Goal: Information Seeking & Learning: Learn about a topic

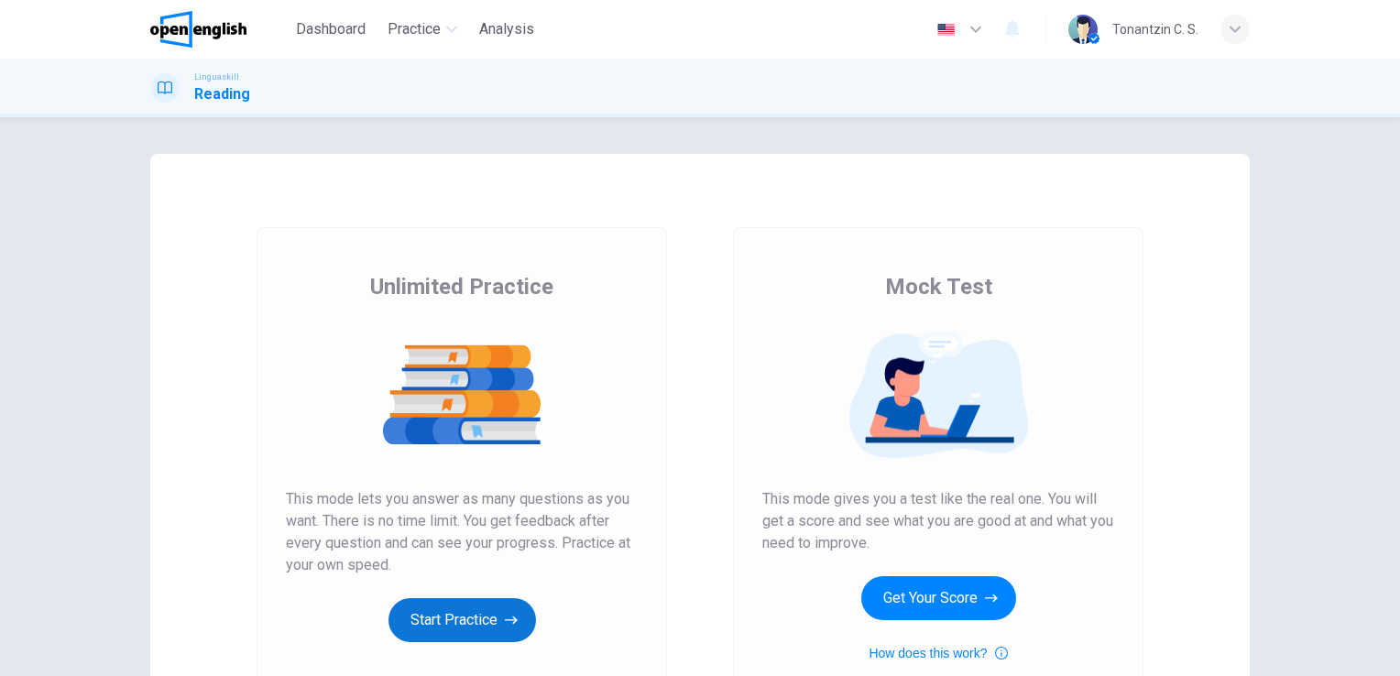
scroll to position [183, 0]
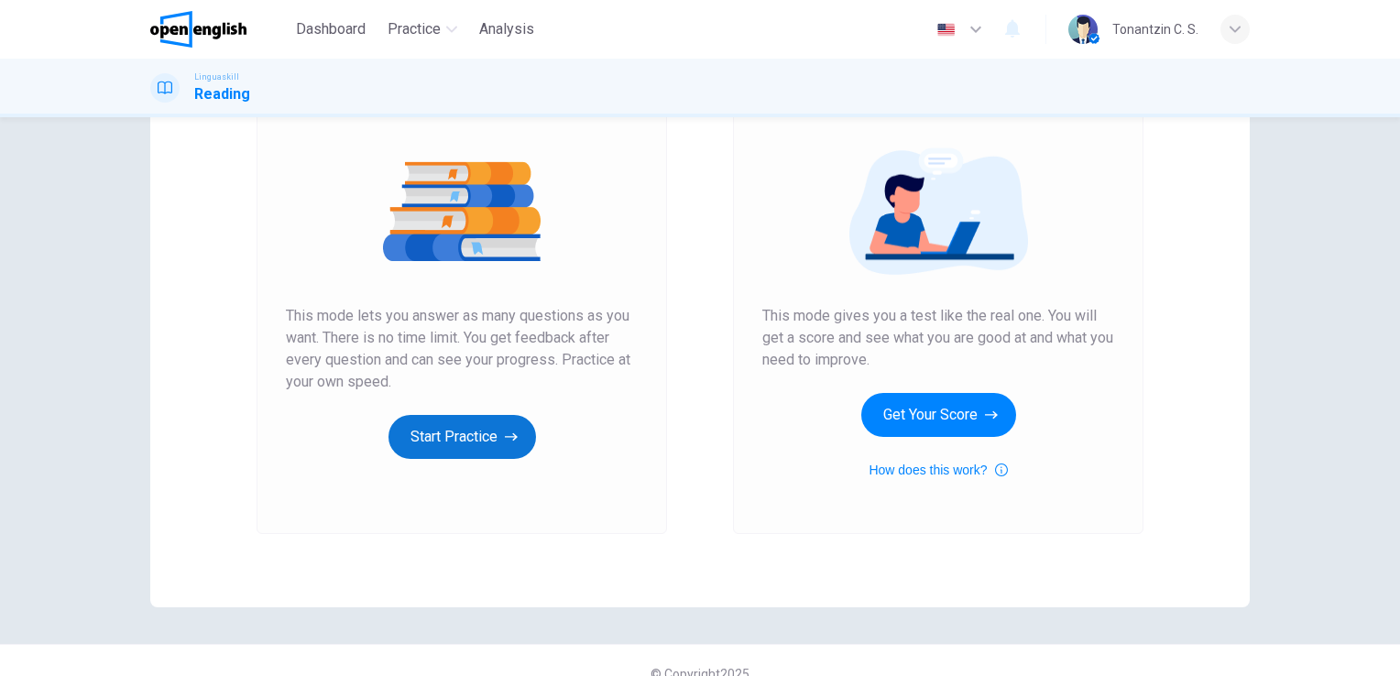
click at [427, 427] on button "Start Practice" at bounding box center [461, 437] width 147 height 44
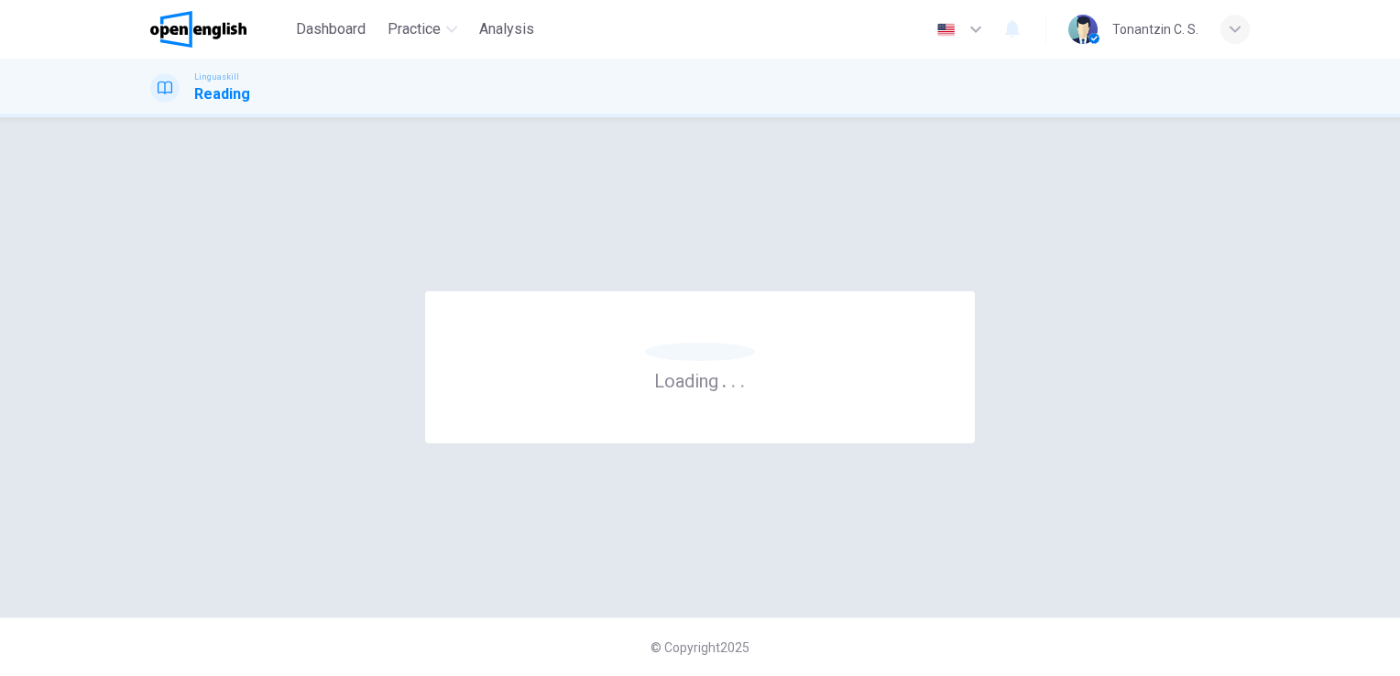
scroll to position [0, 0]
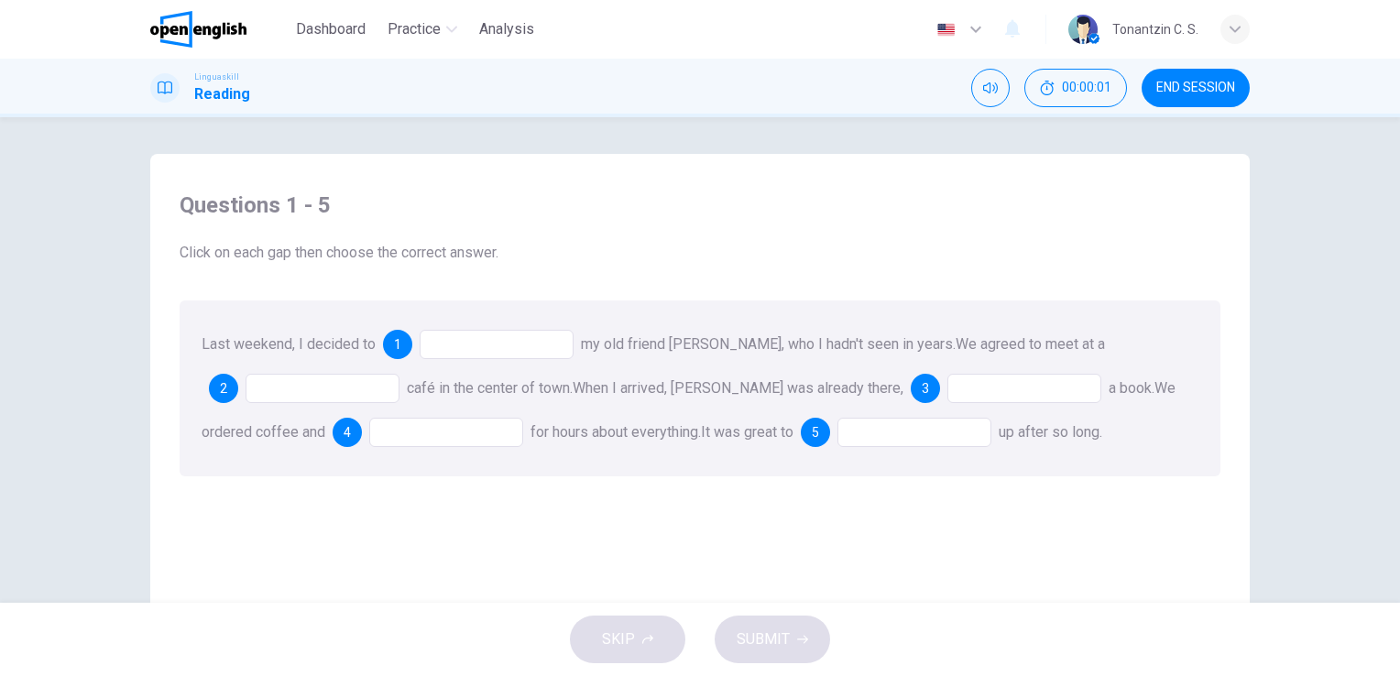
click at [472, 354] on div at bounding box center [497, 344] width 154 height 29
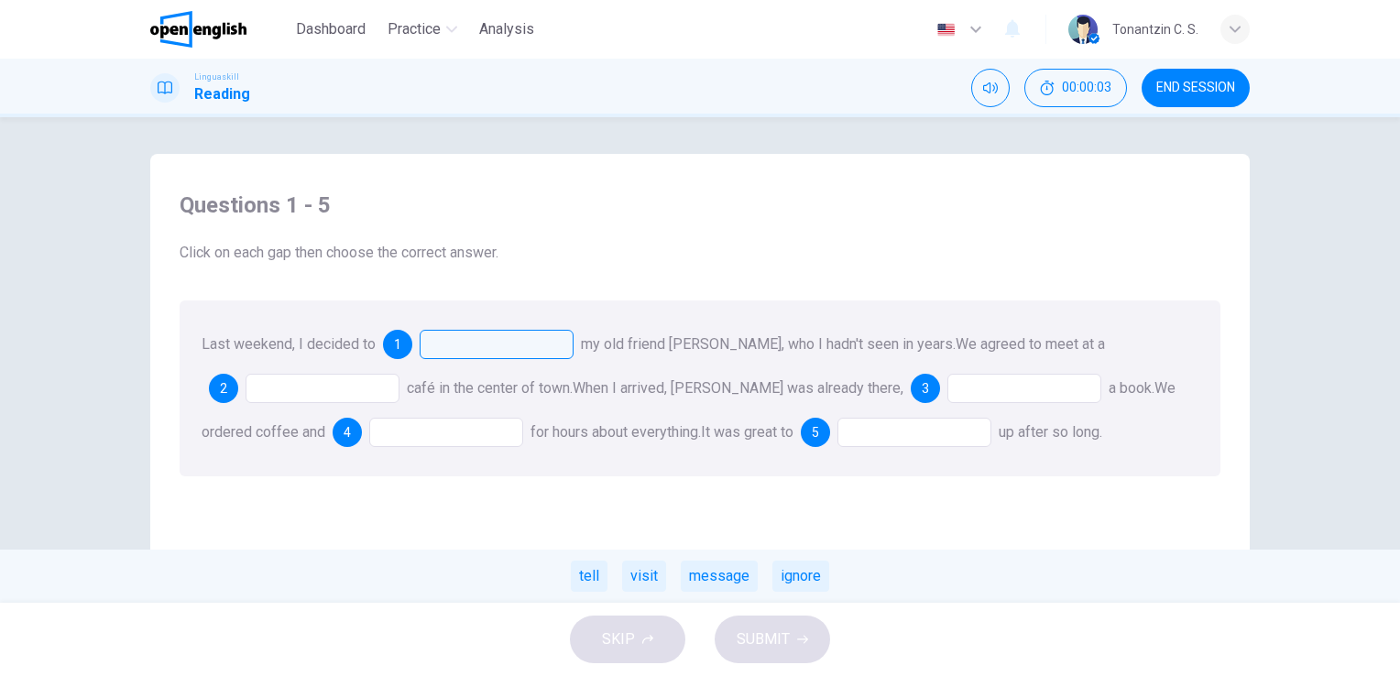
click at [471, 354] on div at bounding box center [497, 344] width 154 height 29
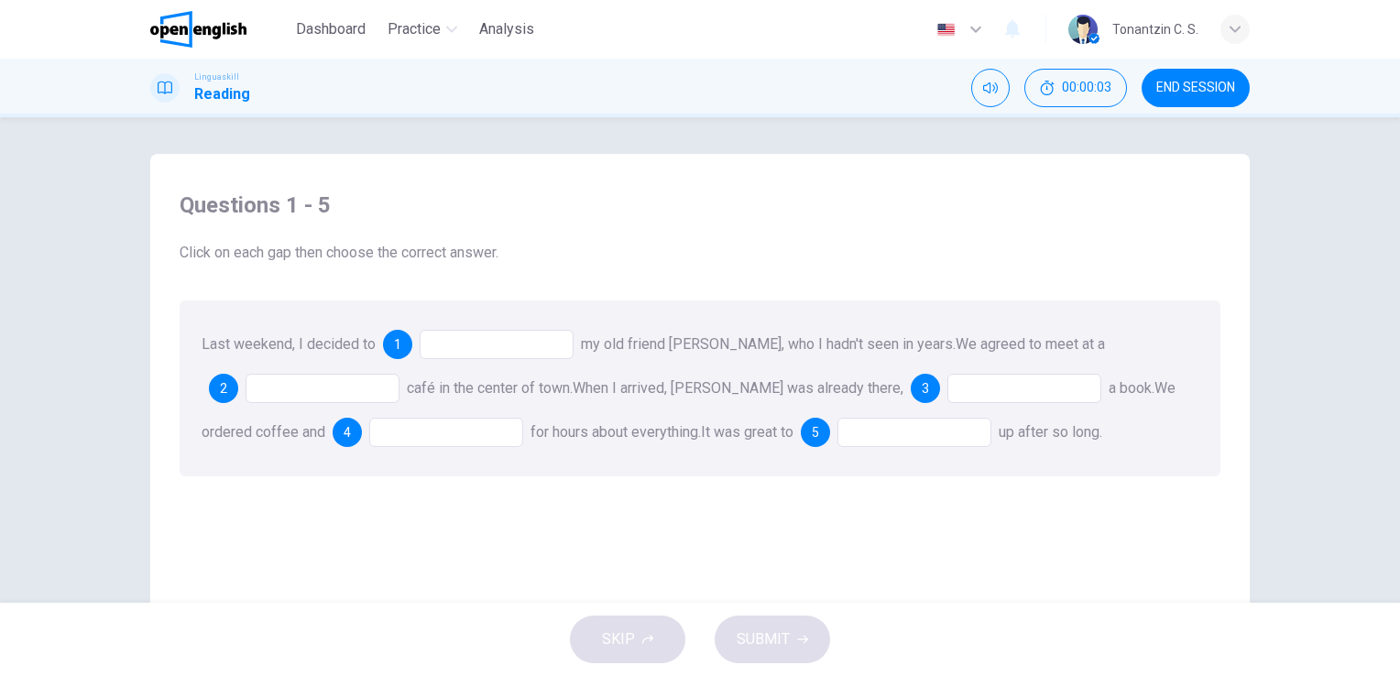
click at [472, 355] on div at bounding box center [497, 344] width 154 height 29
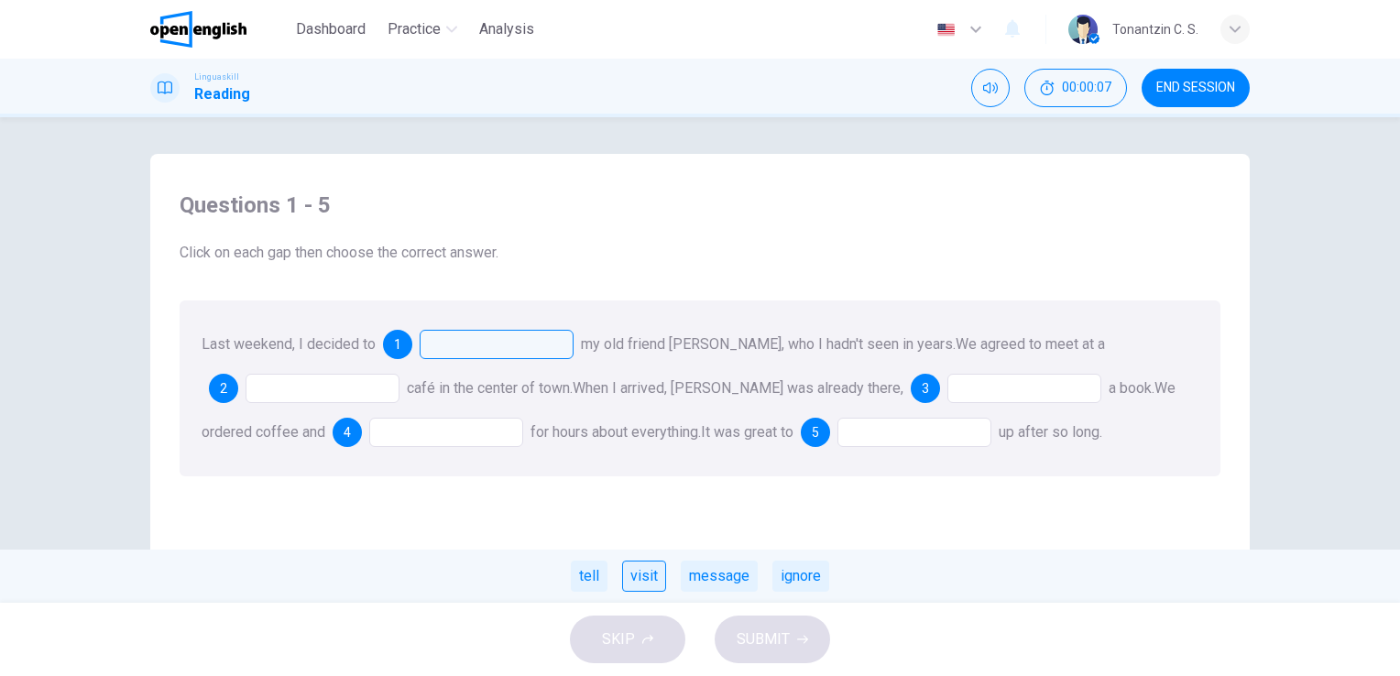
click at [626, 576] on div "visit" at bounding box center [644, 576] width 44 height 31
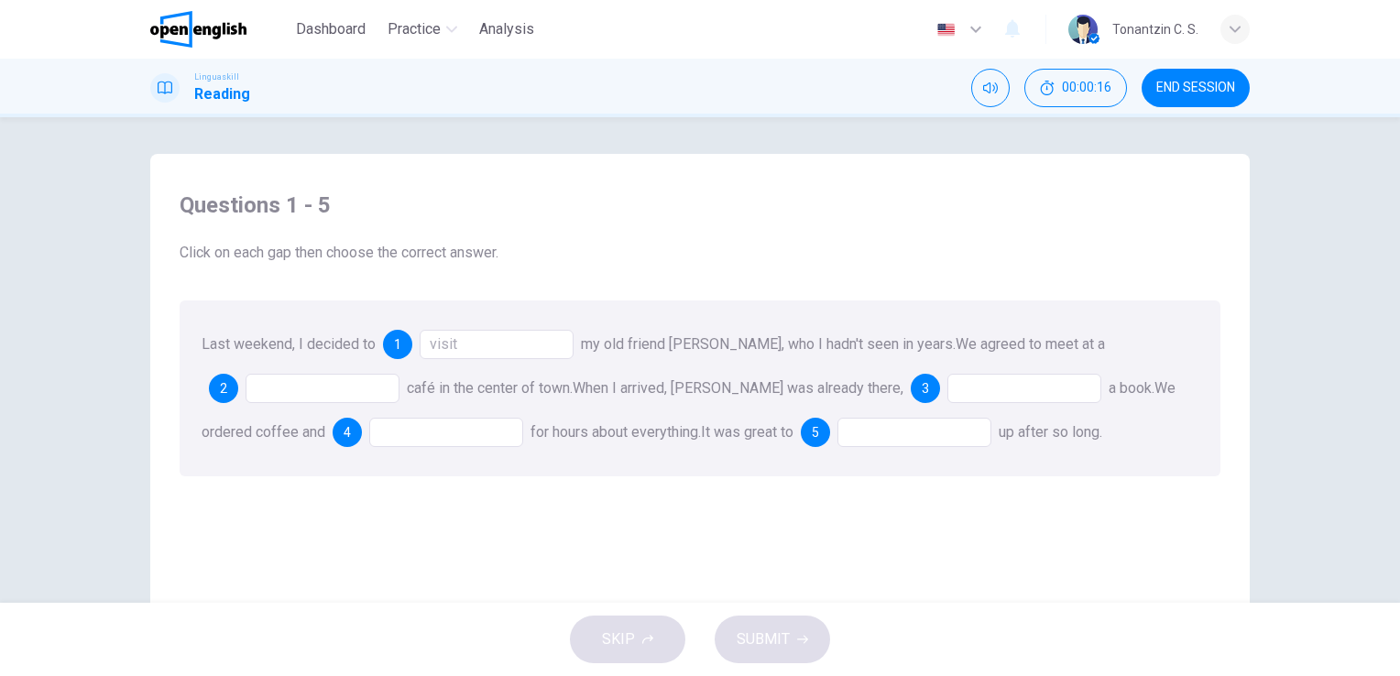
click at [340, 382] on div at bounding box center [322, 388] width 154 height 29
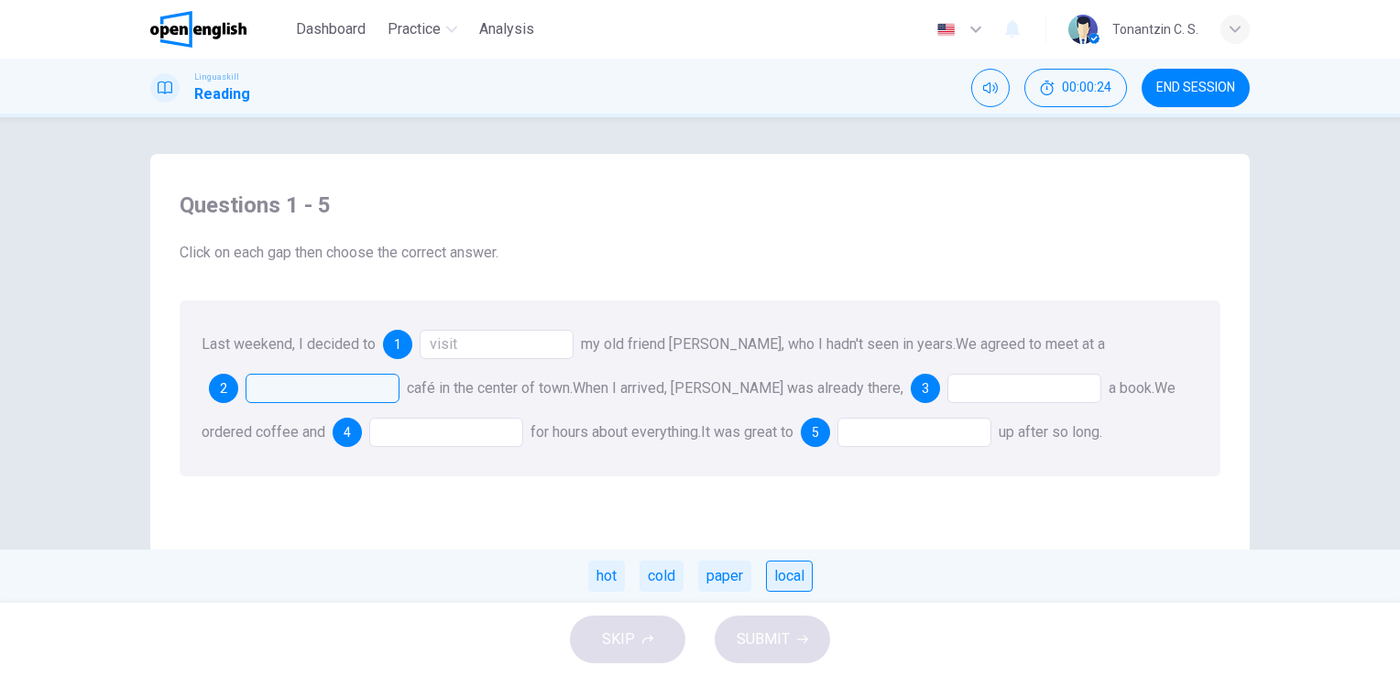
click at [783, 590] on div "local" at bounding box center [789, 576] width 47 height 31
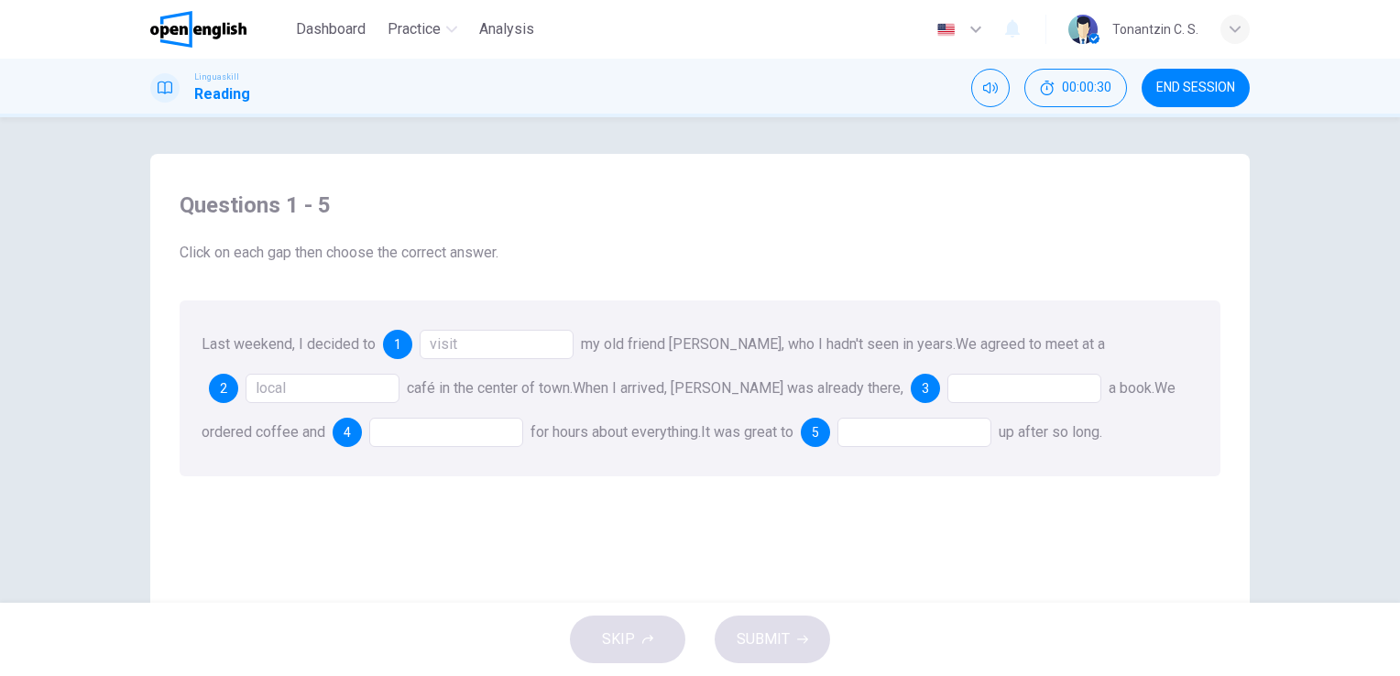
click at [966, 398] on div at bounding box center [1024, 388] width 154 height 29
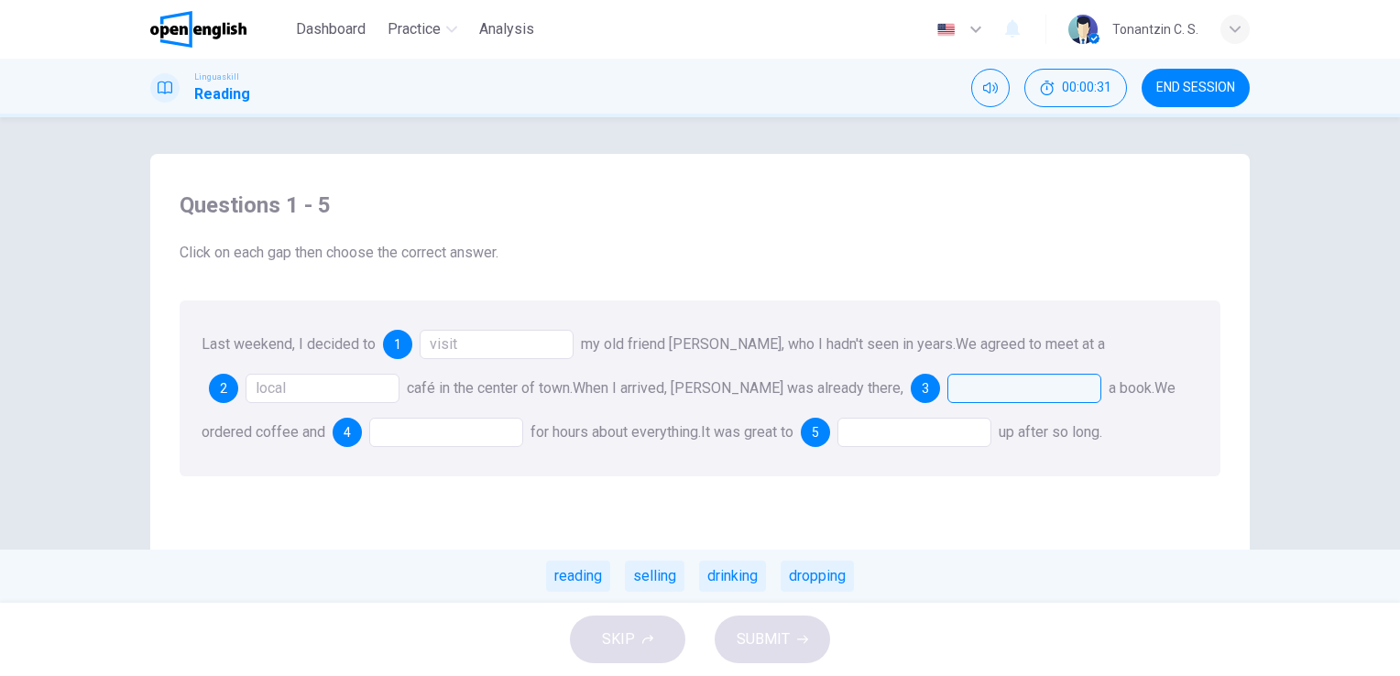
click at [961, 391] on div at bounding box center [1024, 388] width 154 height 29
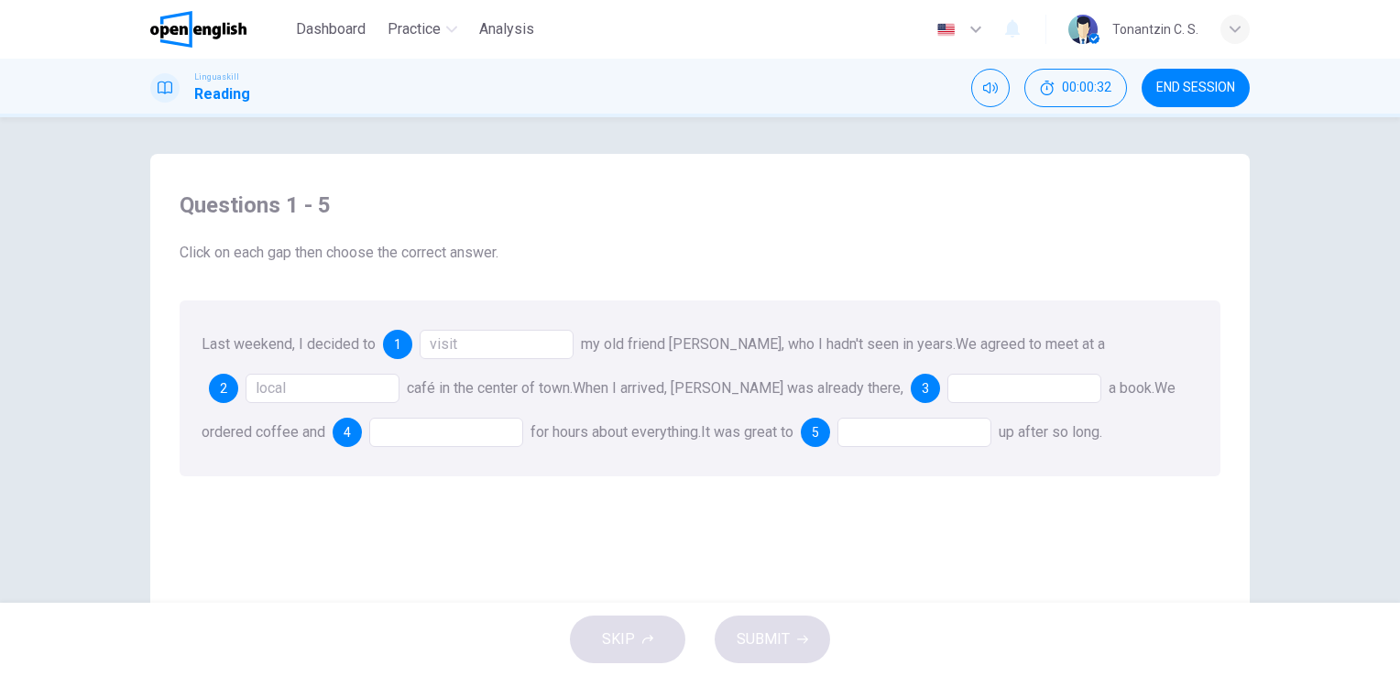
click at [961, 391] on div at bounding box center [1024, 388] width 154 height 29
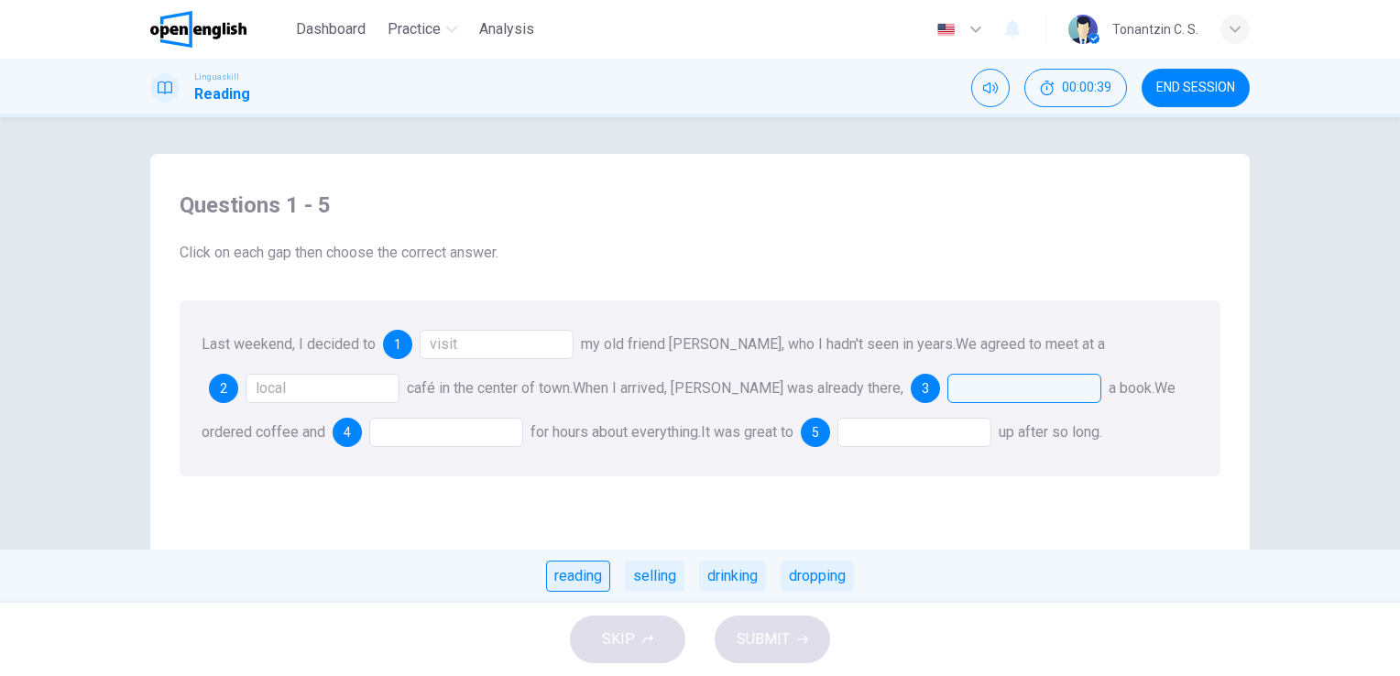
click at [581, 581] on div "reading" at bounding box center [578, 576] width 64 height 31
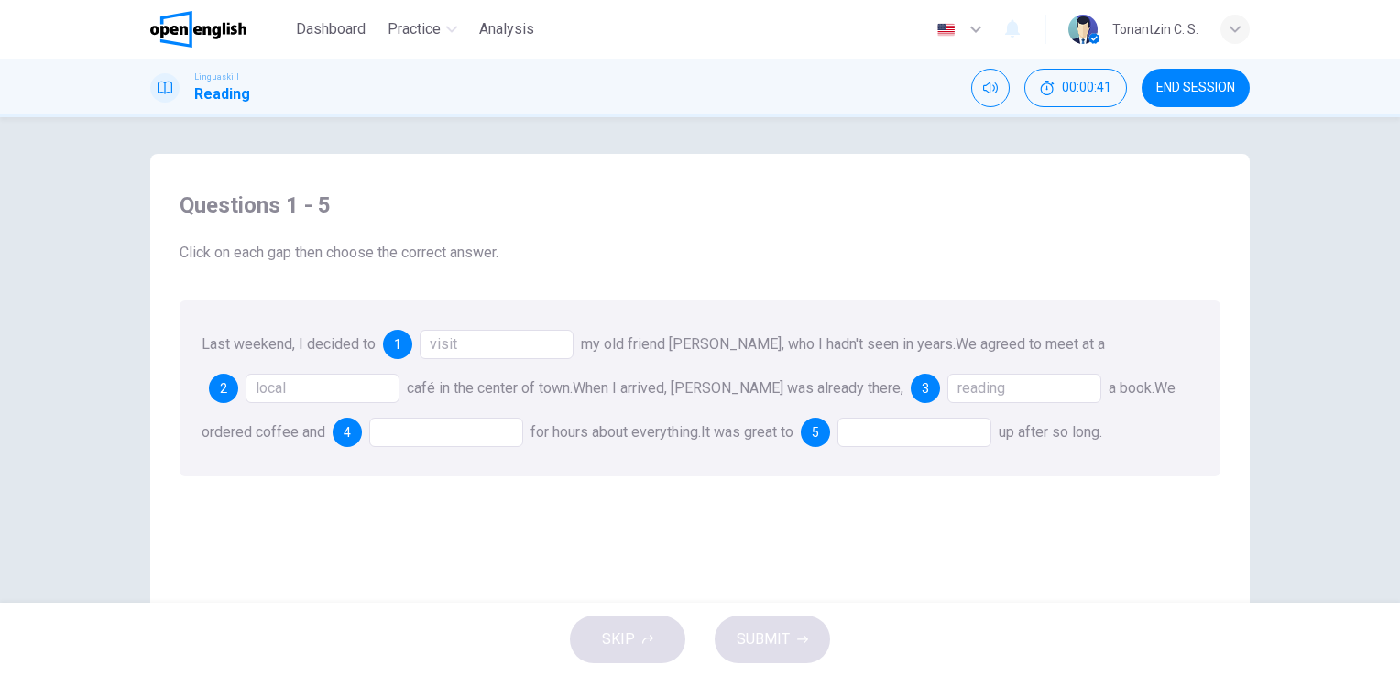
click at [440, 435] on div at bounding box center [446, 432] width 154 height 29
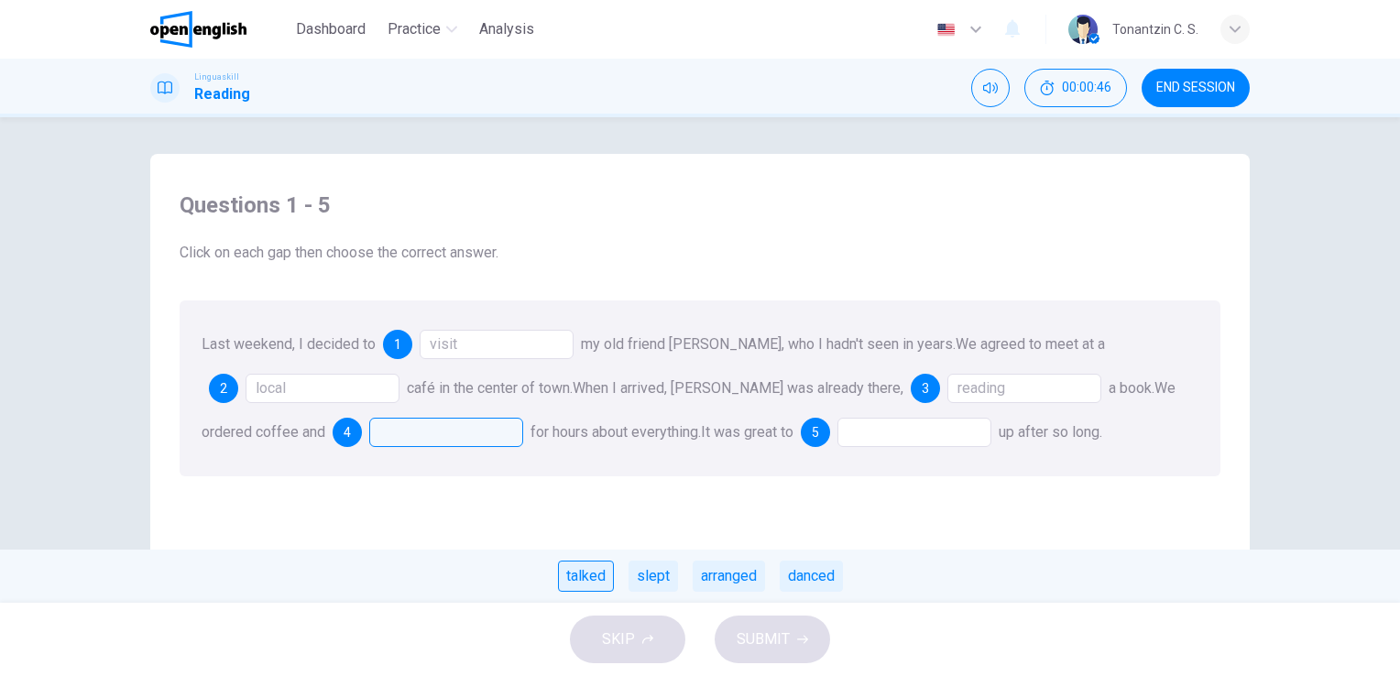
click at [602, 570] on div "talked" at bounding box center [586, 576] width 56 height 31
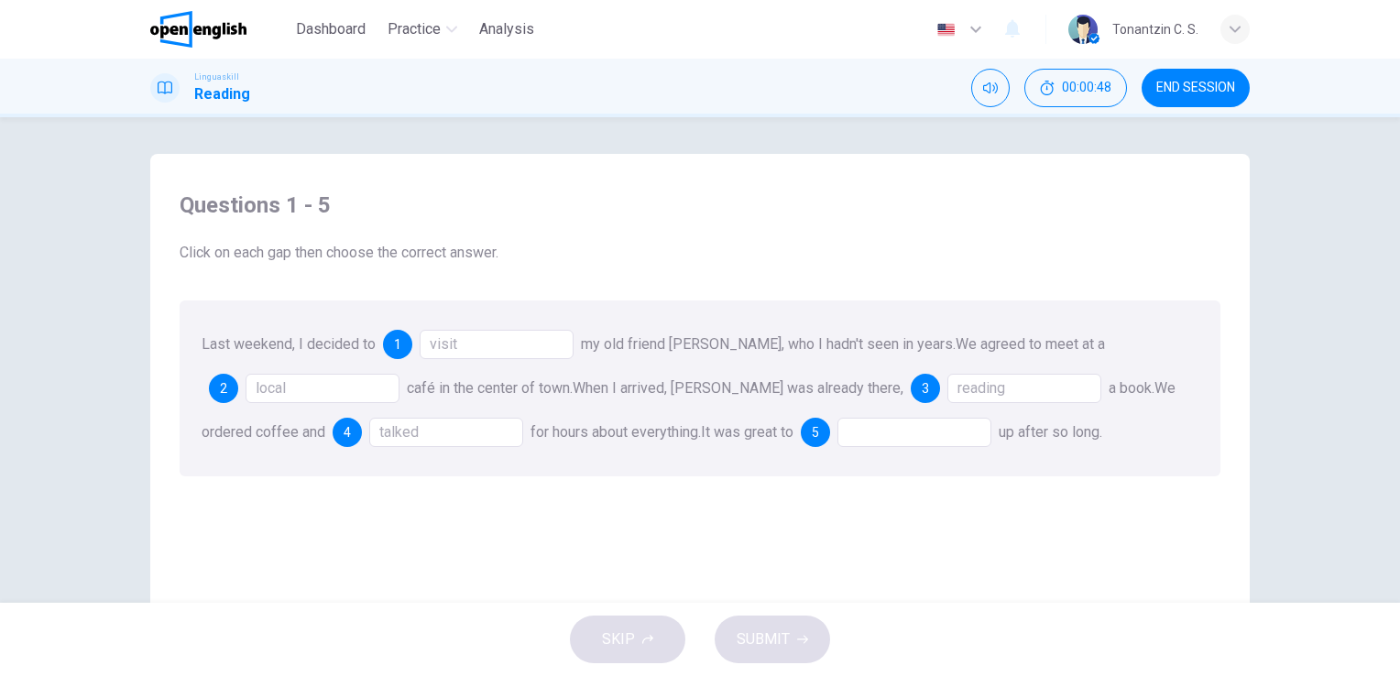
click at [886, 434] on div at bounding box center [914, 432] width 154 height 29
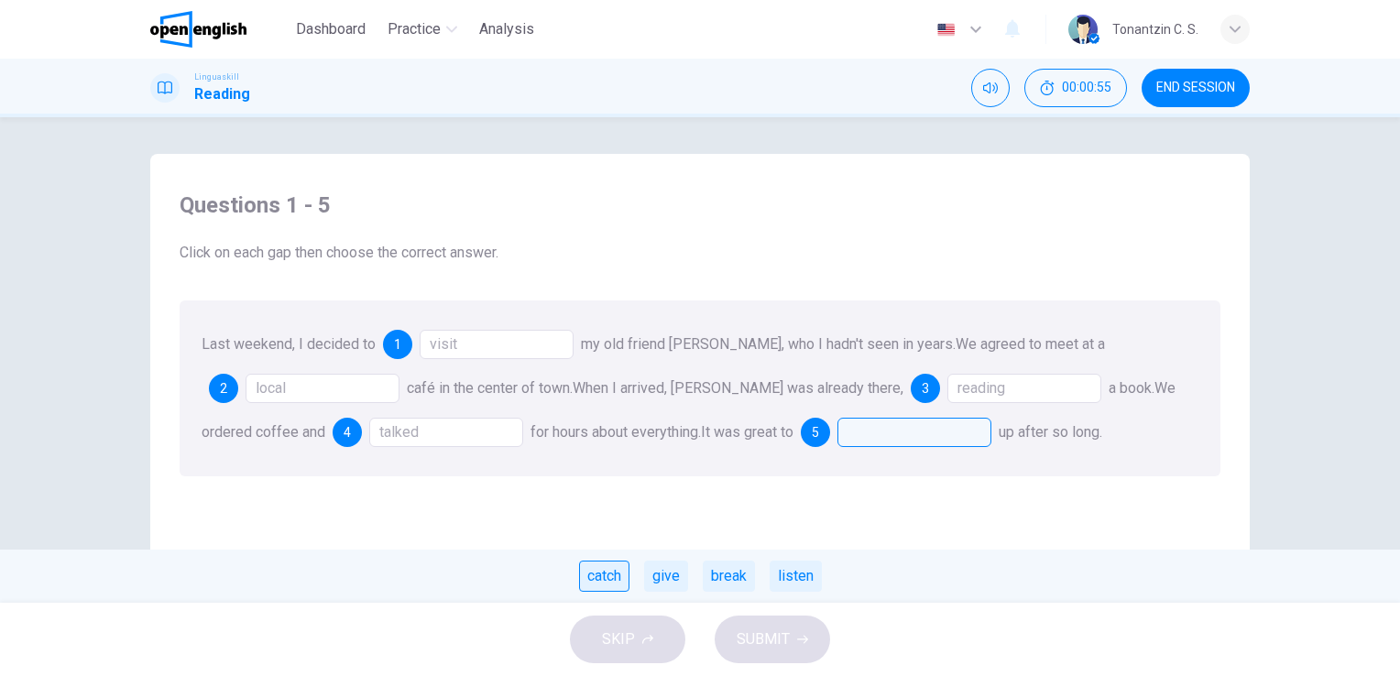
click at [605, 581] on div "catch" at bounding box center [604, 576] width 50 height 31
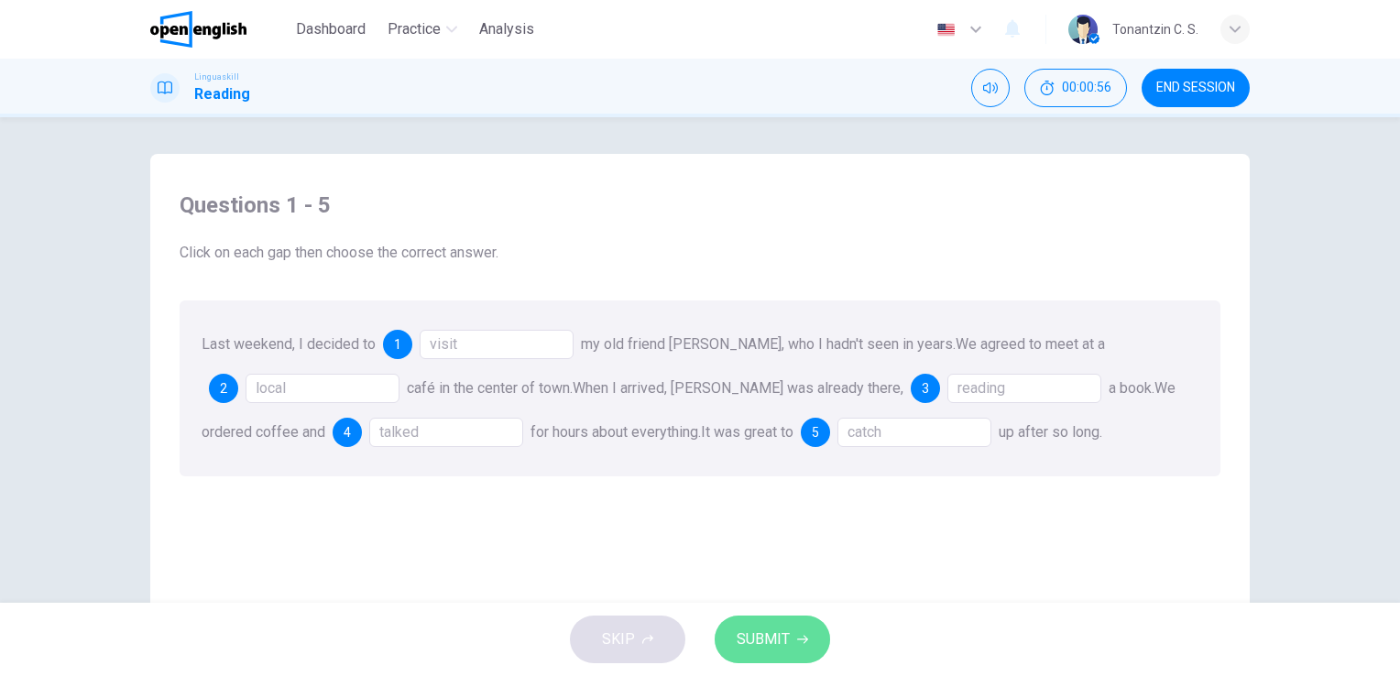
click at [791, 639] on button "SUBMIT" at bounding box center [771, 640] width 115 height 48
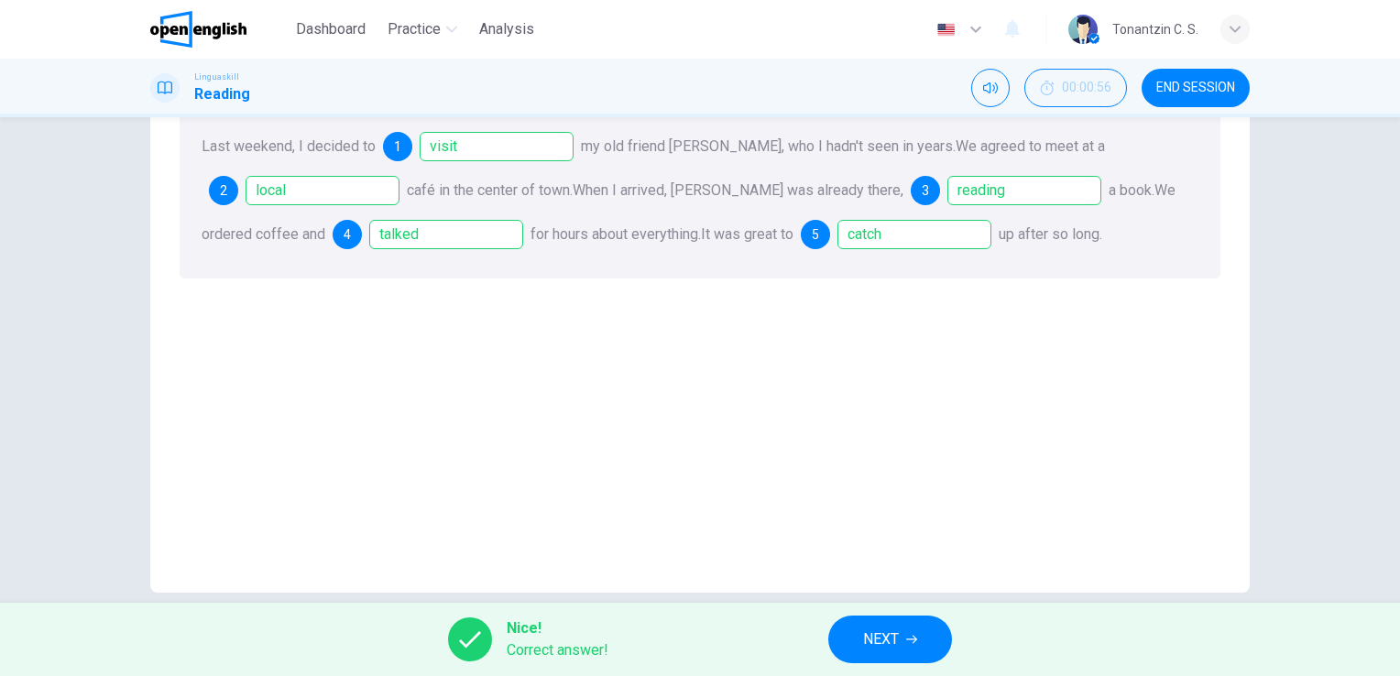
scroll to position [223, 0]
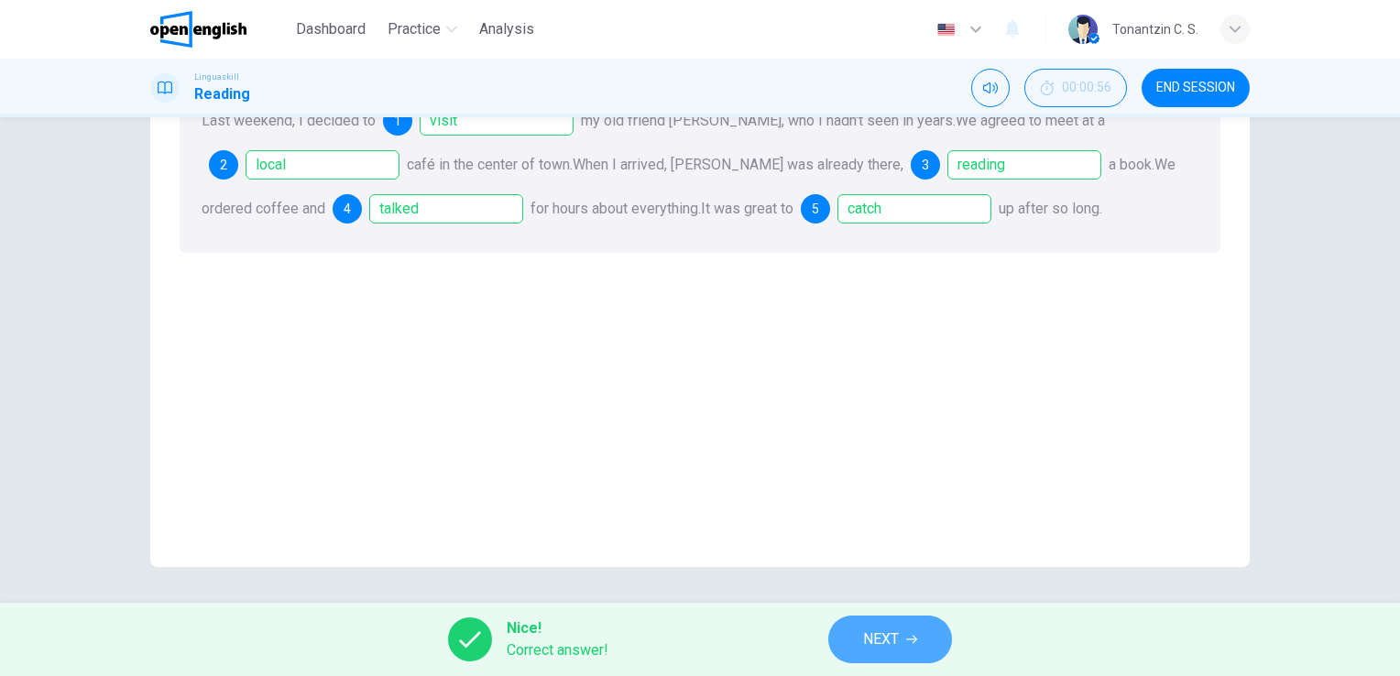
click at [887, 636] on span "NEXT" at bounding box center [881, 640] width 36 height 26
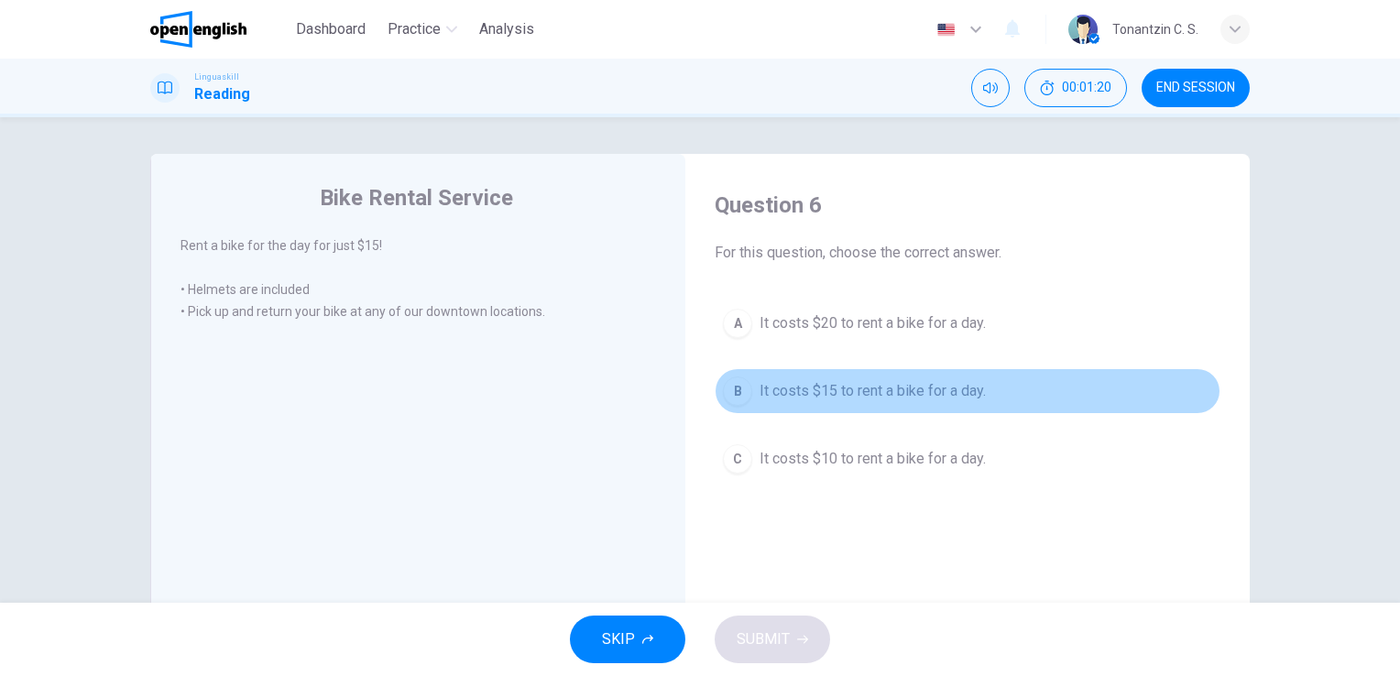
click at [965, 395] on span "It costs $15 to rent a bike for a day." at bounding box center [872, 391] width 226 height 22
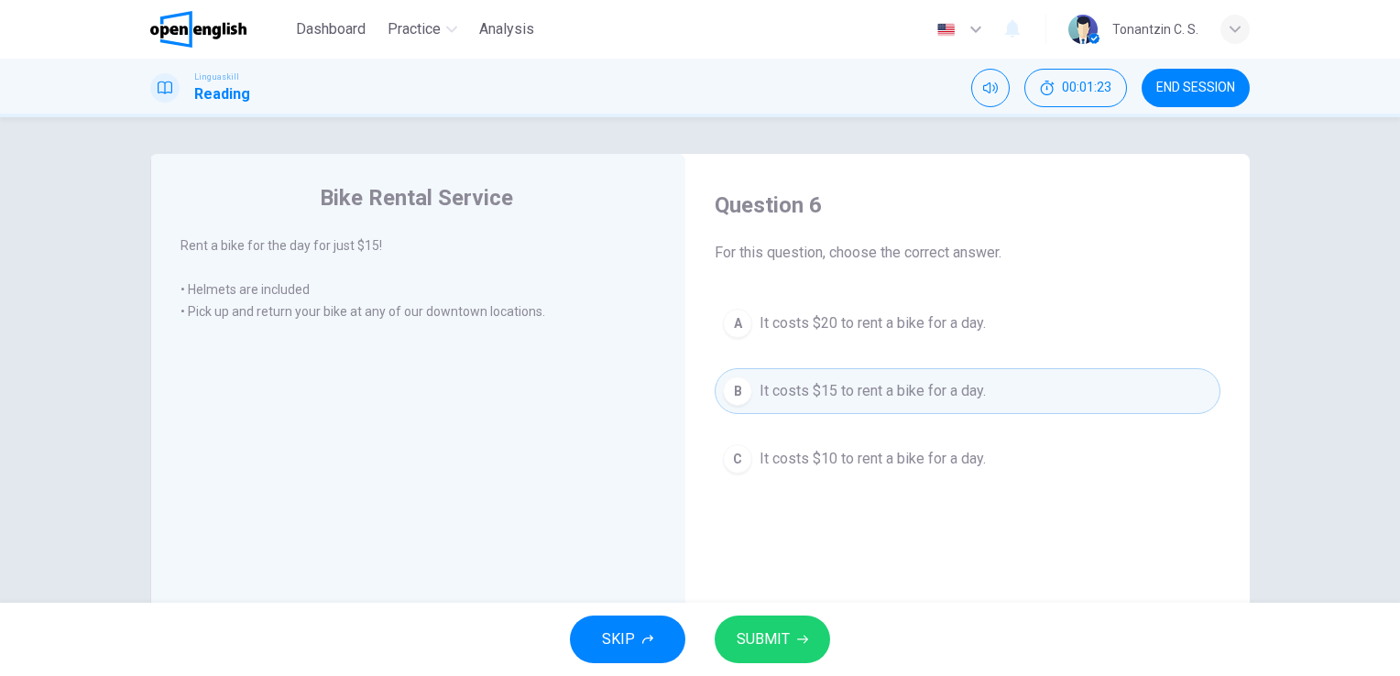
click at [763, 636] on span "SUBMIT" at bounding box center [762, 640] width 53 height 26
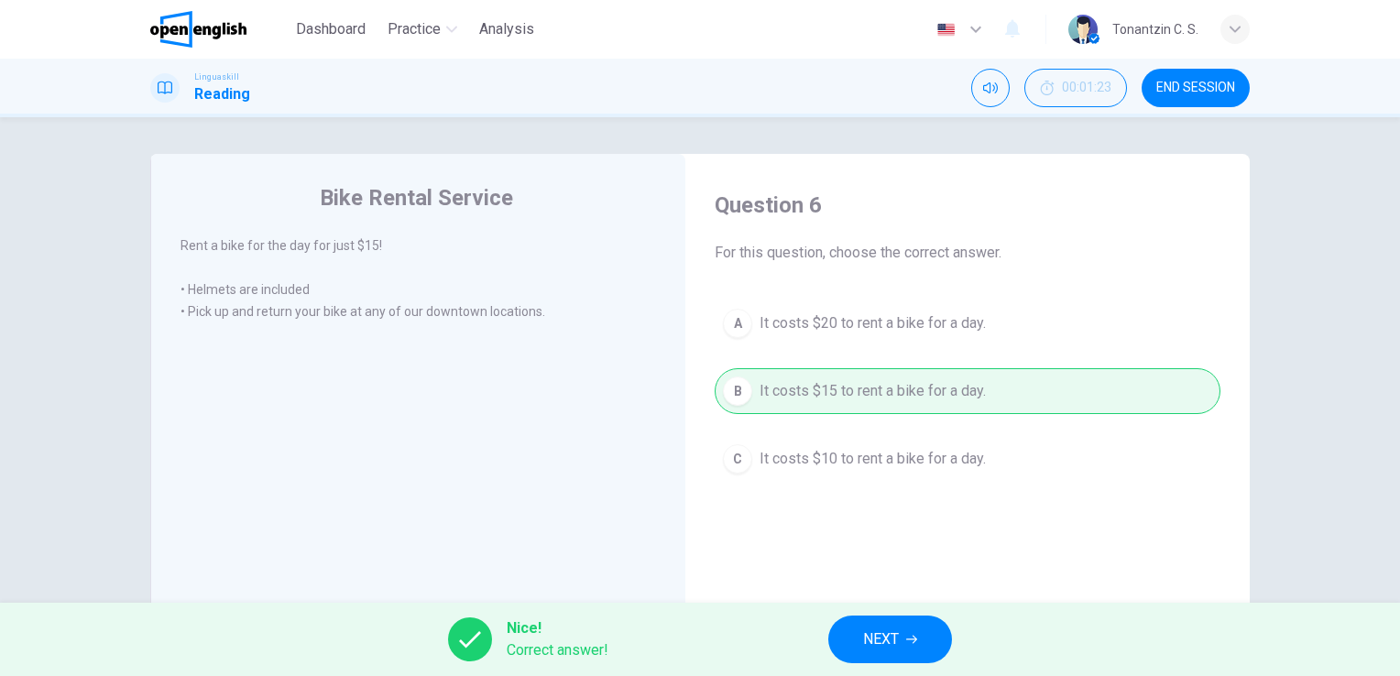
click at [943, 644] on button "NEXT" at bounding box center [890, 640] width 124 height 48
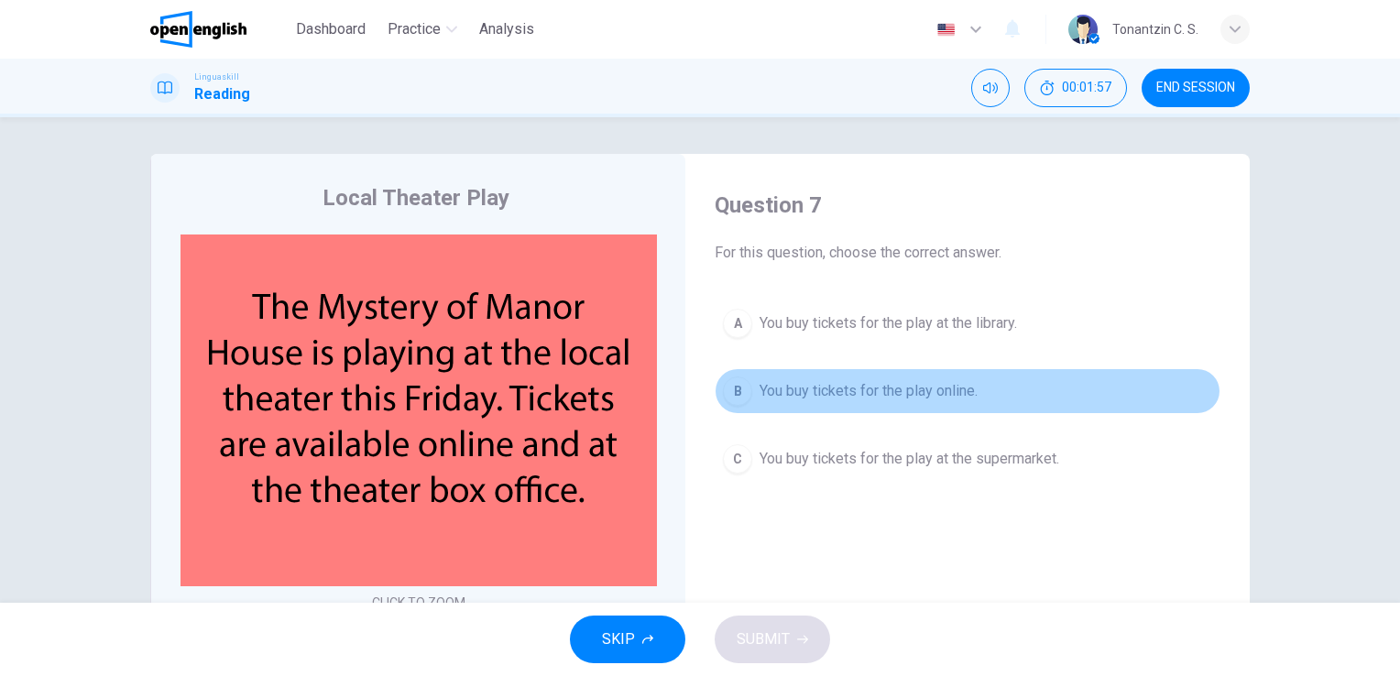
click at [878, 399] on span "You buy tickets for the play online." at bounding box center [868, 391] width 218 height 22
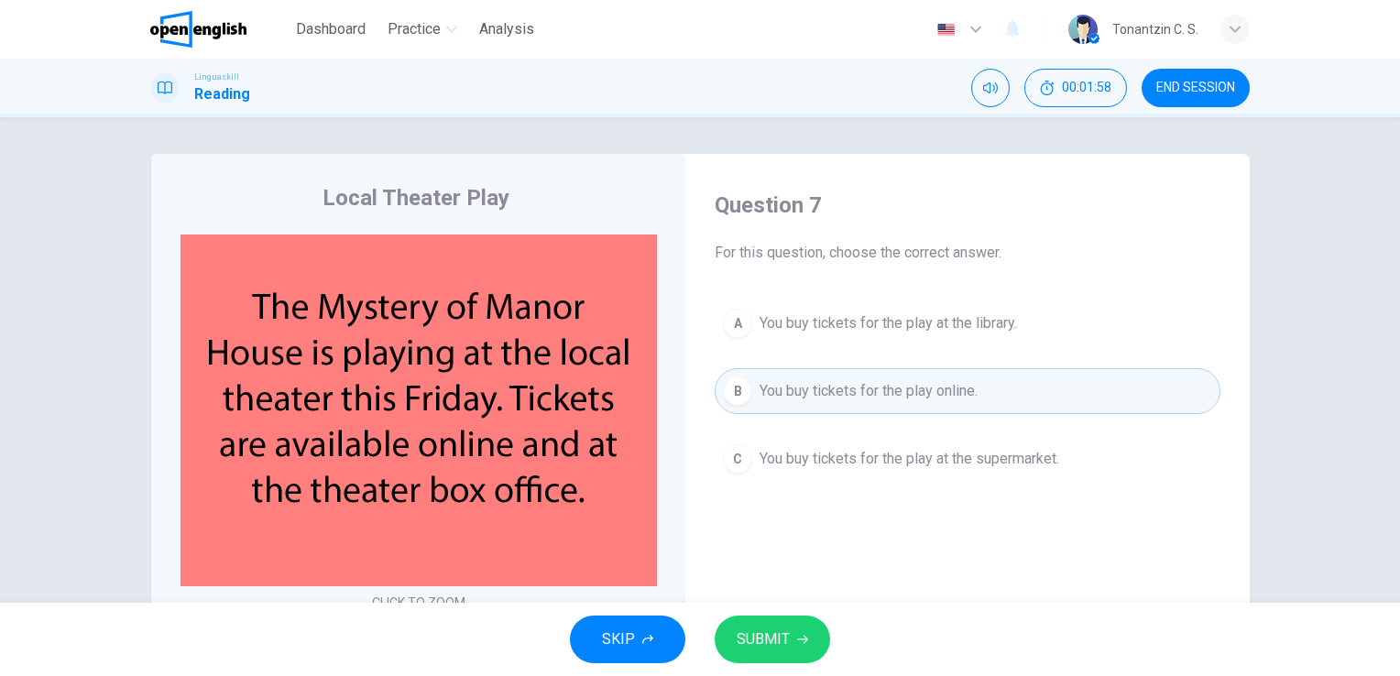
click at [747, 621] on button "SUBMIT" at bounding box center [771, 640] width 115 height 48
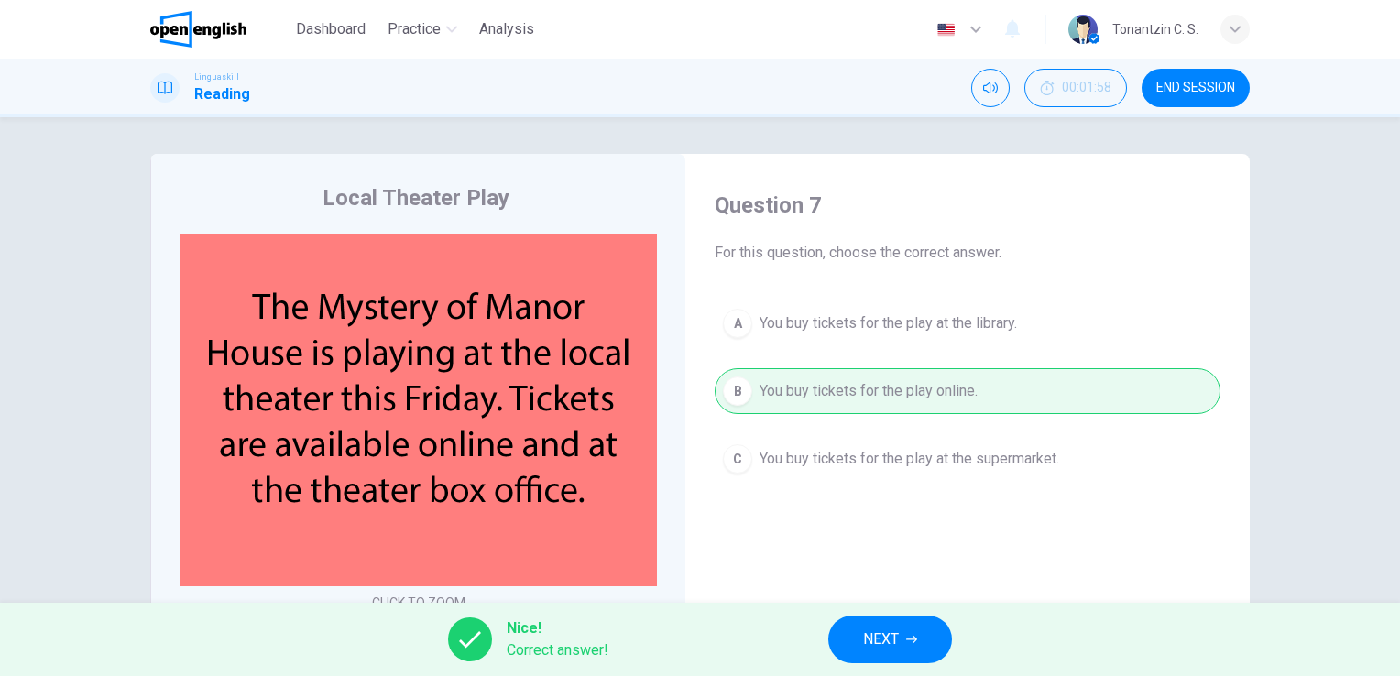
click at [879, 624] on button "NEXT" at bounding box center [890, 640] width 124 height 48
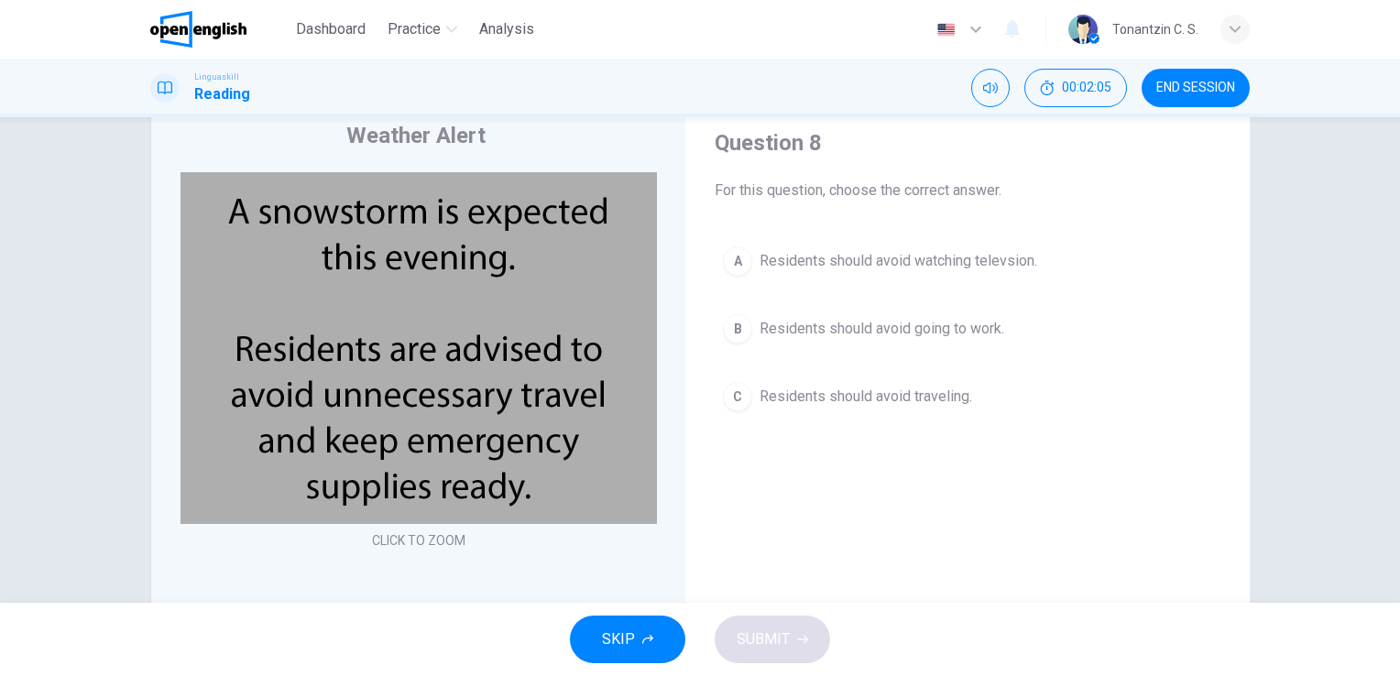
scroll to position [92, 0]
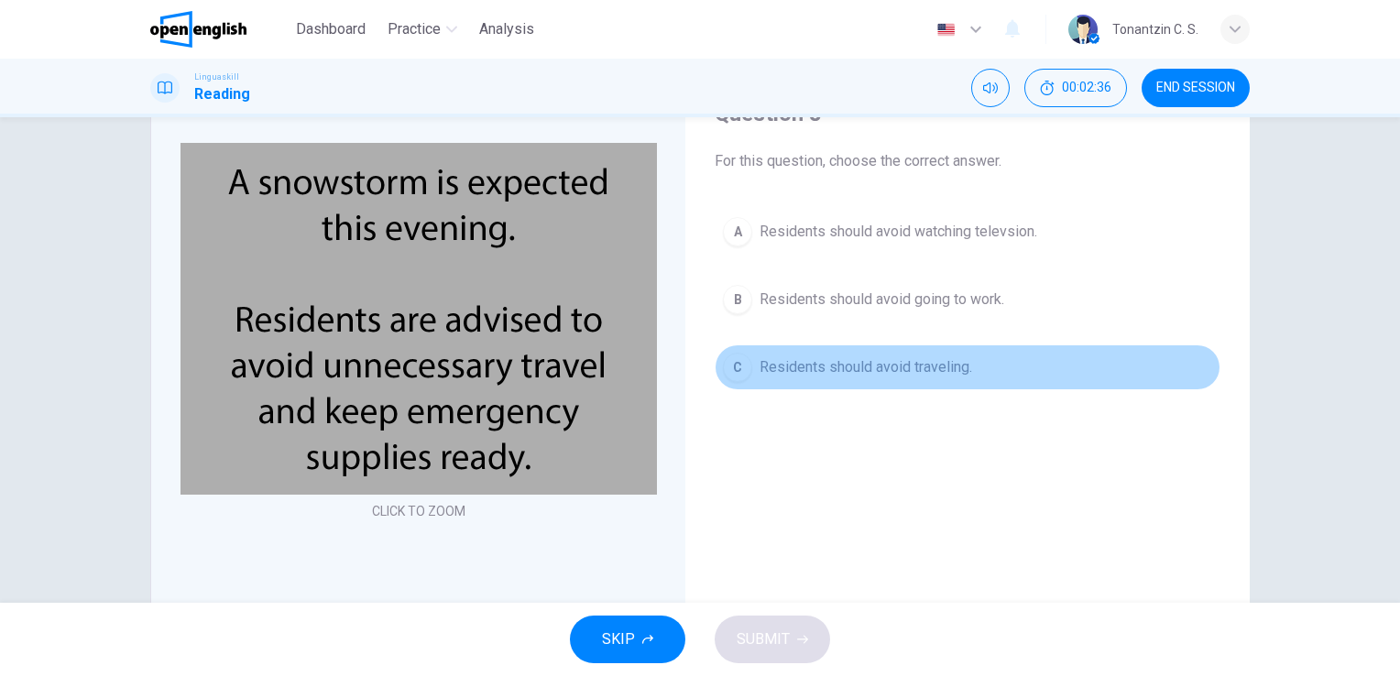
click at [842, 364] on span "Residents should avoid traveling." at bounding box center [865, 367] width 213 height 22
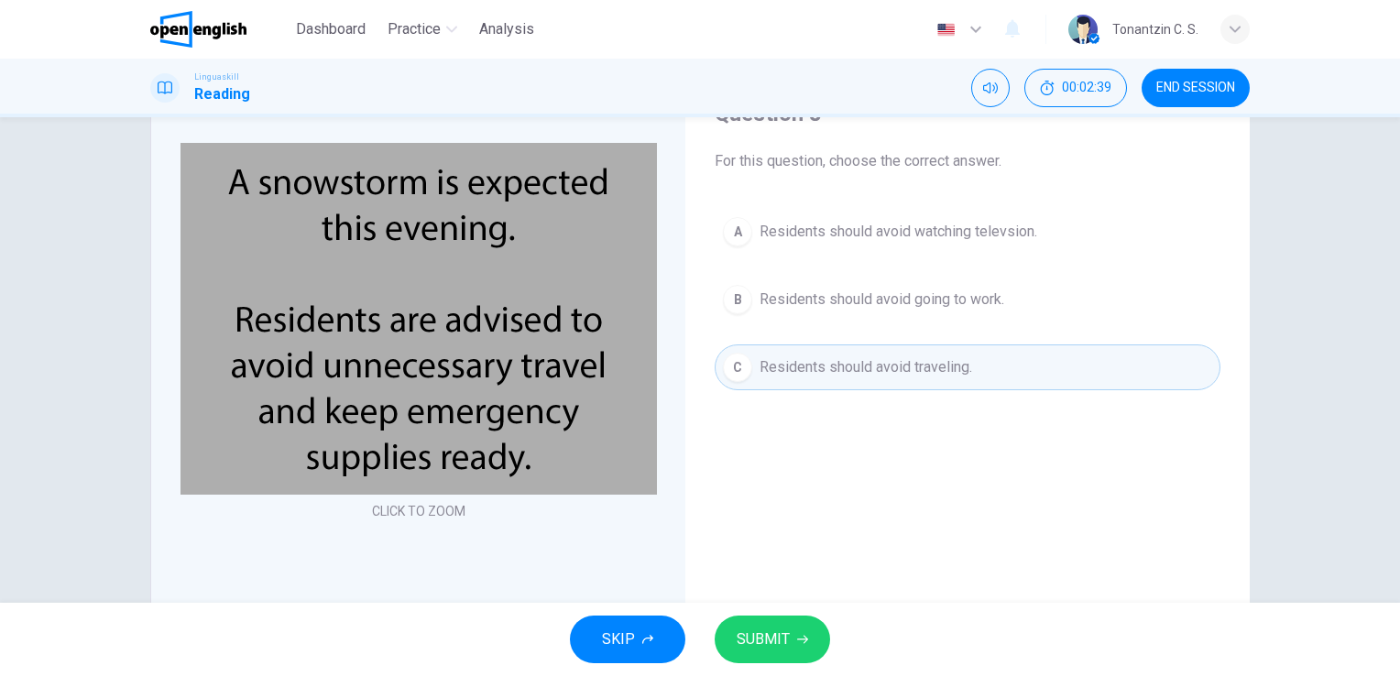
click at [791, 639] on button "SUBMIT" at bounding box center [771, 640] width 115 height 48
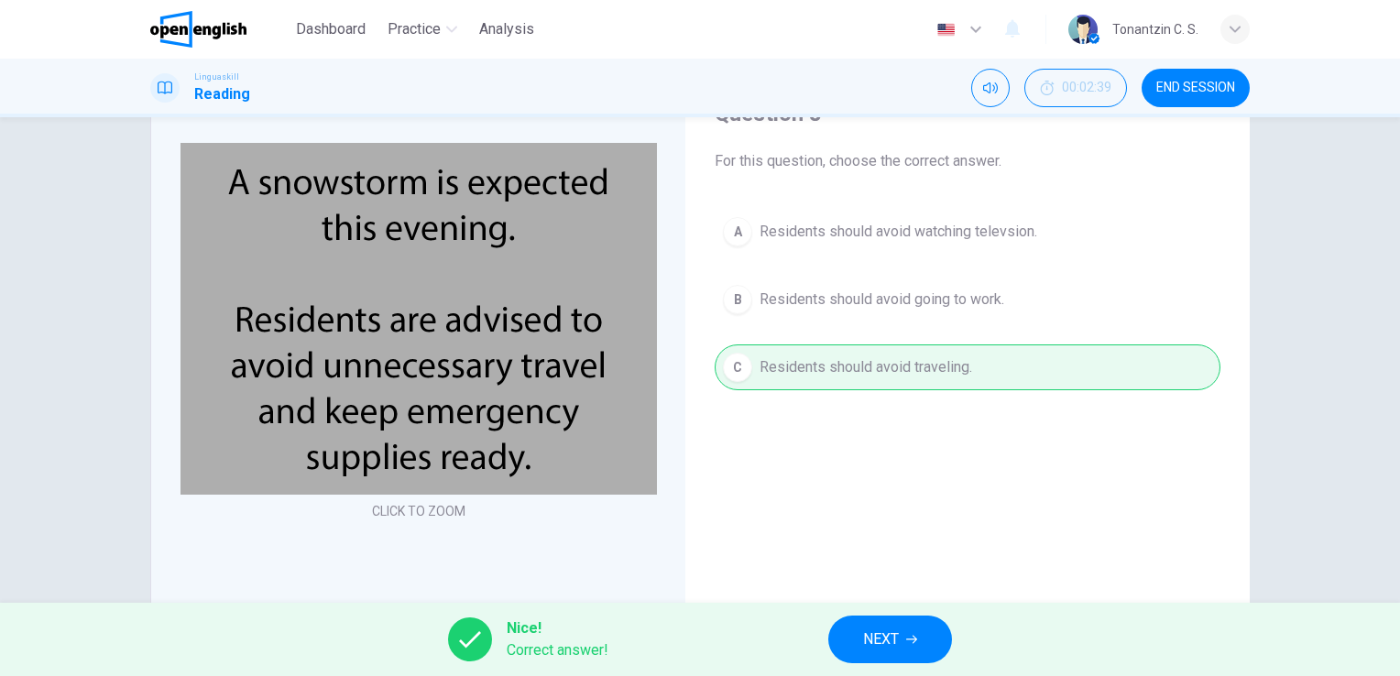
click at [897, 632] on span "NEXT" at bounding box center [881, 640] width 36 height 26
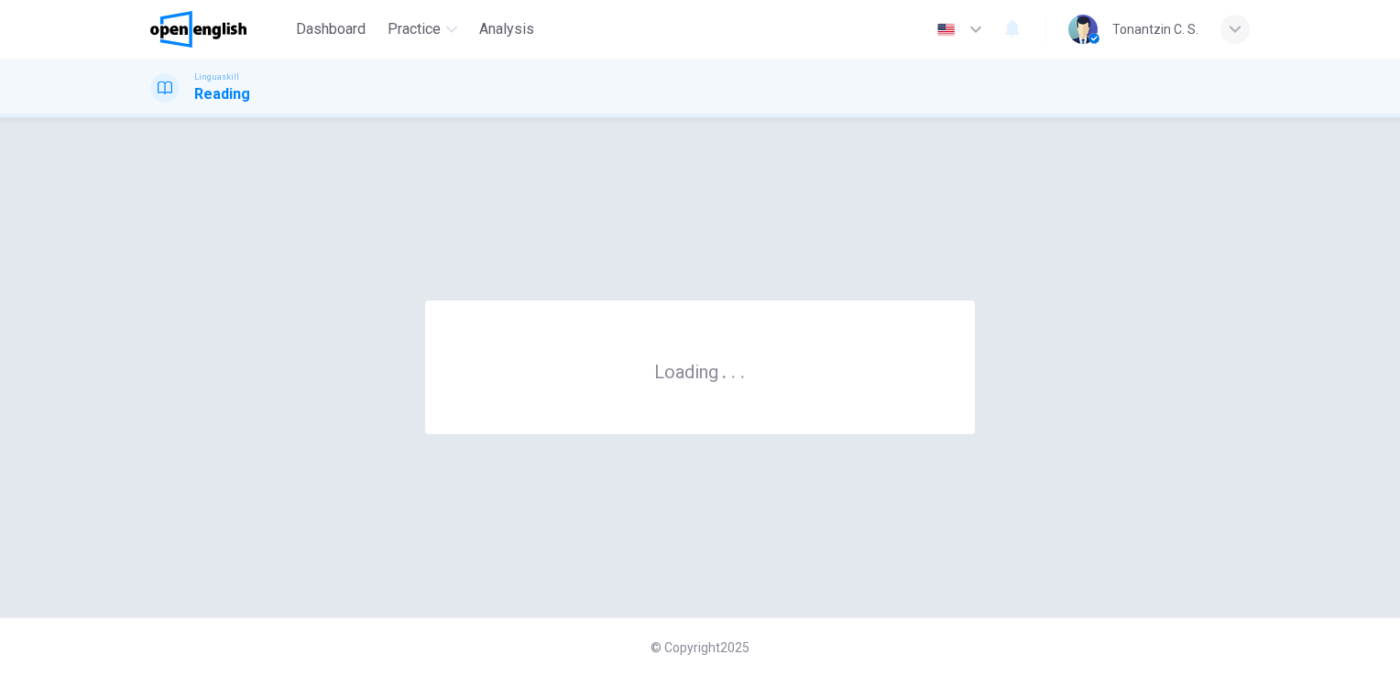
scroll to position [0, 0]
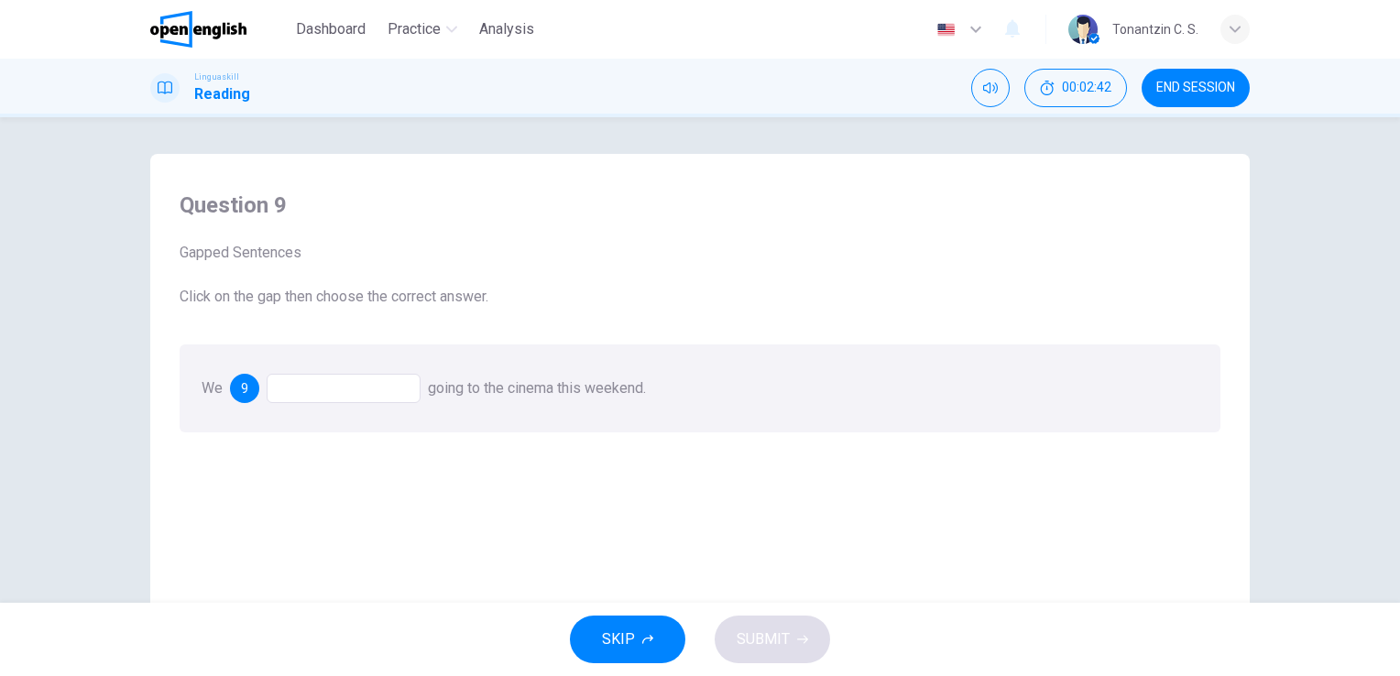
click at [384, 390] on div at bounding box center [344, 388] width 154 height 29
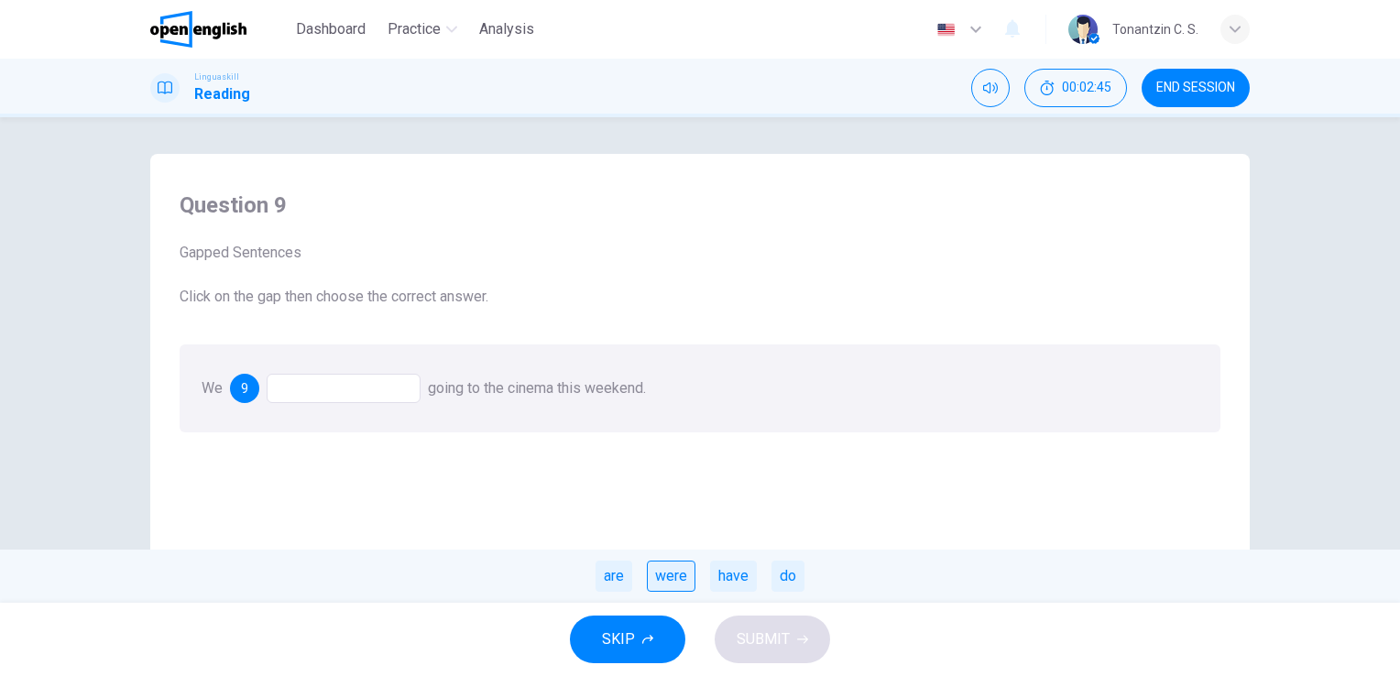
click at [684, 581] on div "were" at bounding box center [671, 576] width 49 height 31
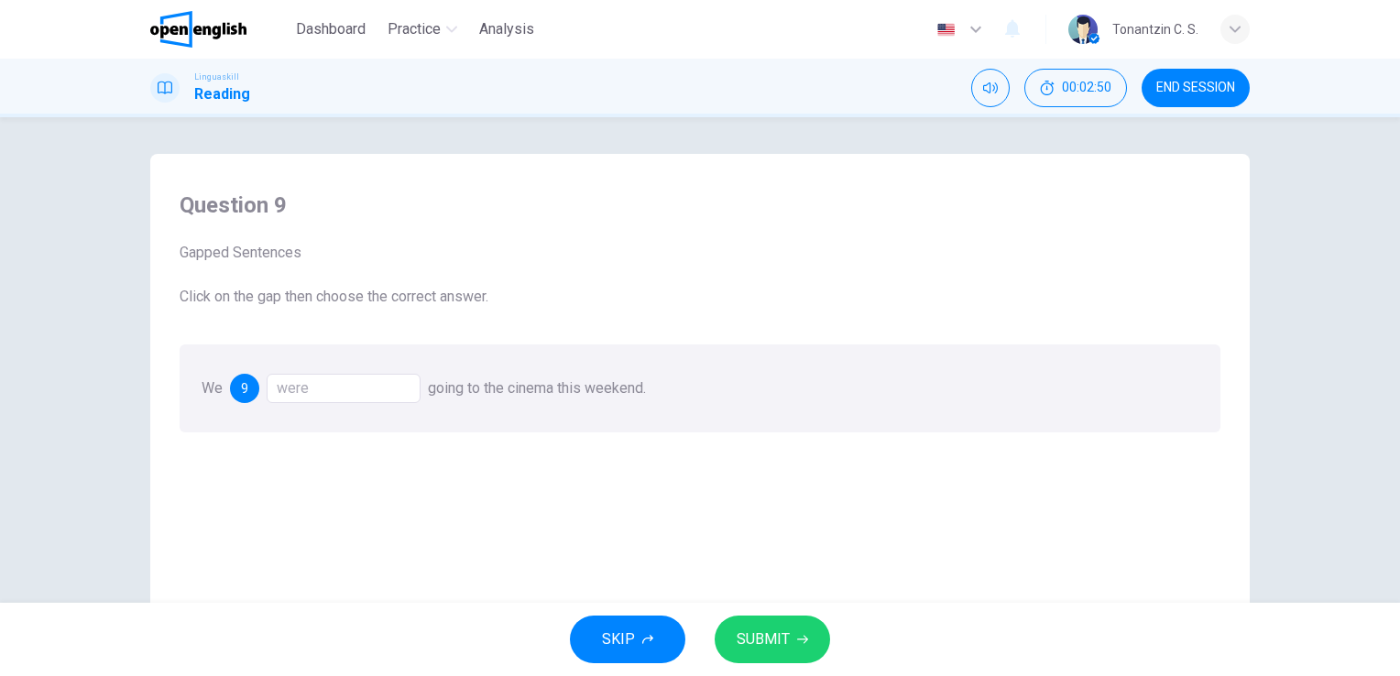
click at [365, 387] on div "were" at bounding box center [344, 388] width 154 height 29
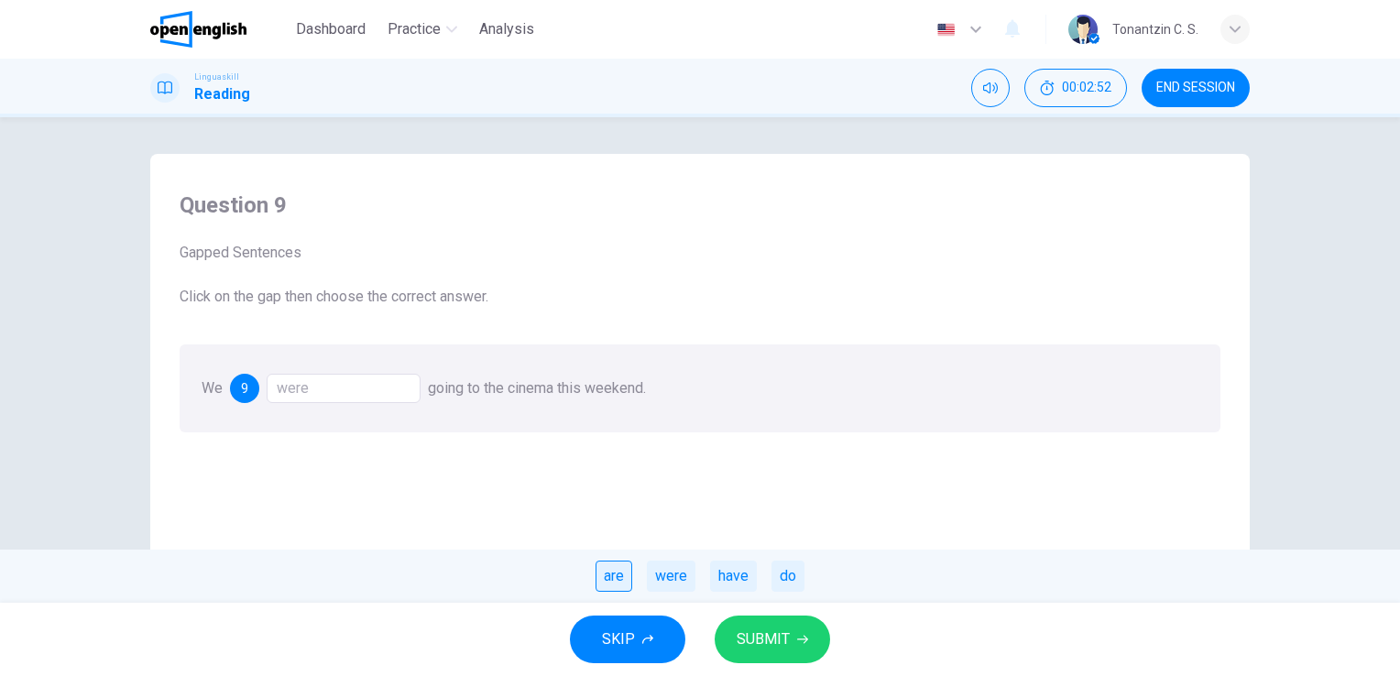
click at [616, 566] on div "are" at bounding box center [613, 576] width 37 height 31
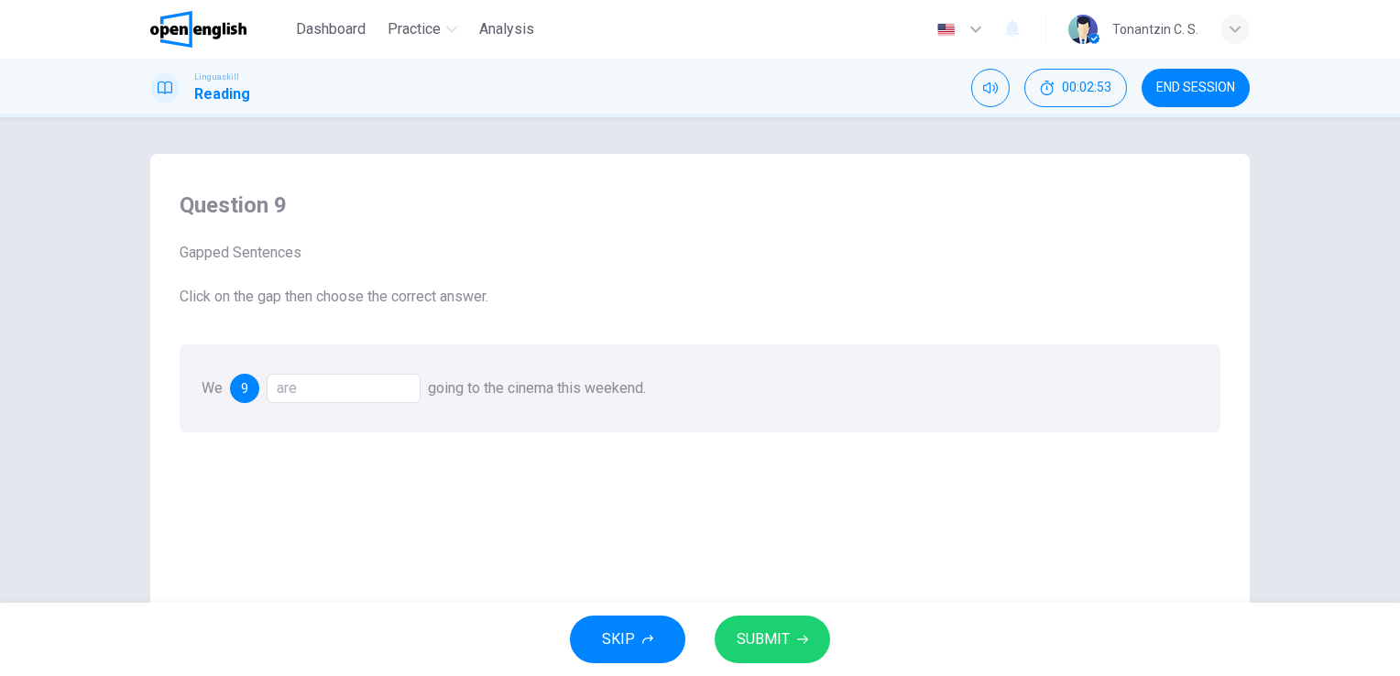
click at [763, 644] on span "SUBMIT" at bounding box center [762, 640] width 53 height 26
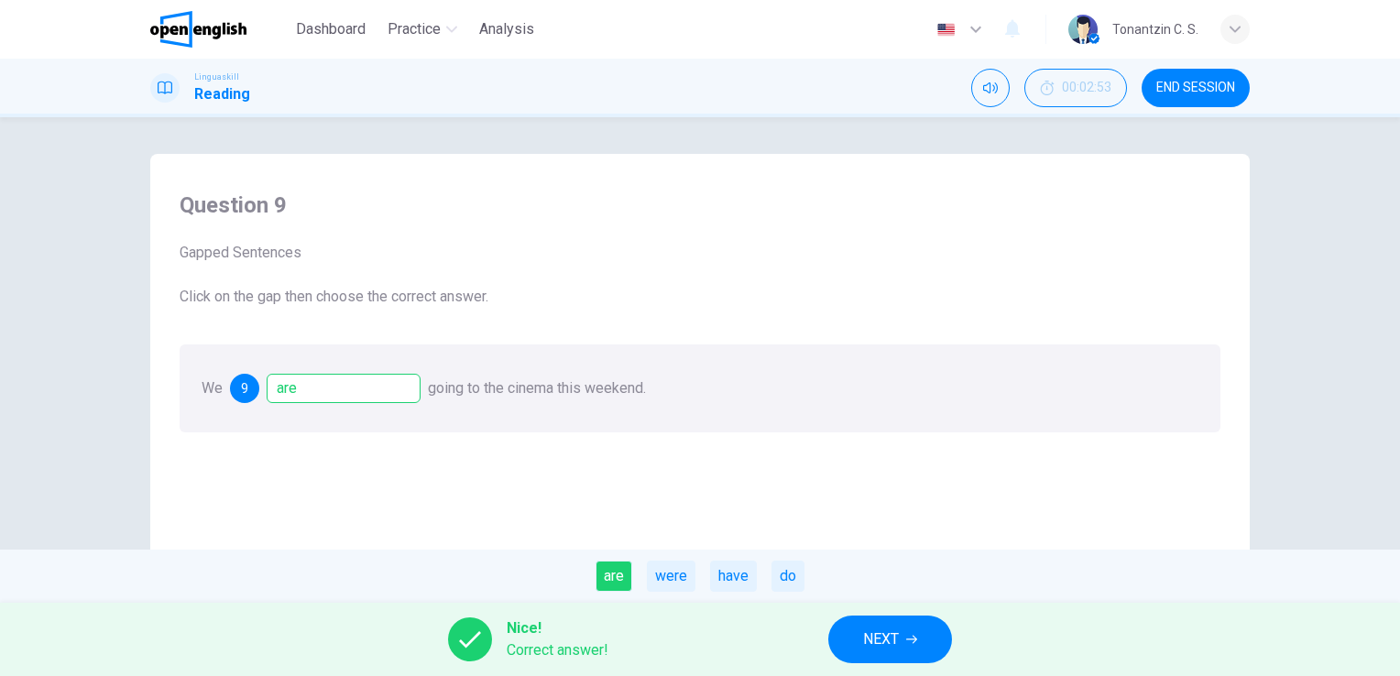
click at [906, 640] on icon "button" at bounding box center [911, 639] width 11 height 11
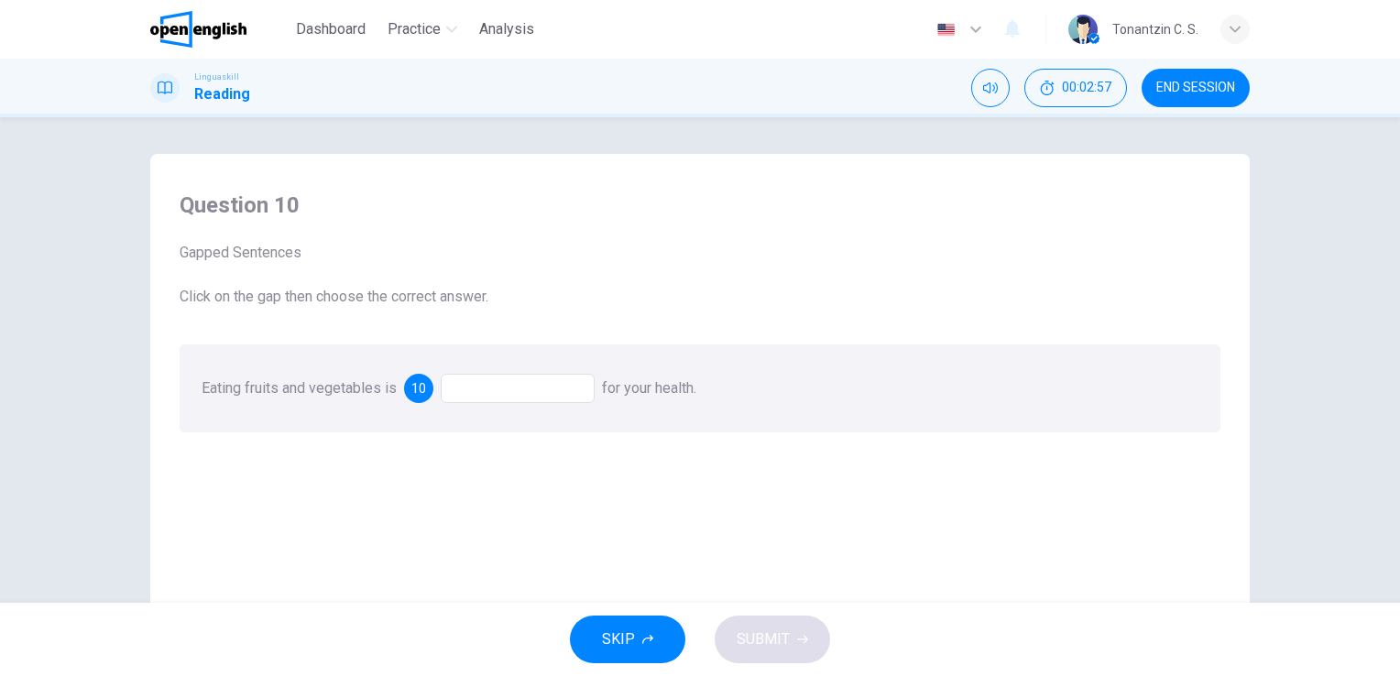
click at [485, 383] on div at bounding box center [518, 388] width 154 height 29
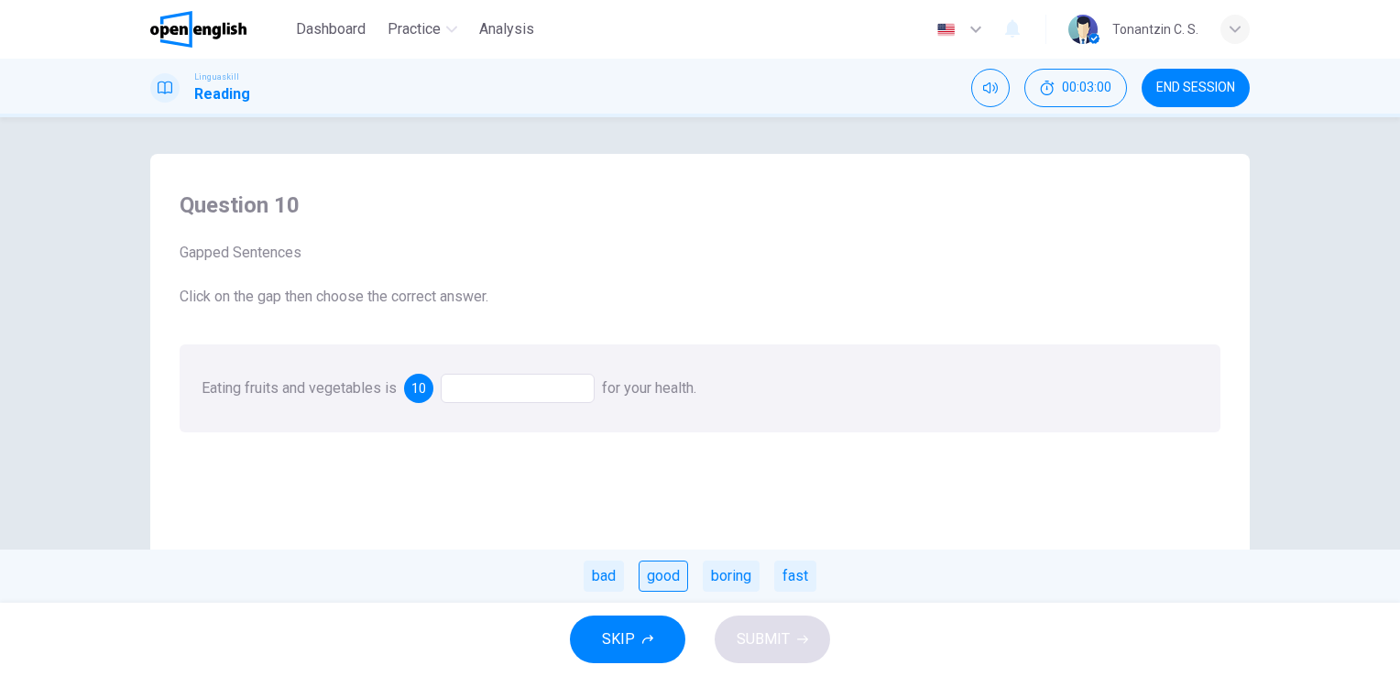
click at [670, 572] on div "good" at bounding box center [662, 576] width 49 height 31
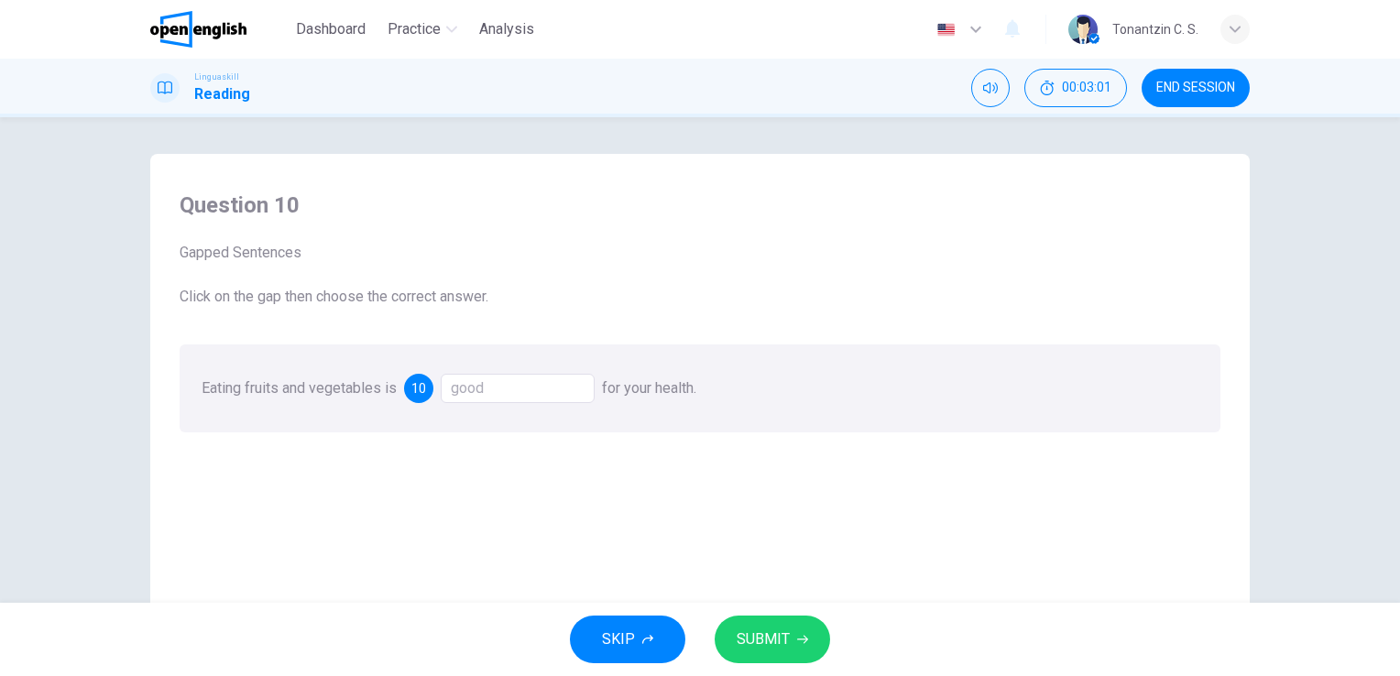
click at [784, 633] on span "SUBMIT" at bounding box center [762, 640] width 53 height 26
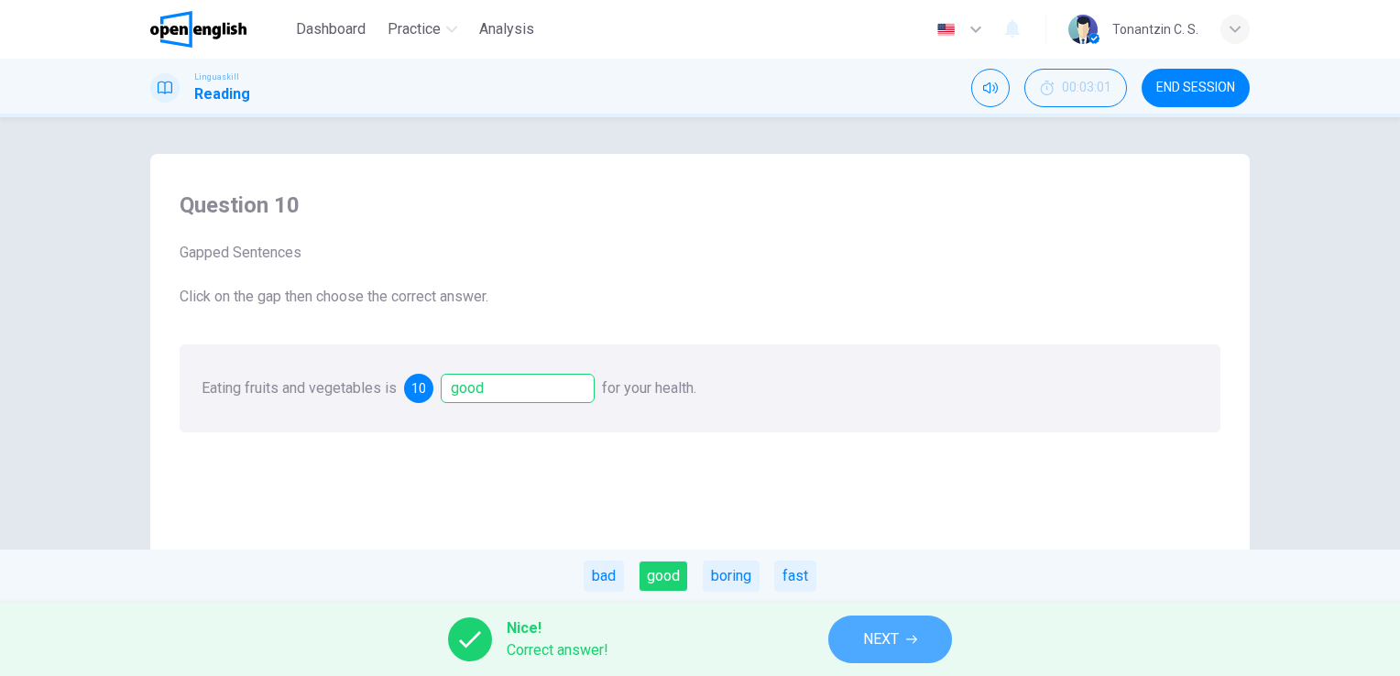
click at [893, 638] on span "NEXT" at bounding box center [881, 640] width 36 height 26
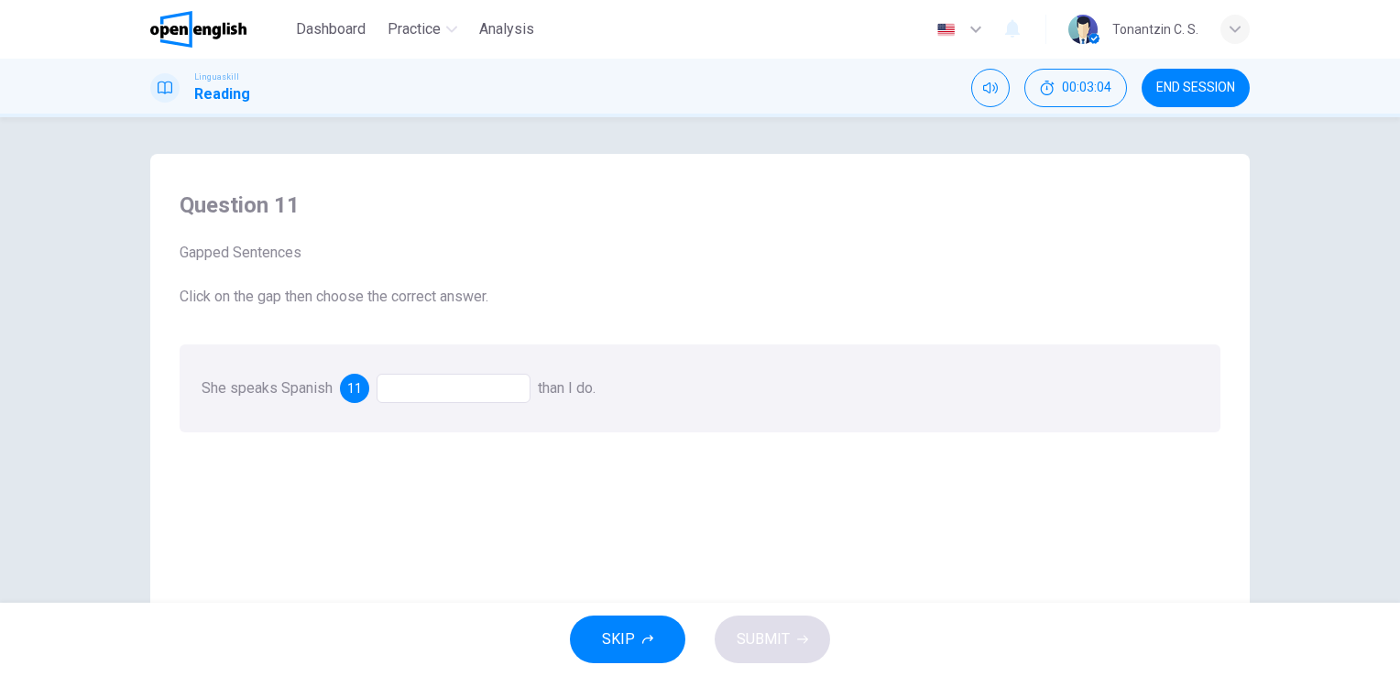
click at [409, 381] on div at bounding box center [453, 388] width 154 height 29
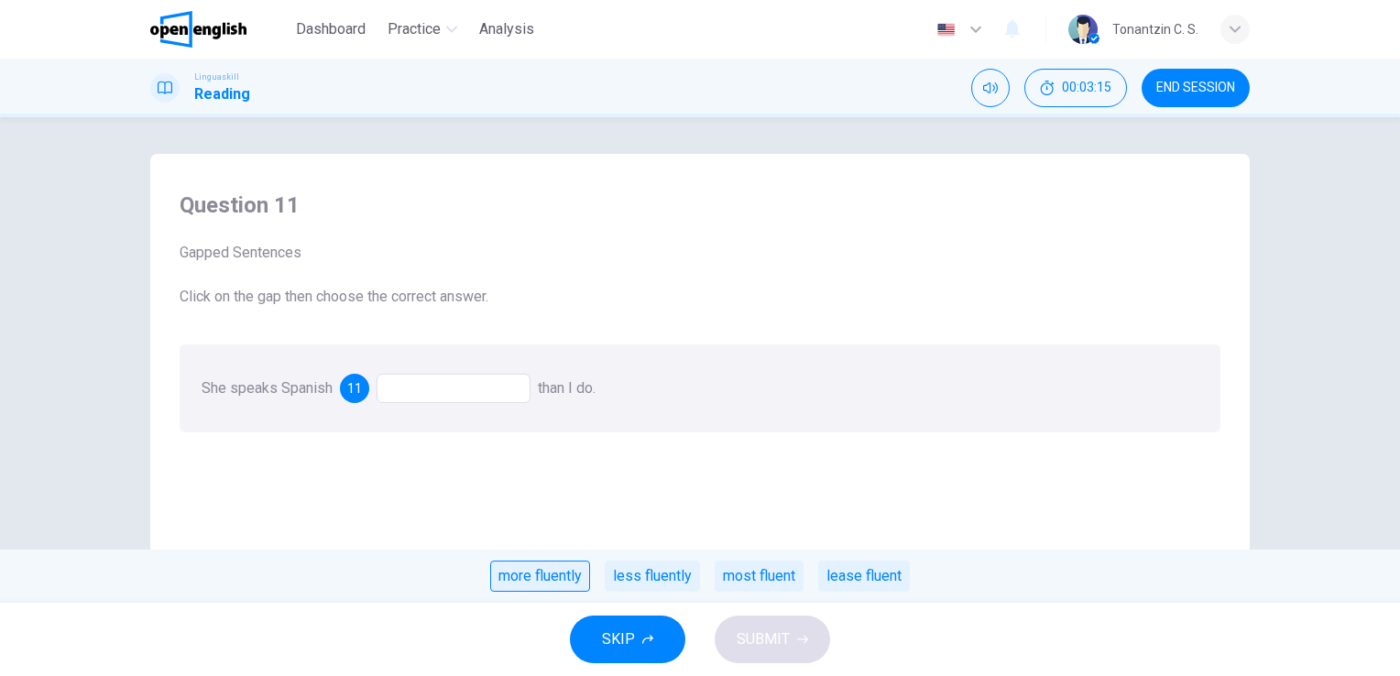
click at [561, 575] on div "more fluently" at bounding box center [540, 576] width 100 height 31
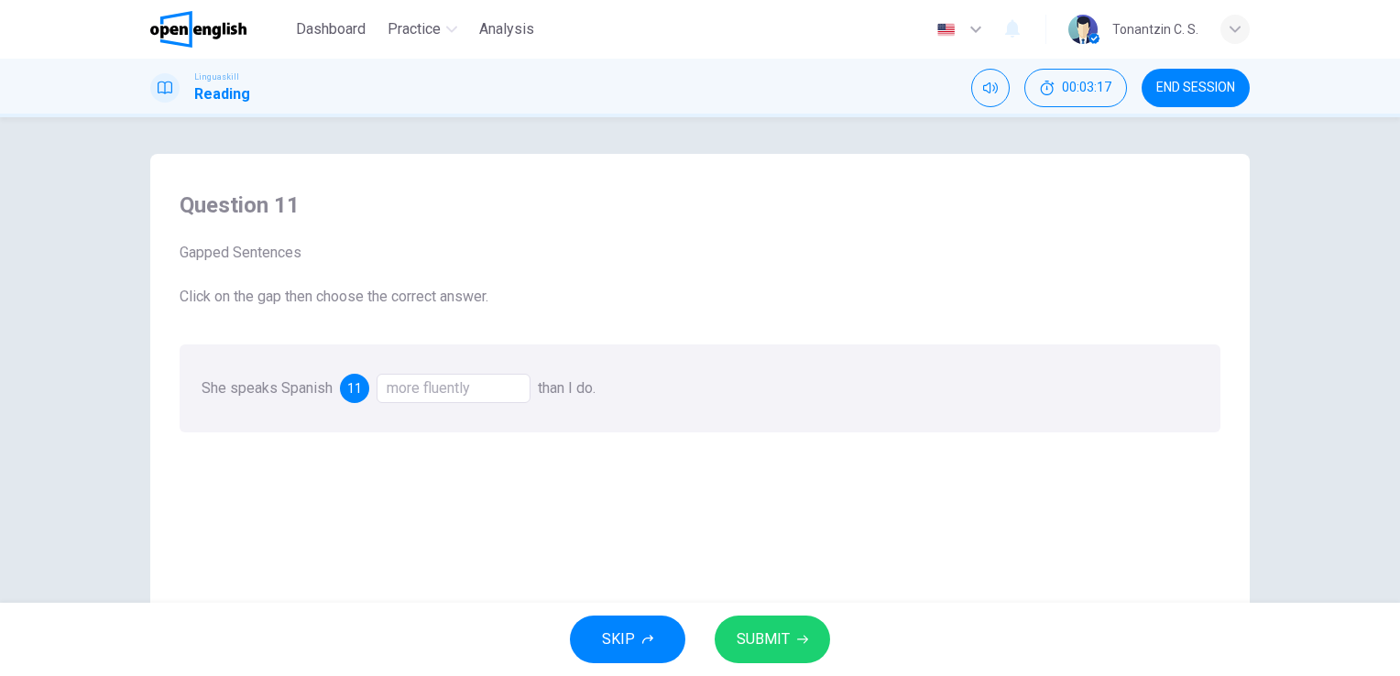
click at [831, 642] on div "SKIP SUBMIT" at bounding box center [700, 639] width 1400 height 73
click at [797, 636] on icon "button" at bounding box center [802, 639] width 11 height 11
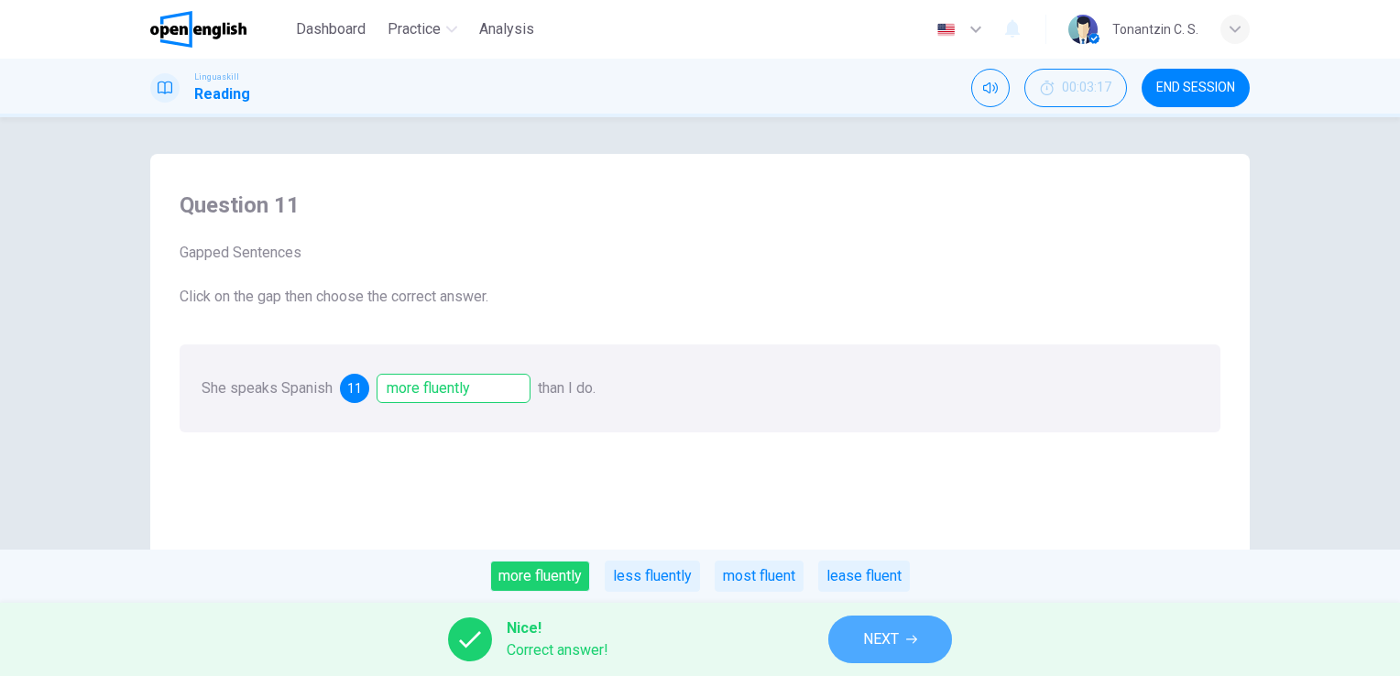
click at [854, 639] on button "NEXT" at bounding box center [890, 640] width 124 height 48
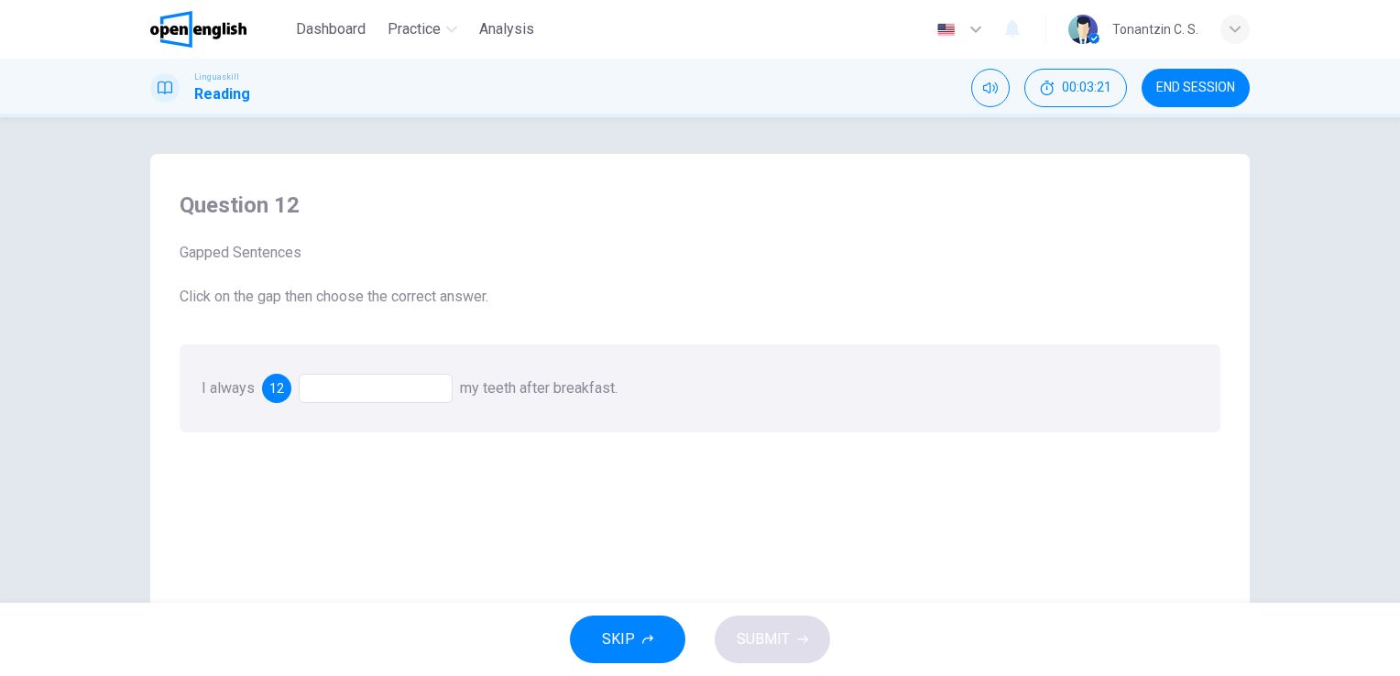
click at [365, 385] on div at bounding box center [376, 388] width 154 height 29
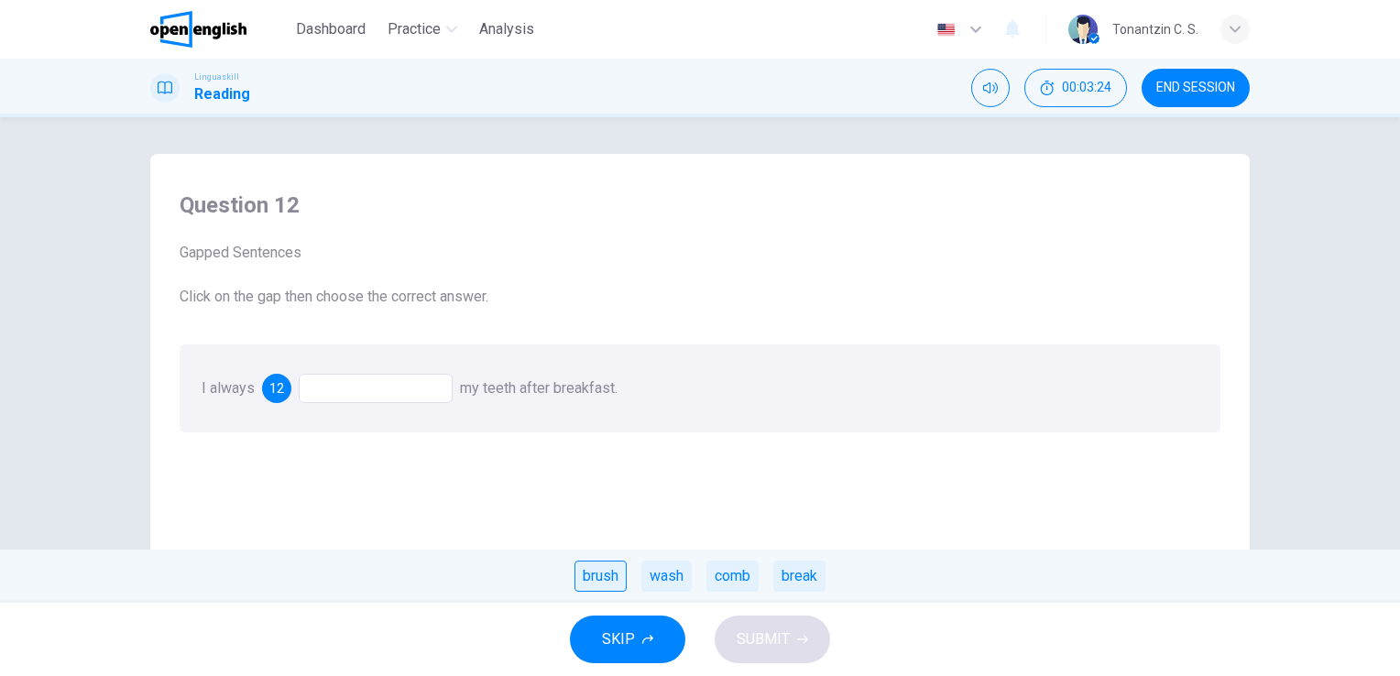
click at [586, 565] on div "brush" at bounding box center [600, 576] width 52 height 31
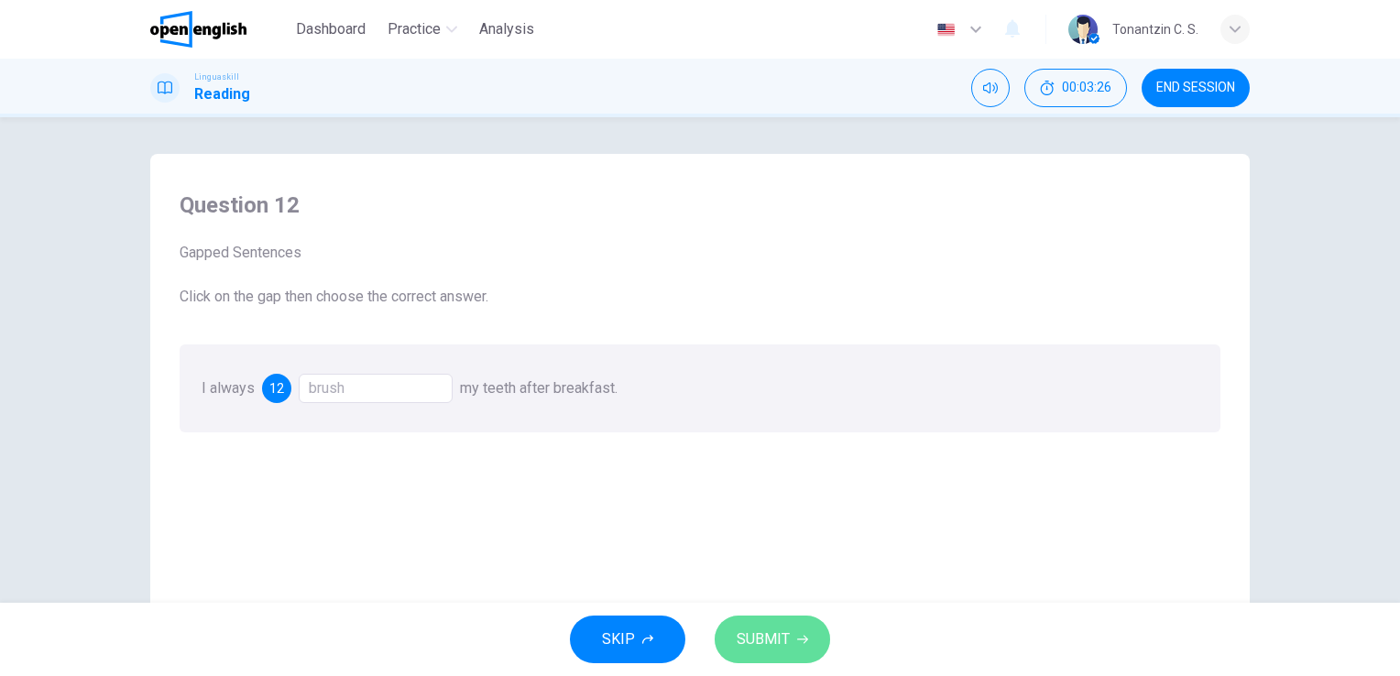
click at [773, 653] on button "SUBMIT" at bounding box center [771, 640] width 115 height 48
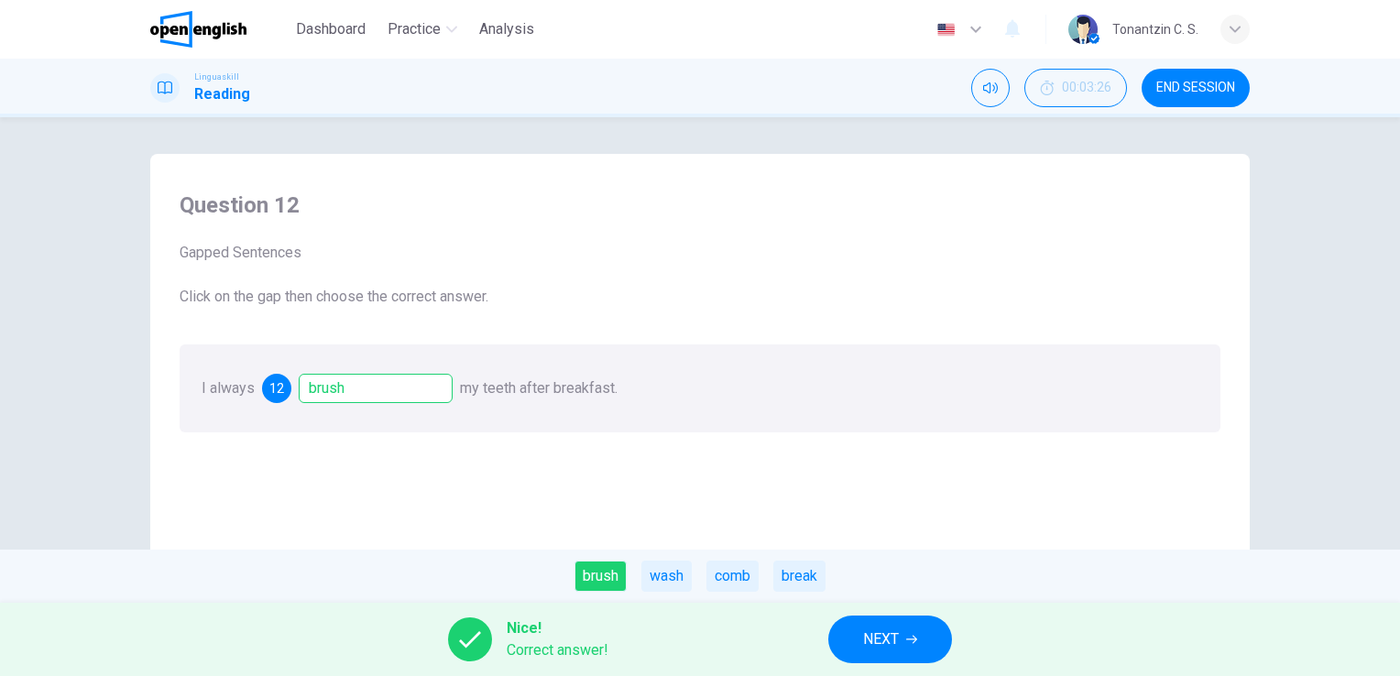
click at [855, 654] on button "NEXT" at bounding box center [890, 640] width 124 height 48
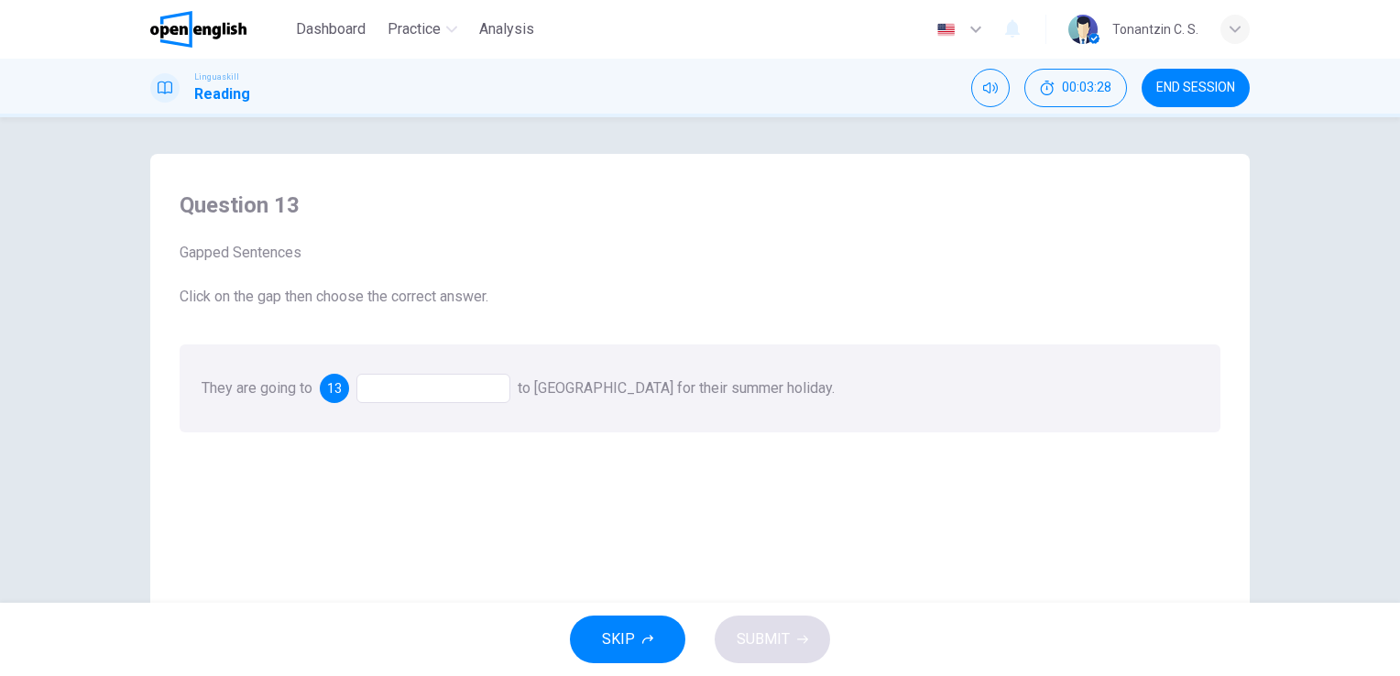
click at [387, 390] on div at bounding box center [433, 388] width 154 height 29
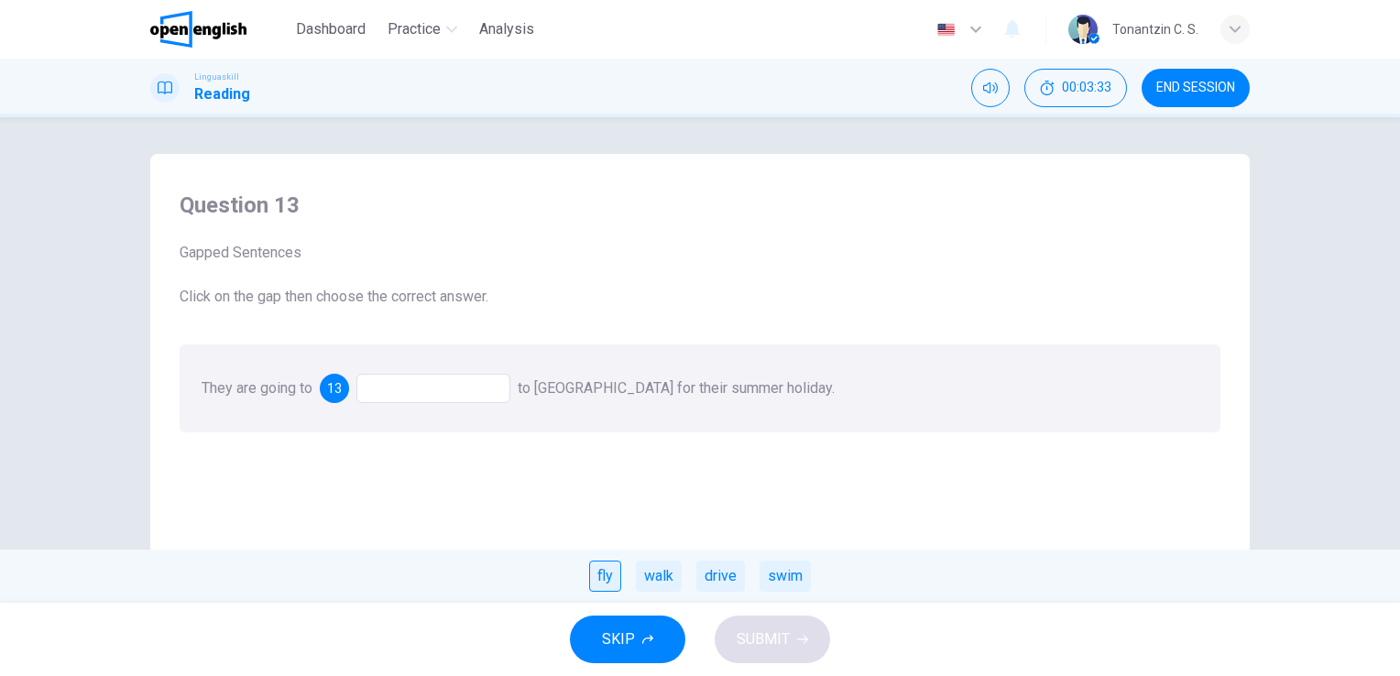
click at [617, 574] on div "fly" at bounding box center [605, 576] width 32 height 31
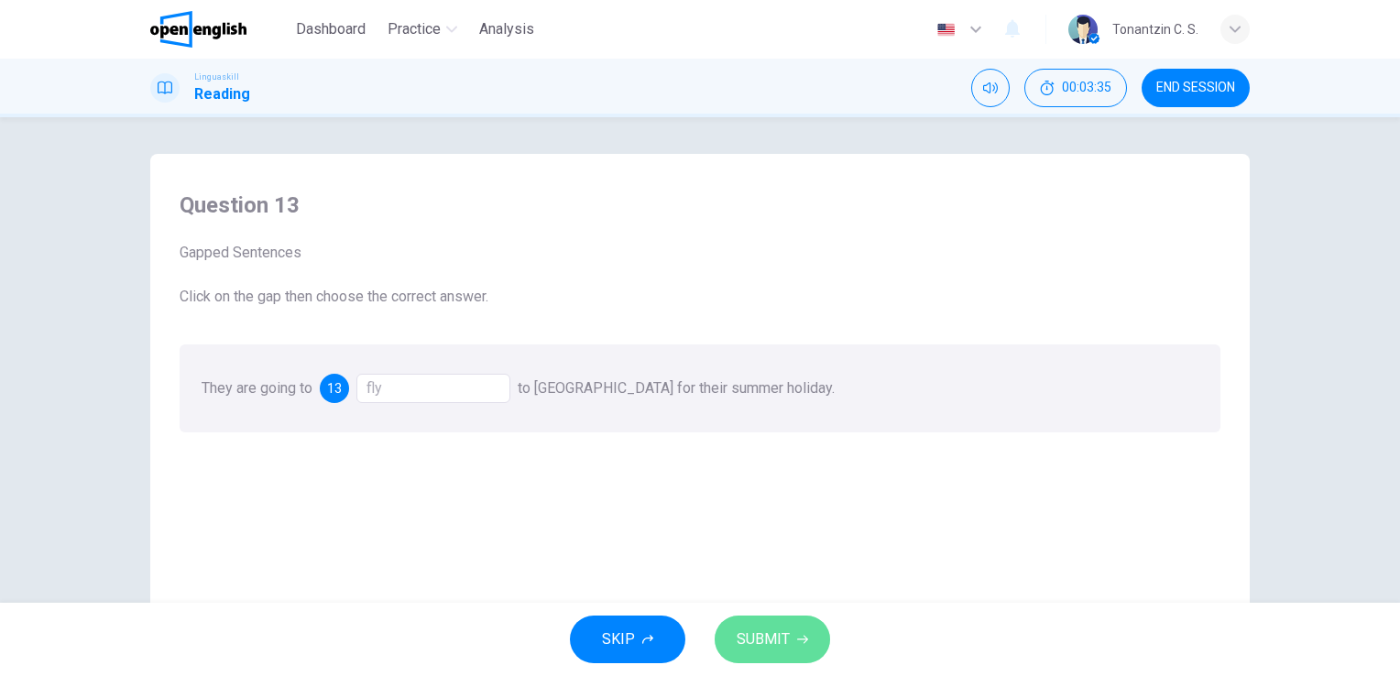
click at [799, 638] on icon "button" at bounding box center [802, 639] width 11 height 11
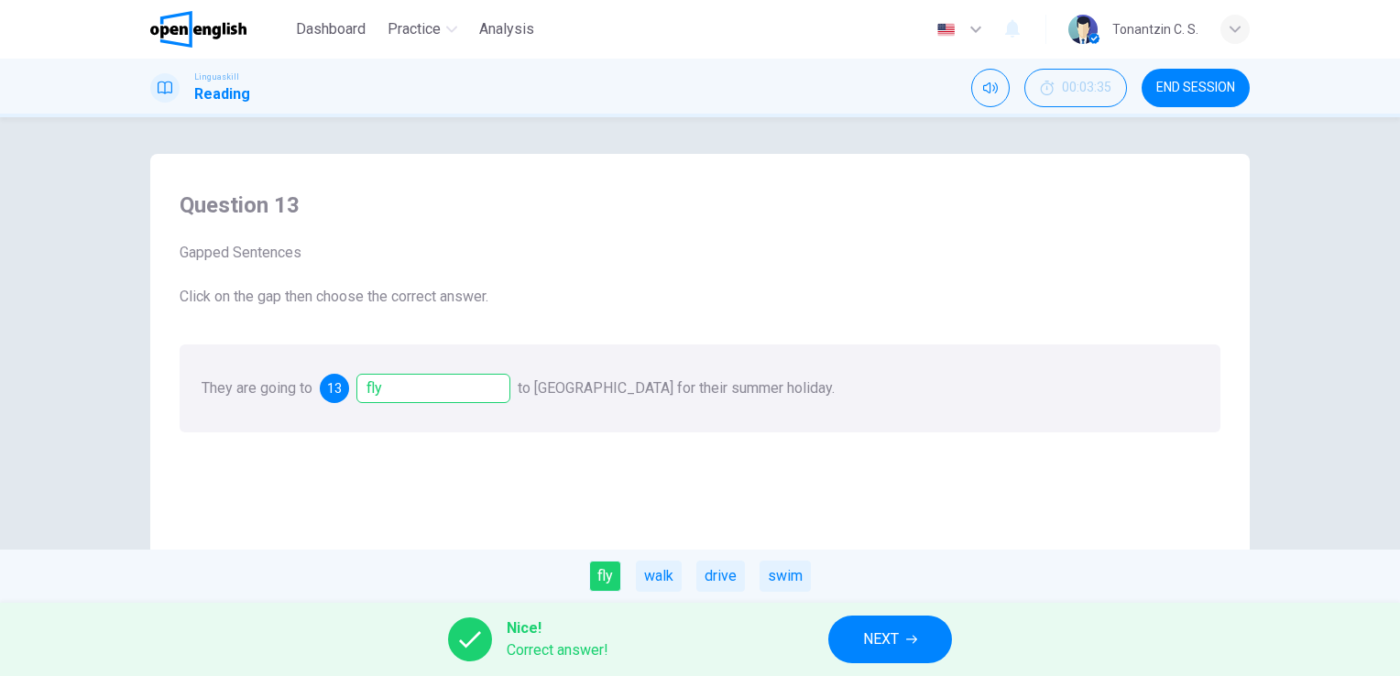
click at [892, 651] on span "NEXT" at bounding box center [881, 640] width 36 height 26
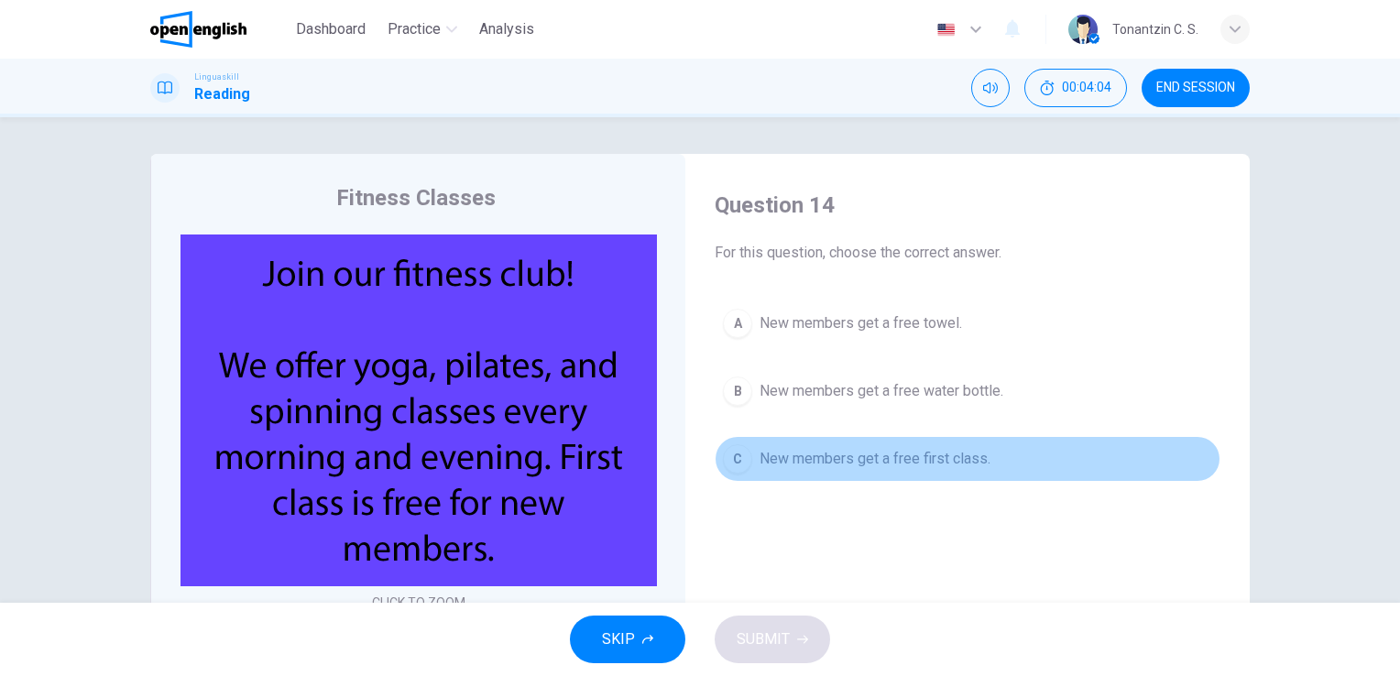
click at [888, 450] on span "New members get a free first class." at bounding box center [874, 459] width 231 height 22
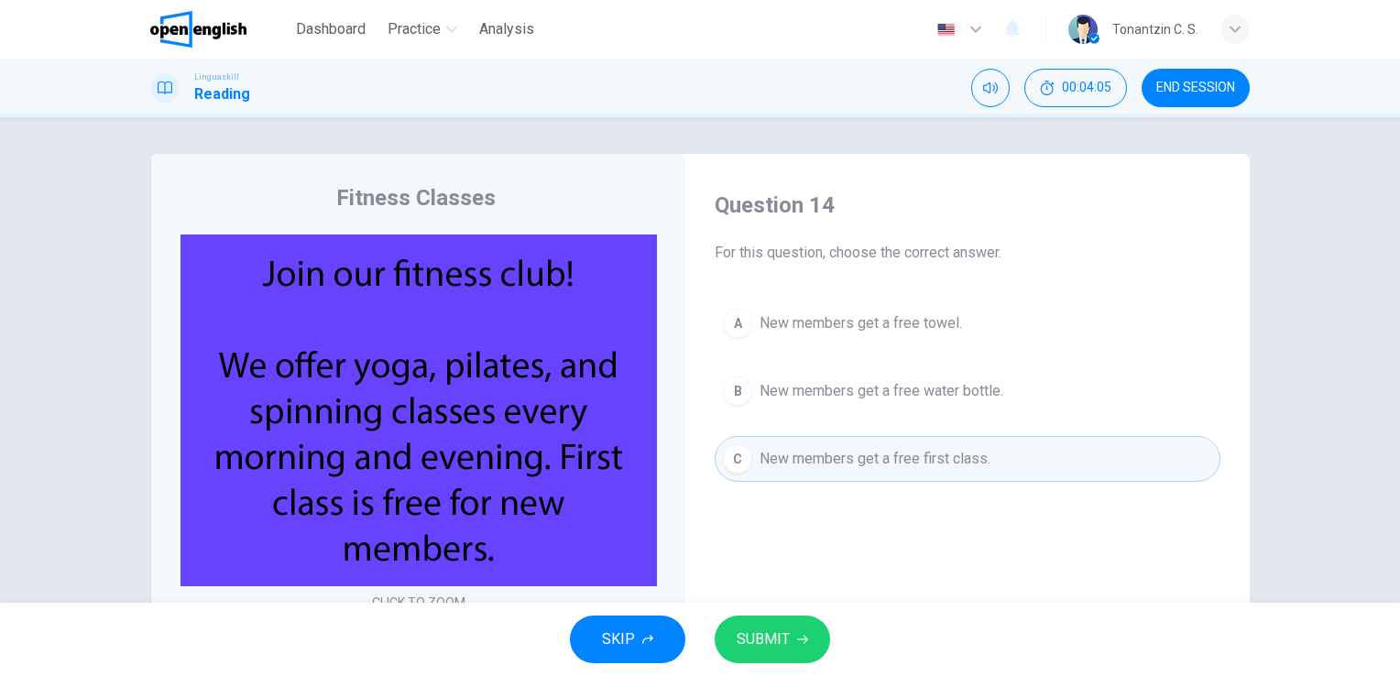
click at [777, 617] on button "SUBMIT" at bounding box center [771, 640] width 115 height 48
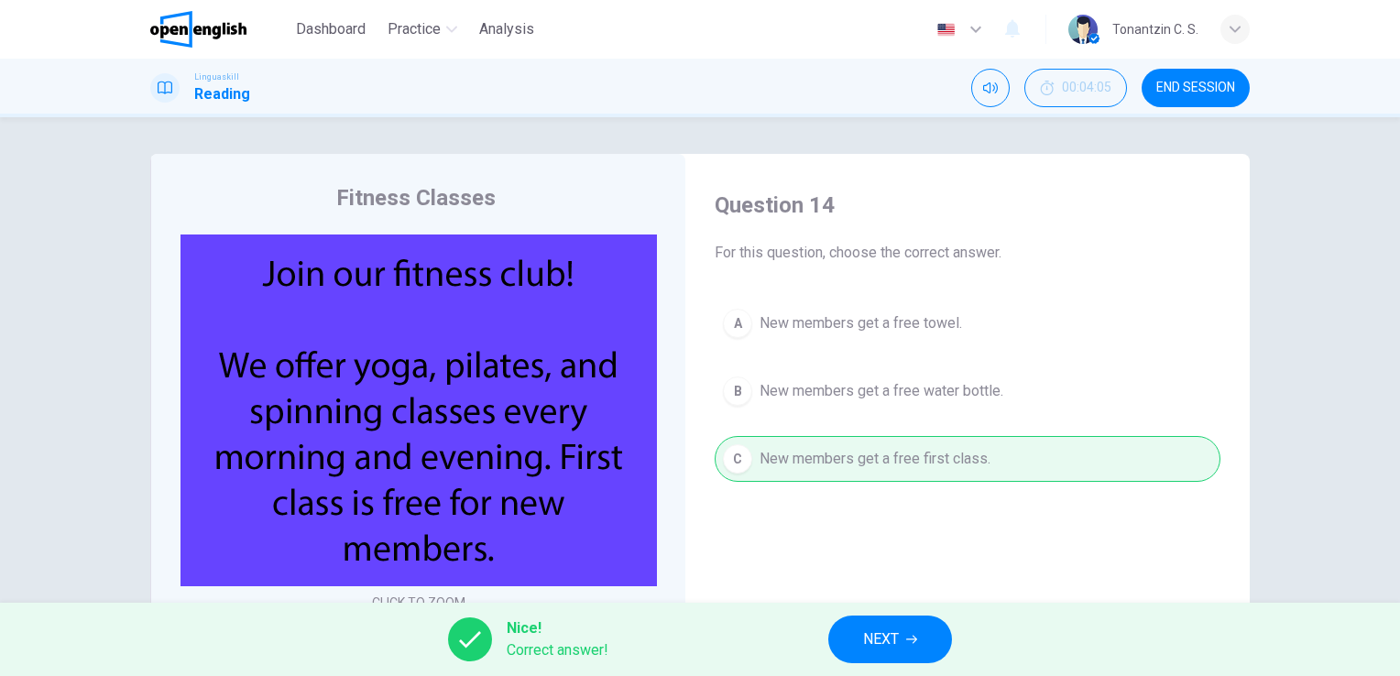
click at [956, 628] on div "Nice! Correct answer! NEXT" at bounding box center [700, 639] width 1400 height 73
click at [931, 630] on button "NEXT" at bounding box center [890, 640] width 124 height 48
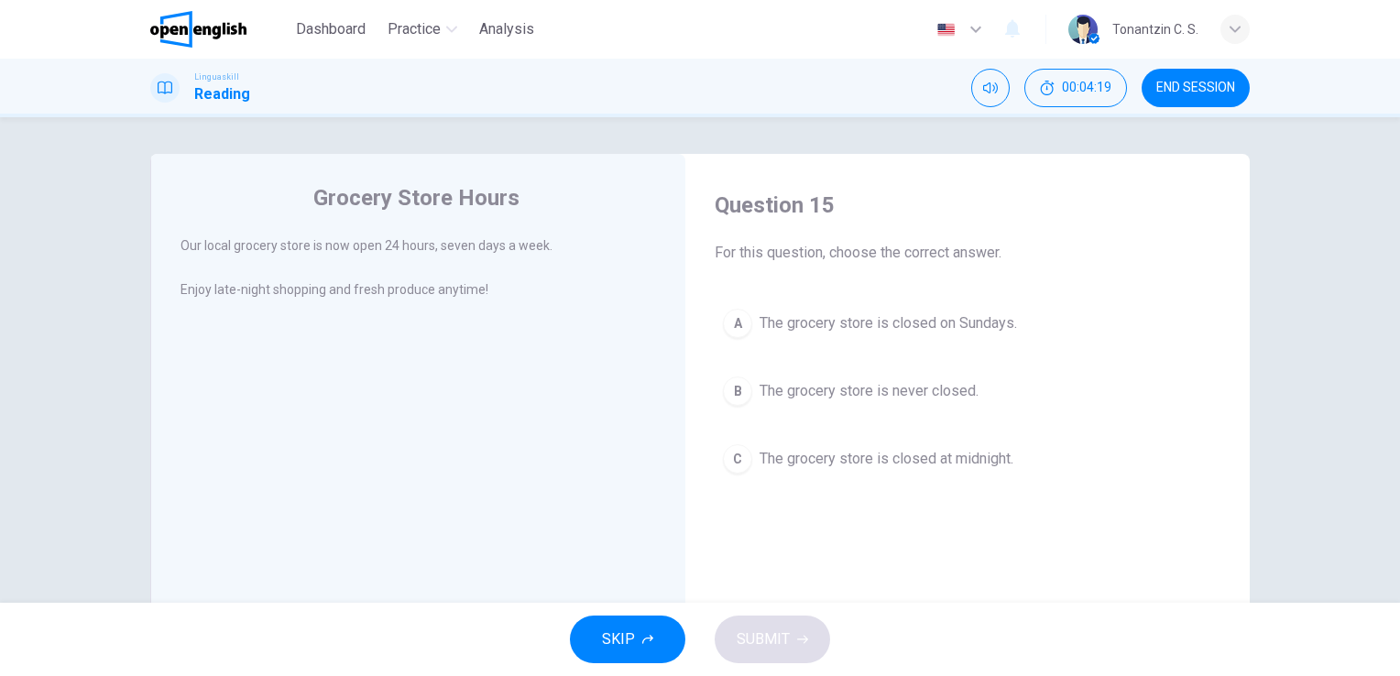
click at [949, 387] on span "The grocery store is never closed." at bounding box center [868, 391] width 219 height 22
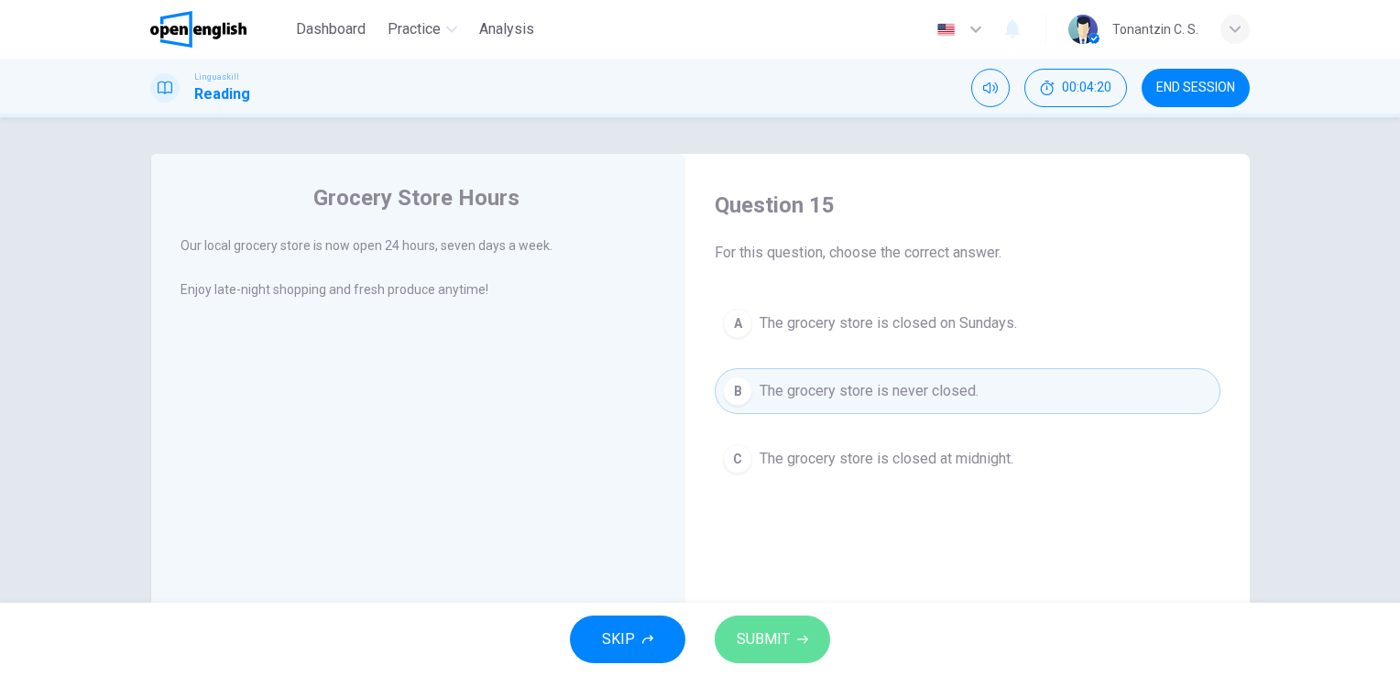
click at [758, 638] on span "SUBMIT" at bounding box center [762, 640] width 53 height 26
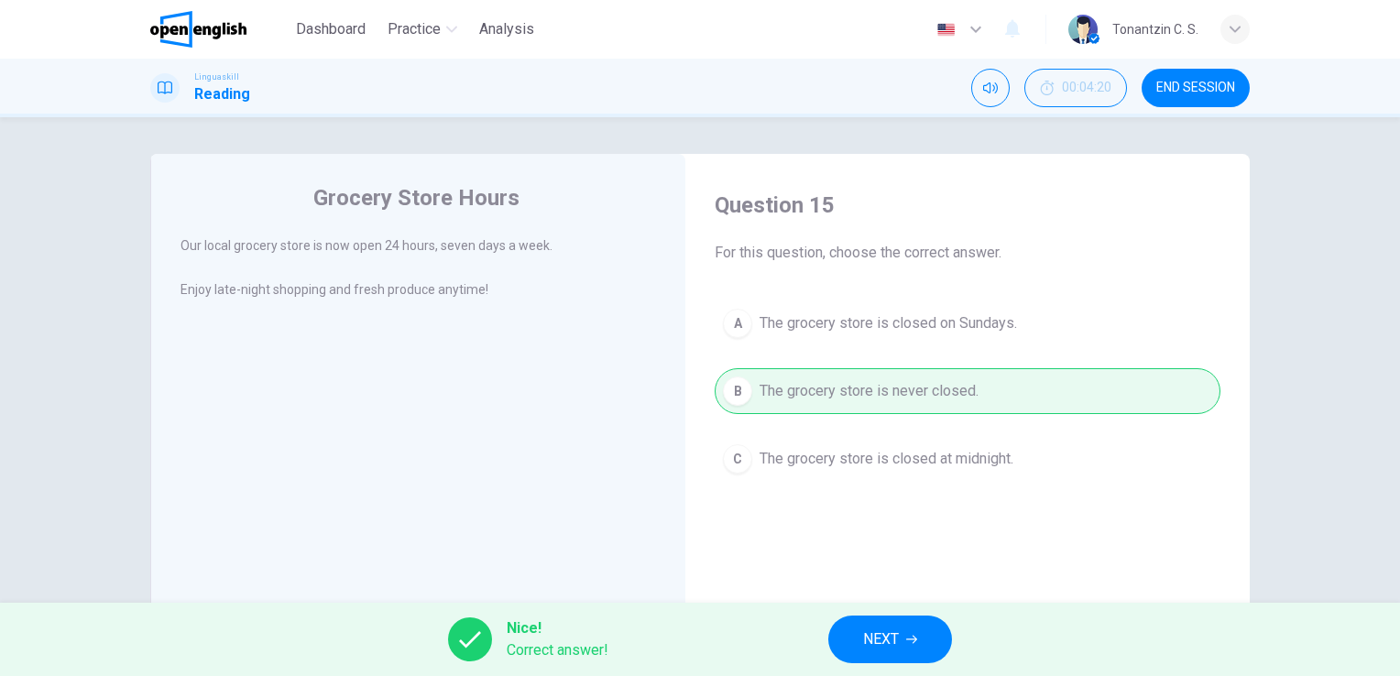
click at [923, 647] on button "NEXT" at bounding box center [890, 640] width 124 height 48
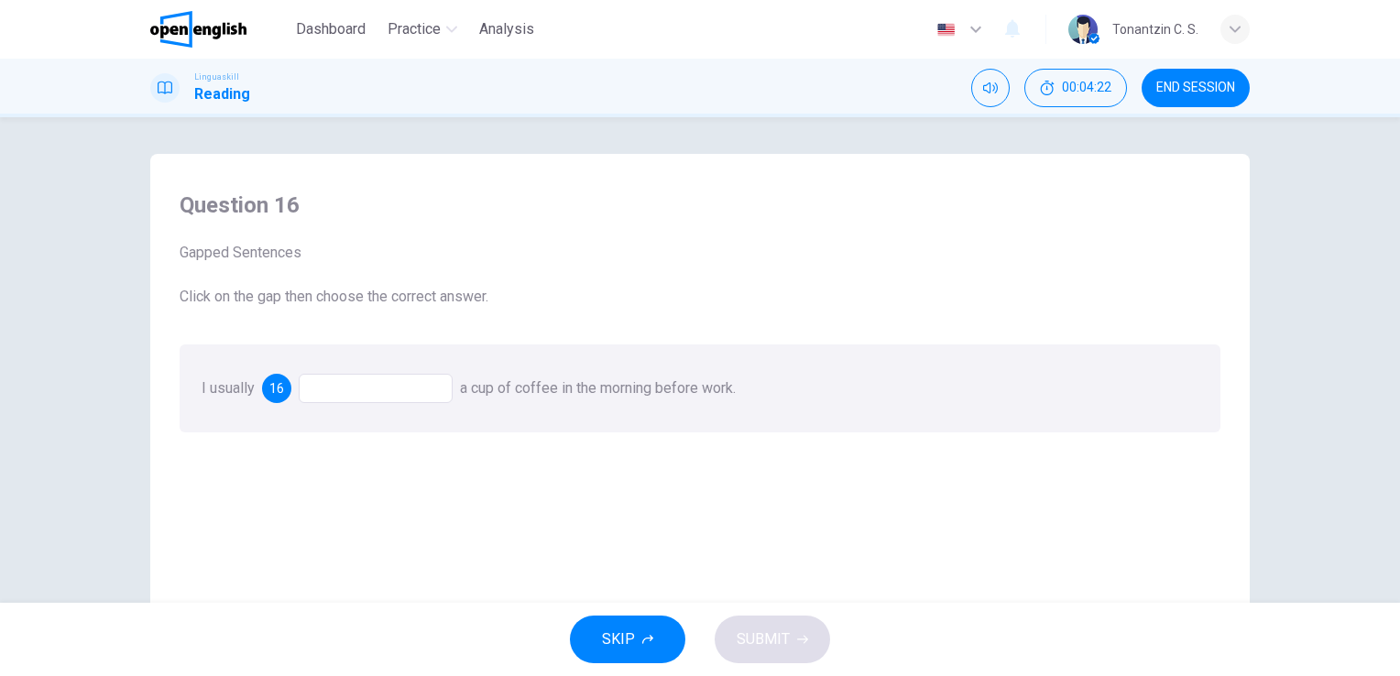
click at [411, 387] on div at bounding box center [376, 388] width 154 height 29
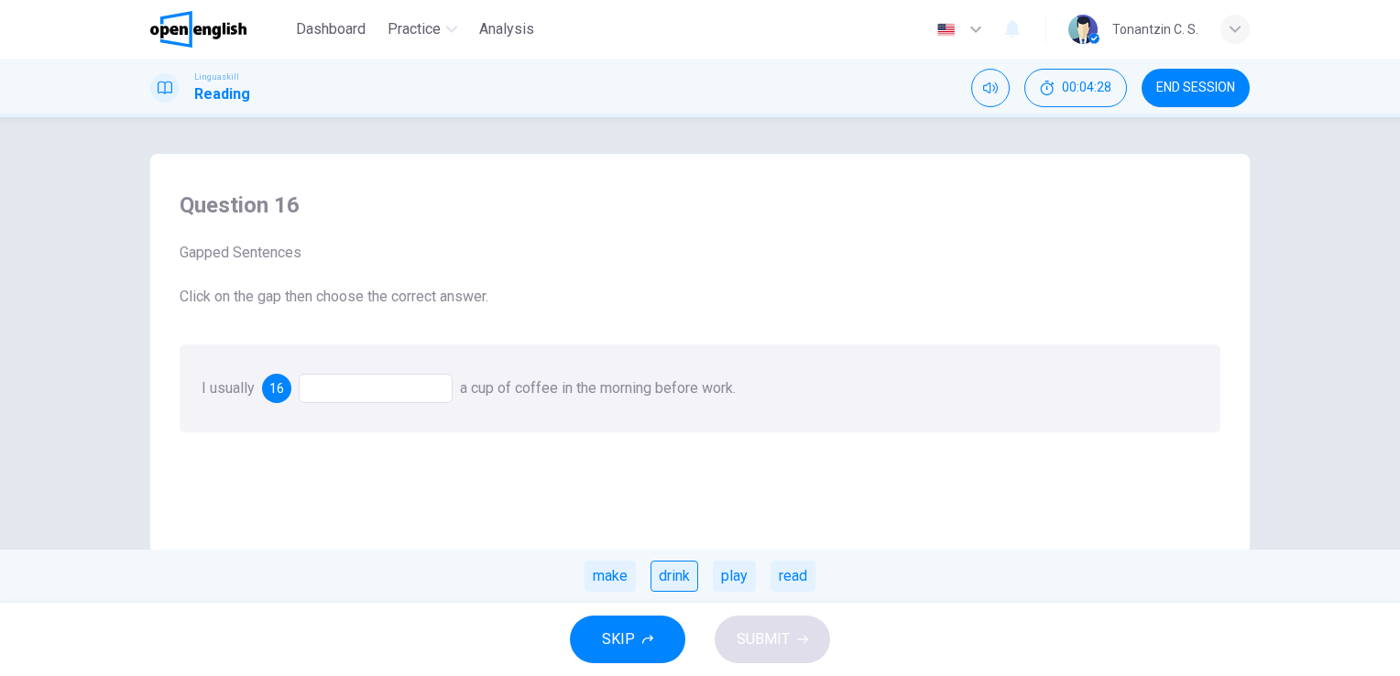
click at [662, 577] on div "drink" at bounding box center [674, 576] width 48 height 31
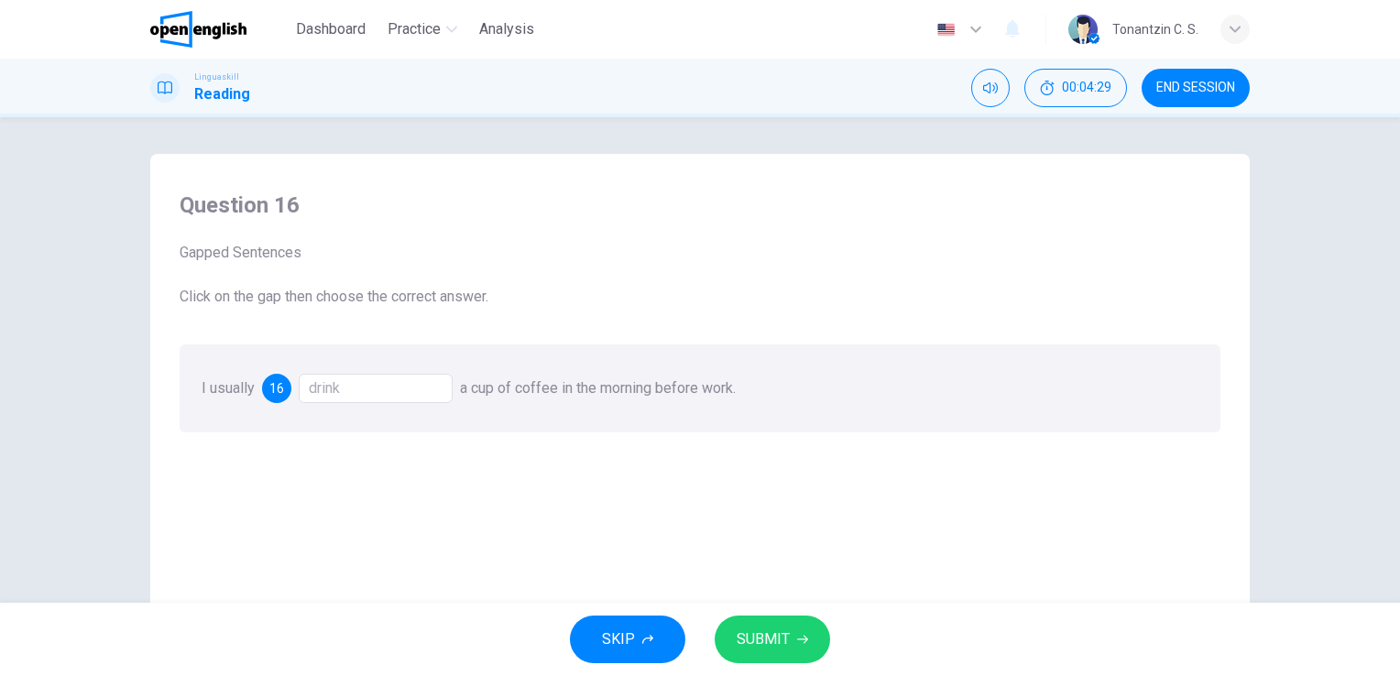
click at [780, 643] on span "SUBMIT" at bounding box center [762, 640] width 53 height 26
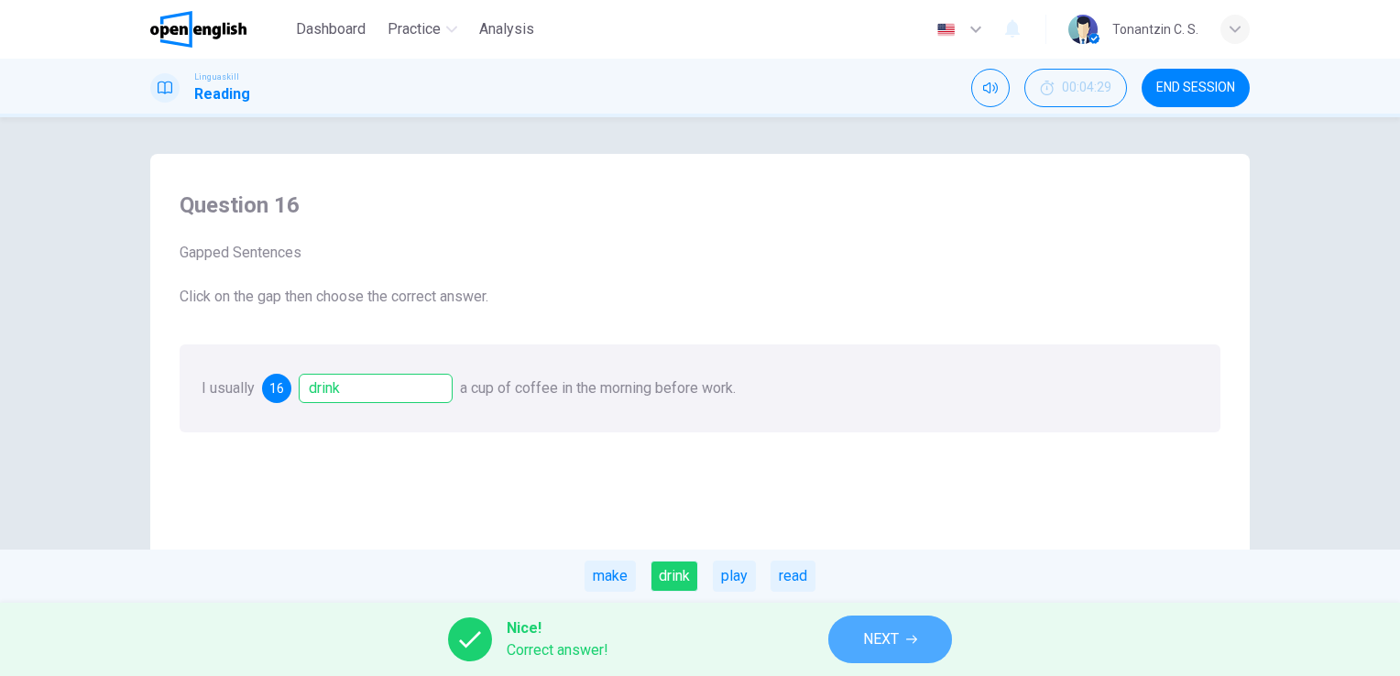
click at [840, 638] on button "NEXT" at bounding box center [890, 640] width 124 height 48
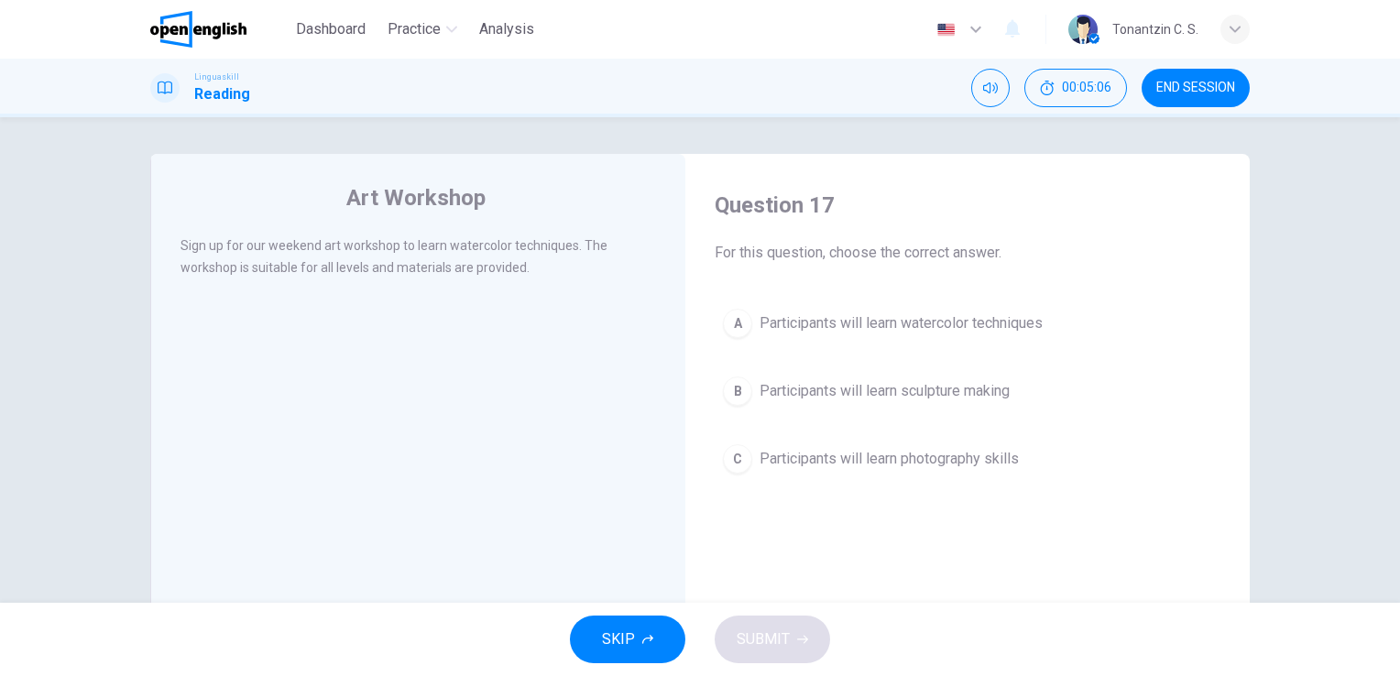
click at [812, 321] on span "Participants will learn watercolor techniques" at bounding box center [900, 323] width 283 height 22
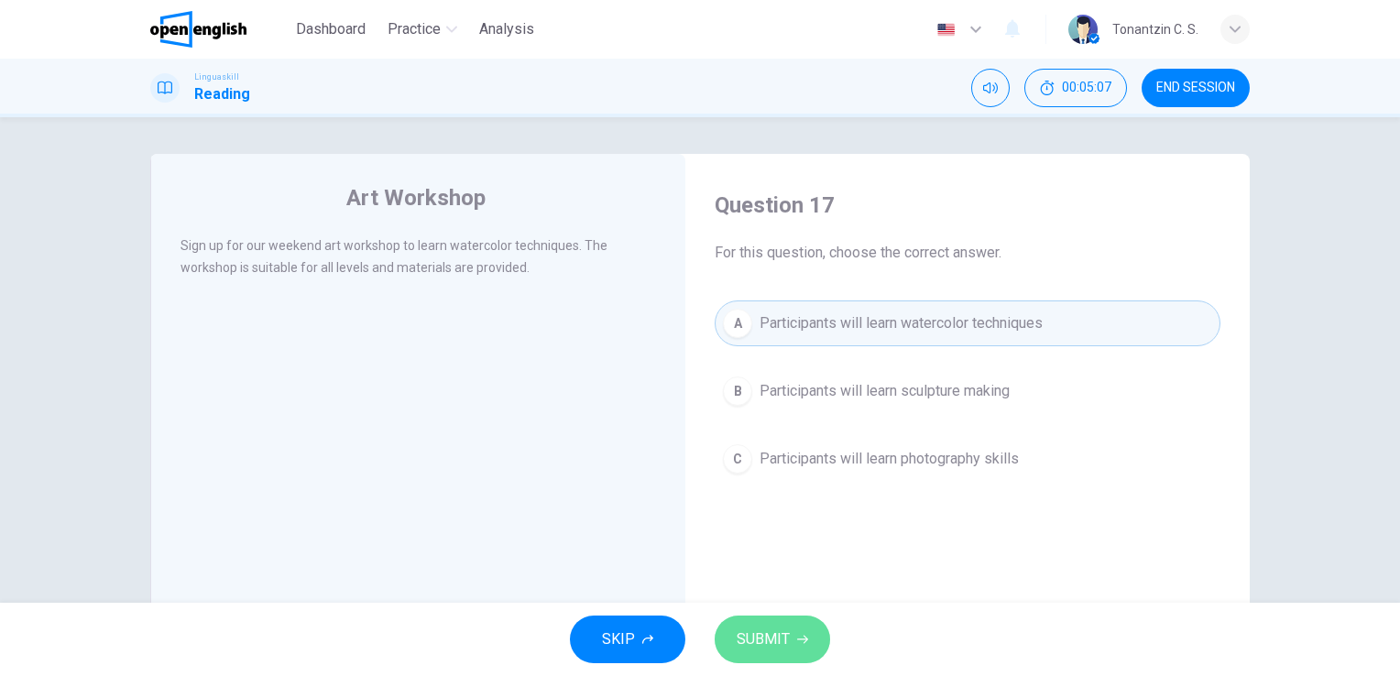
click at [785, 637] on span "SUBMIT" at bounding box center [762, 640] width 53 height 26
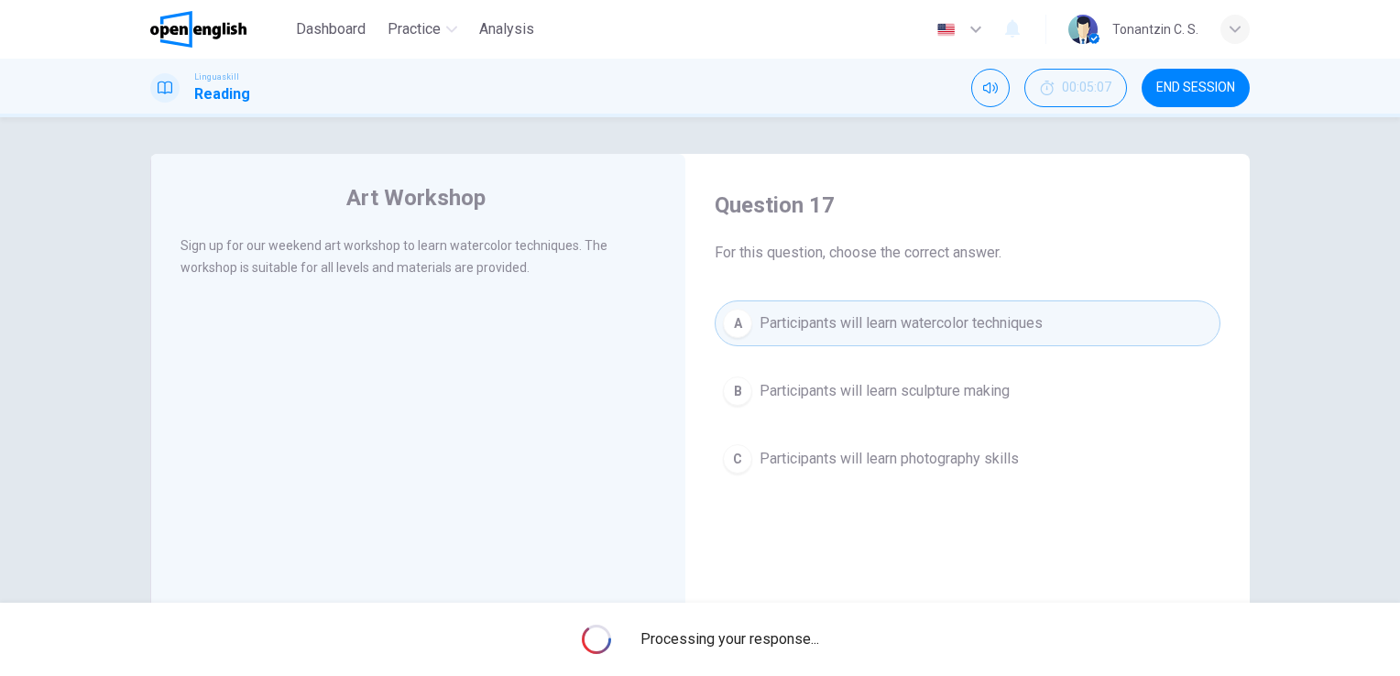
click at [788, 639] on span "Processing your response..." at bounding box center [729, 639] width 179 height 22
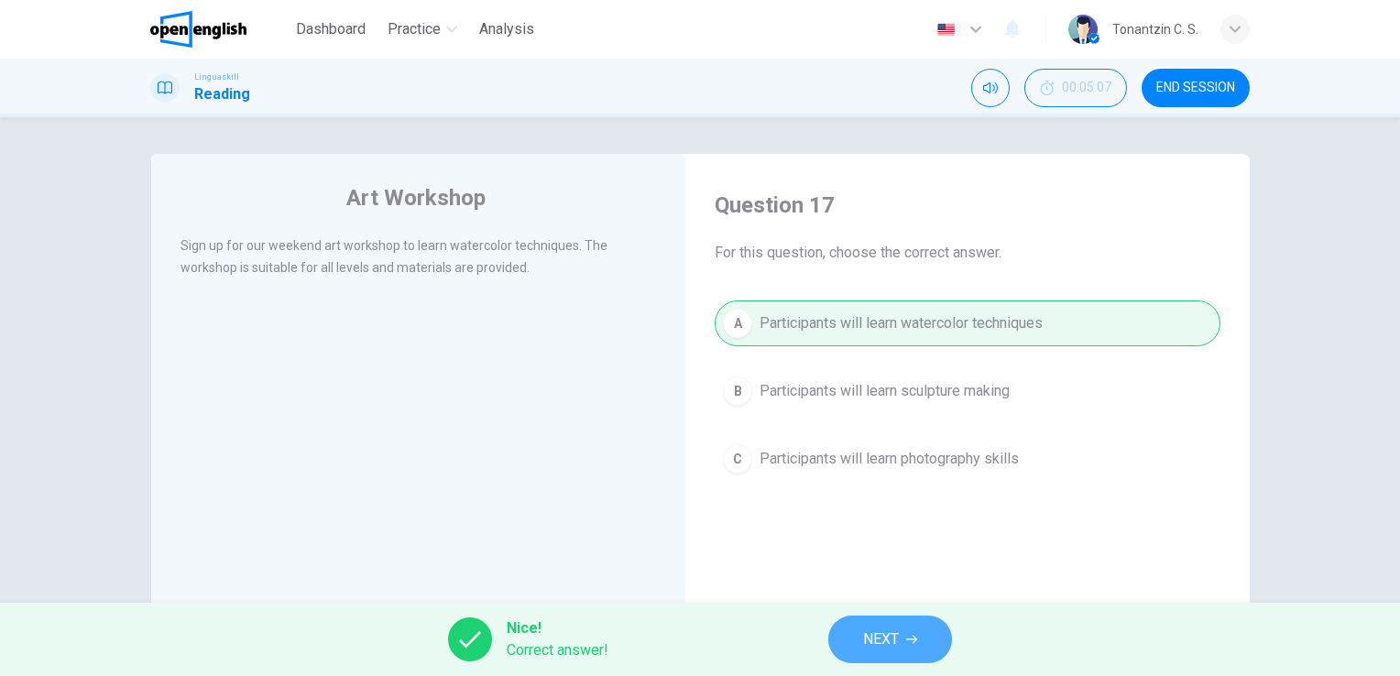
click at [913, 647] on button "NEXT" at bounding box center [890, 640] width 124 height 48
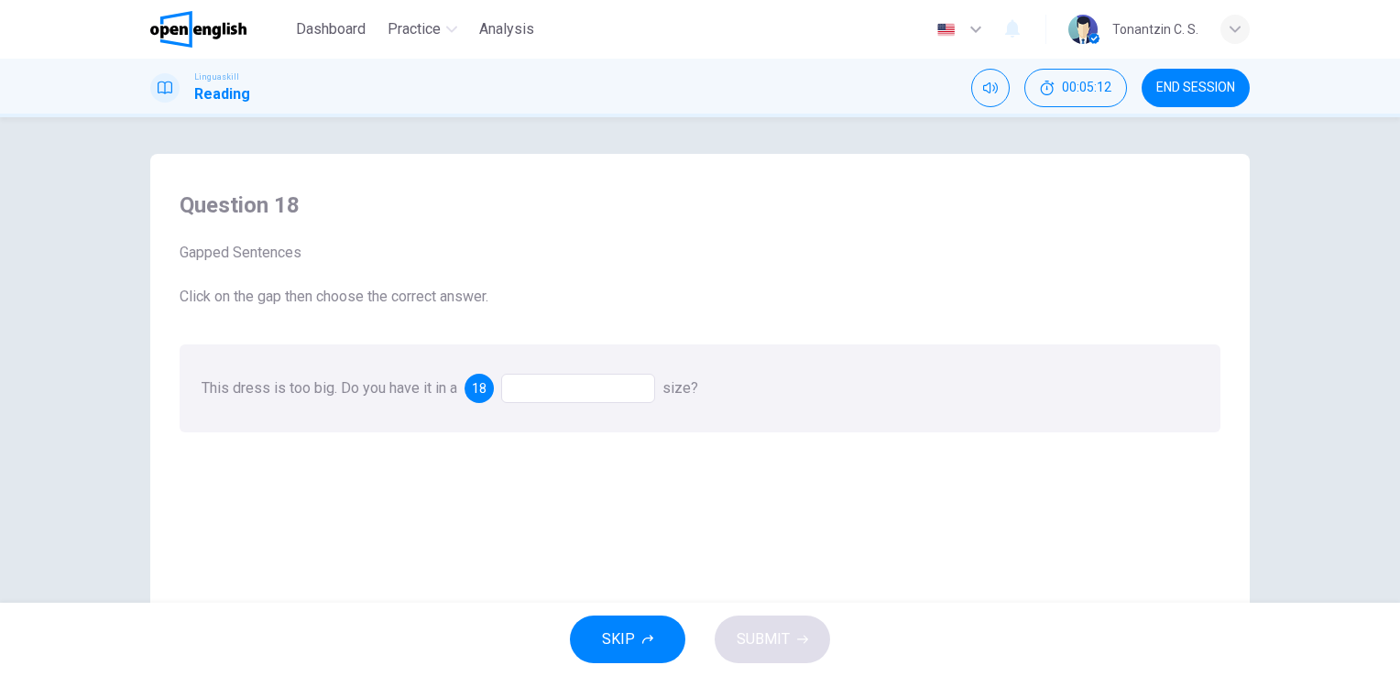
click at [572, 391] on div at bounding box center [578, 388] width 154 height 29
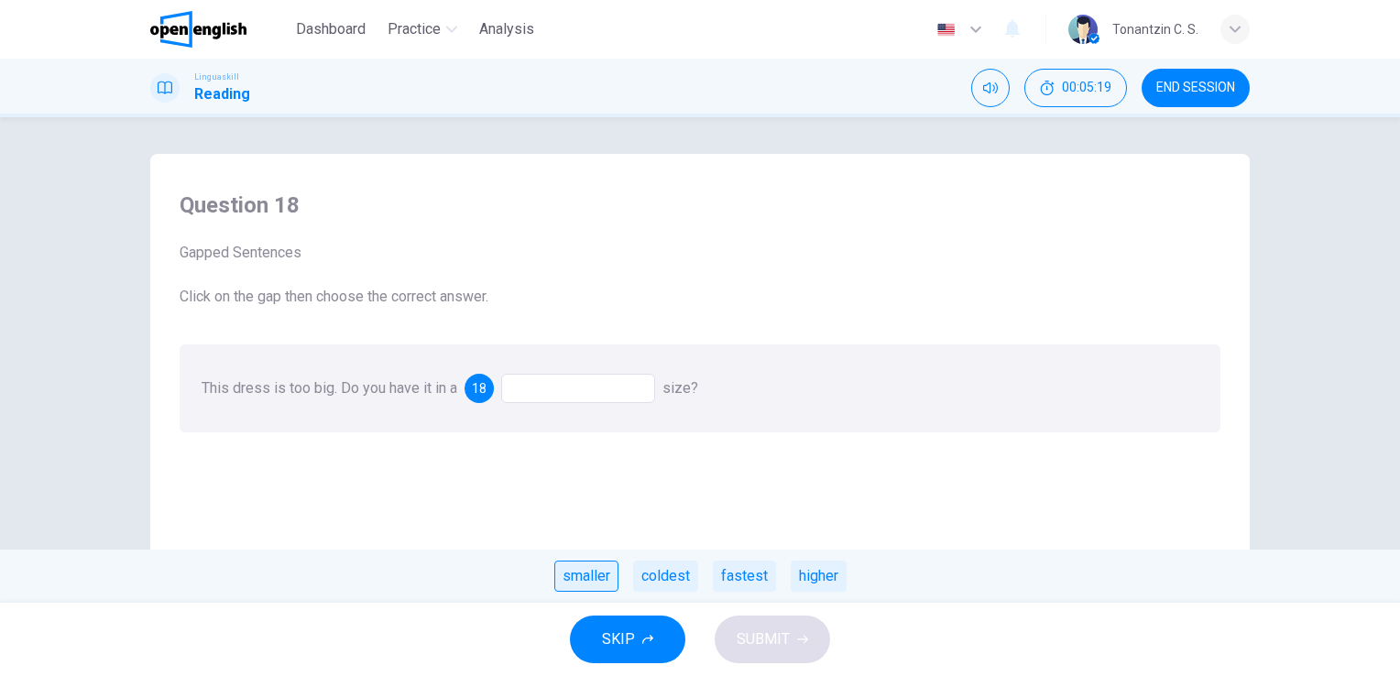
click at [588, 571] on div "smaller" at bounding box center [586, 576] width 64 height 31
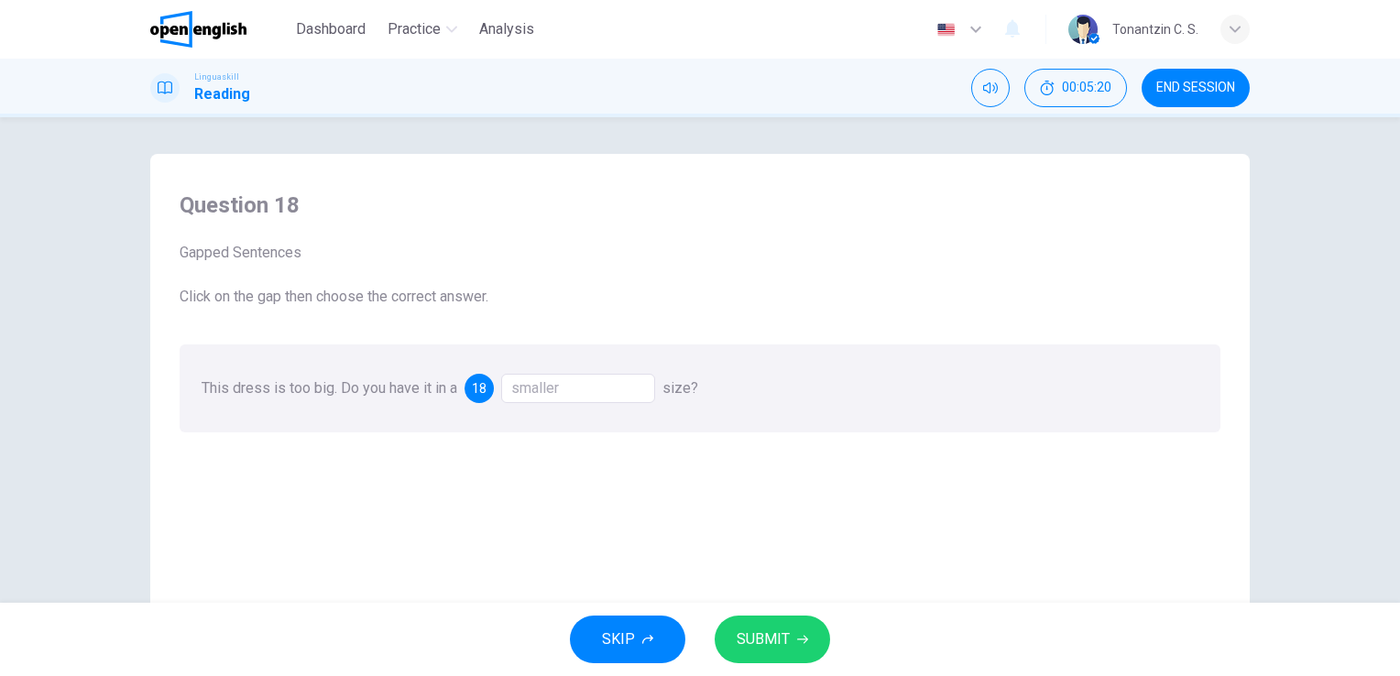
click at [747, 634] on span "SUBMIT" at bounding box center [762, 640] width 53 height 26
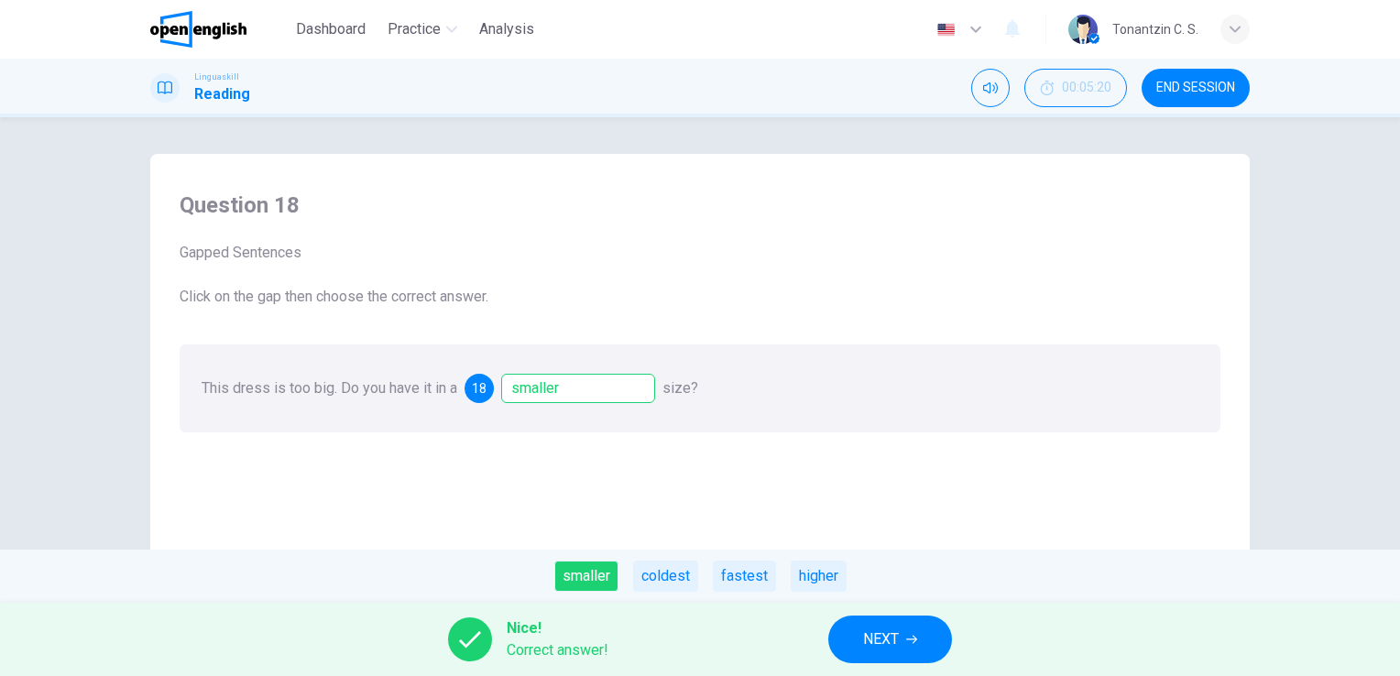
click at [810, 641] on div "Nice! Correct answer! NEXT" at bounding box center [700, 639] width 1400 height 73
click at [854, 647] on button "NEXT" at bounding box center [890, 640] width 124 height 48
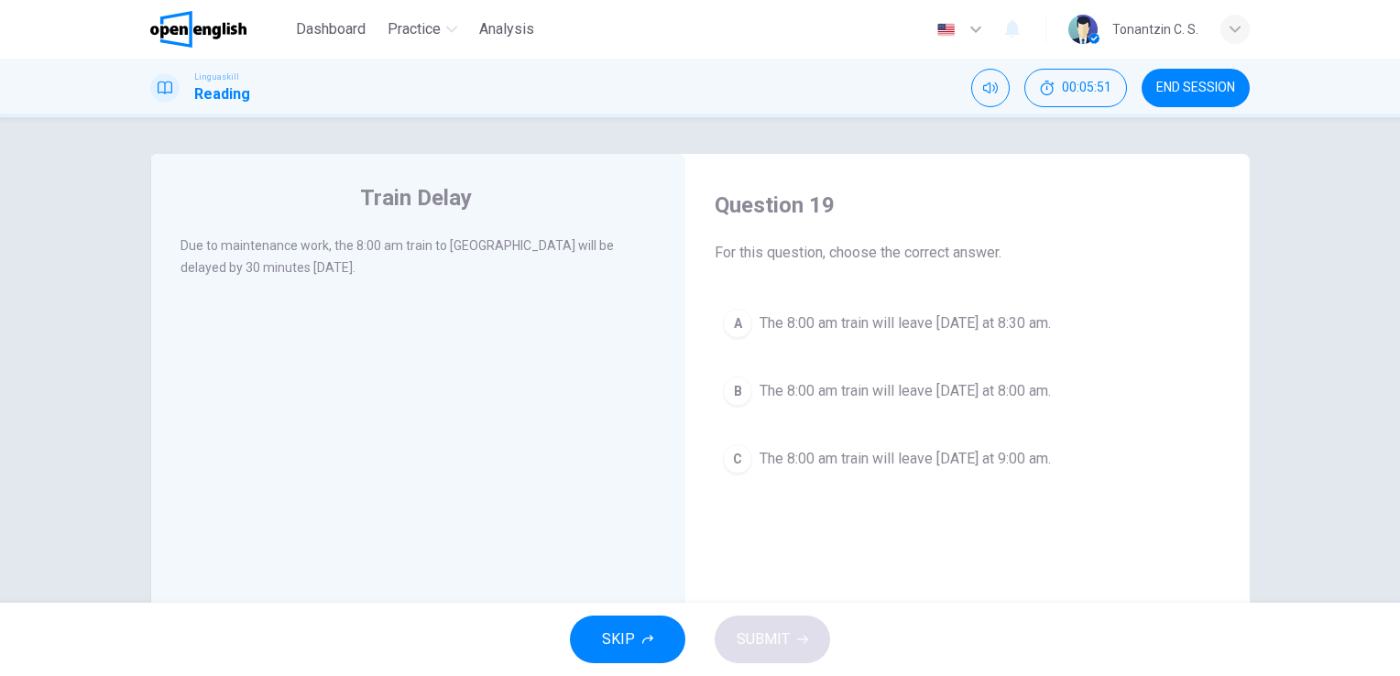
click at [730, 310] on div "A" at bounding box center [737, 323] width 29 height 29
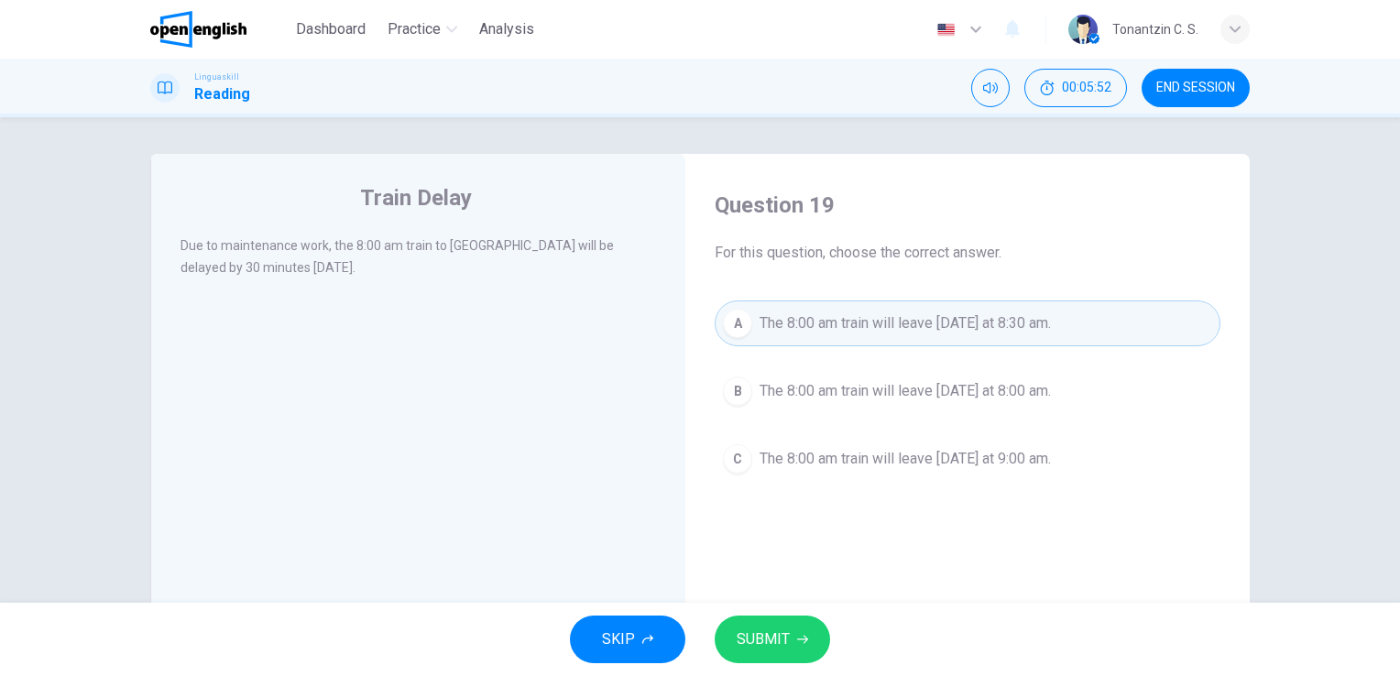
click at [791, 643] on button "SUBMIT" at bounding box center [771, 640] width 115 height 48
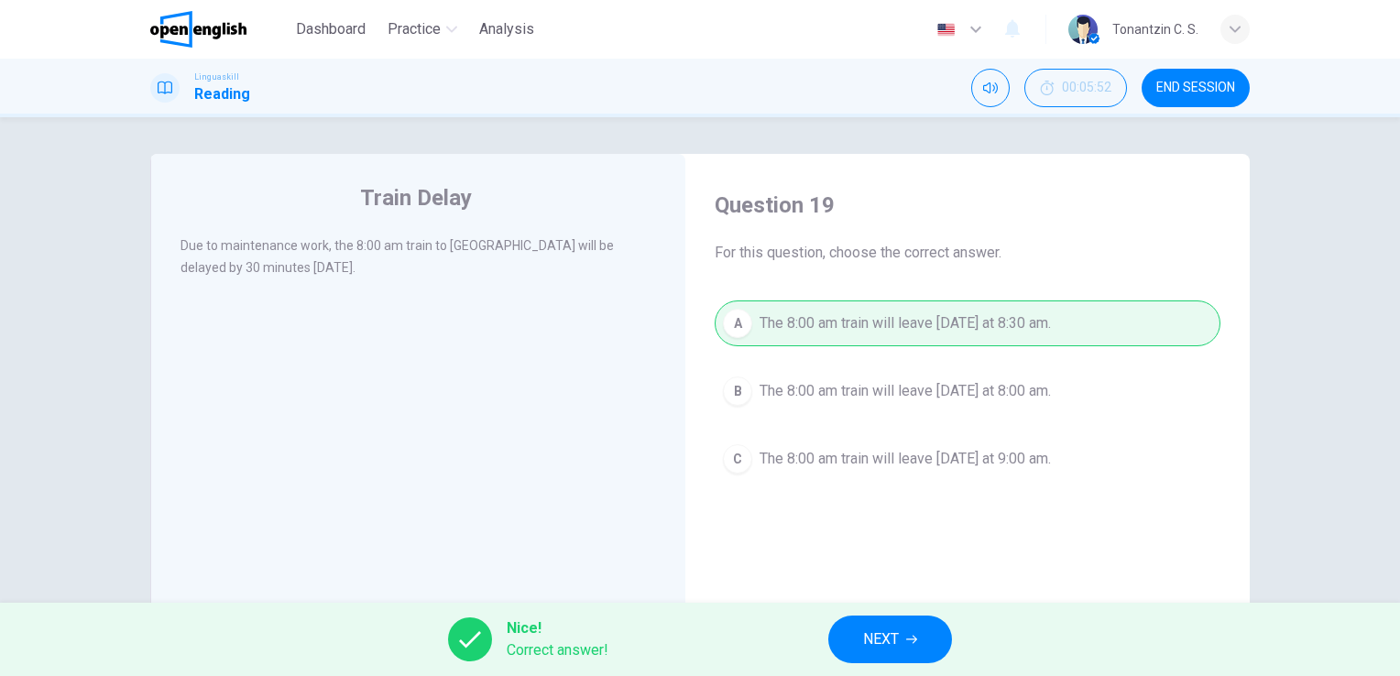
click at [871, 637] on span "NEXT" at bounding box center [881, 640] width 36 height 26
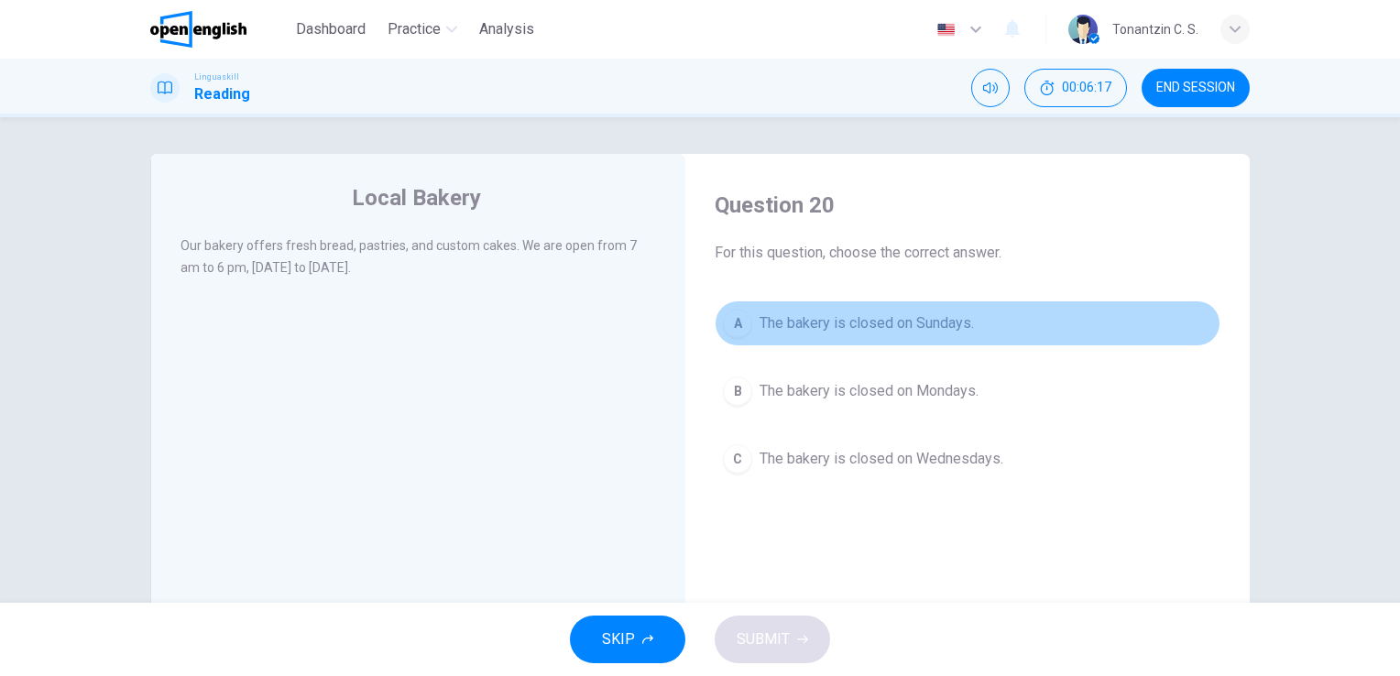
click at [939, 329] on span "The bakery is closed on Sundays." at bounding box center [866, 323] width 214 height 22
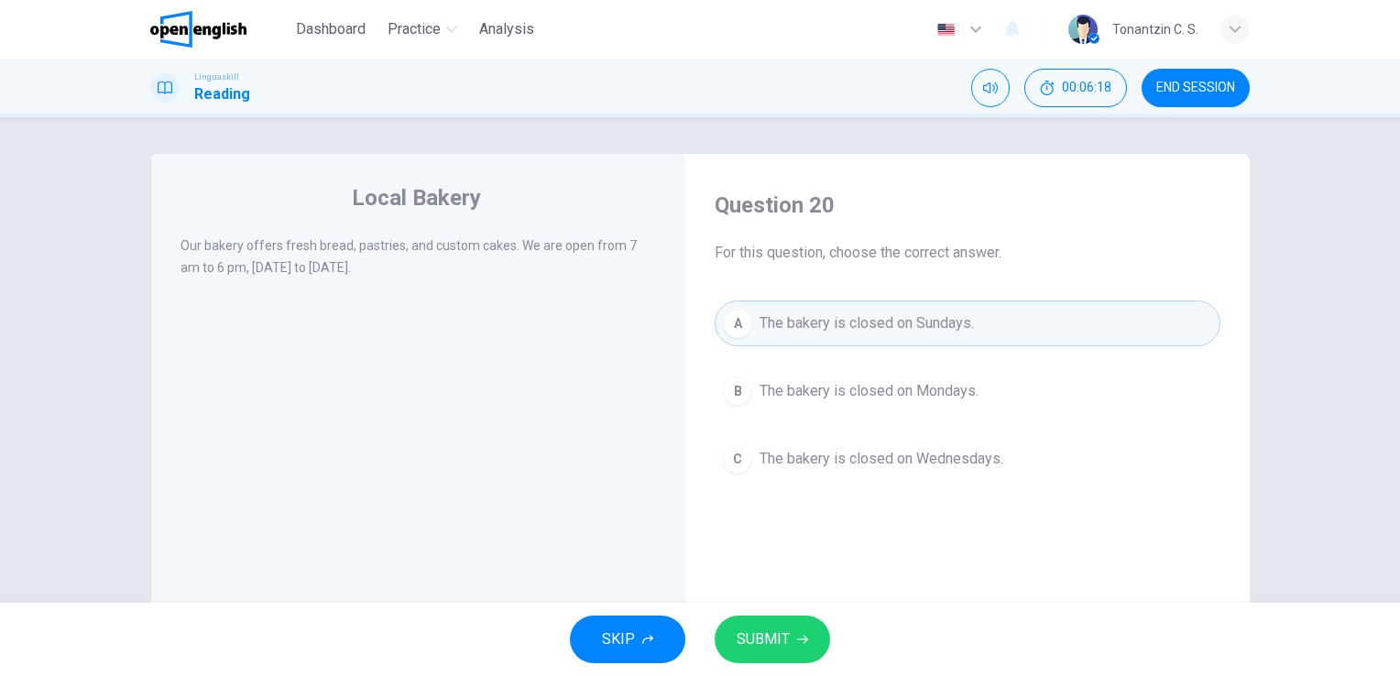
click at [757, 654] on button "SUBMIT" at bounding box center [771, 640] width 115 height 48
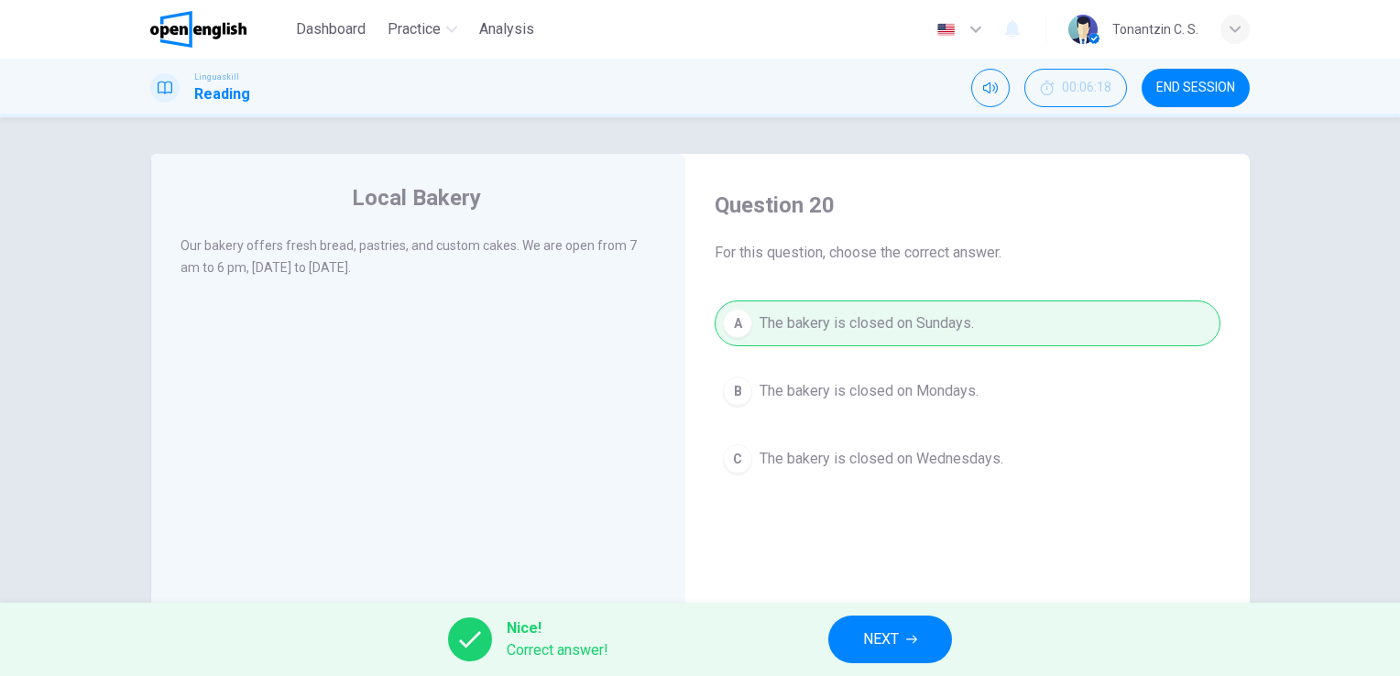
click at [910, 636] on icon "button" at bounding box center [911, 639] width 11 height 11
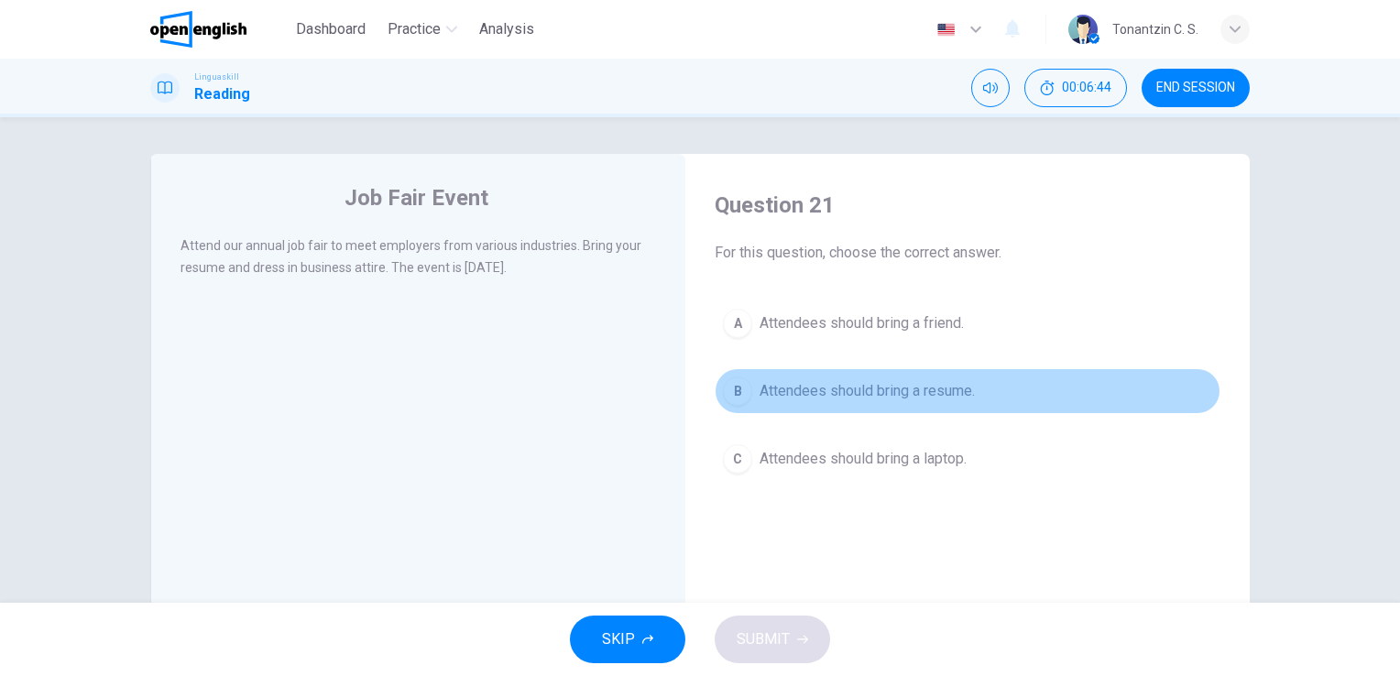
click at [868, 404] on button "B Attendees should bring a resume." at bounding box center [967, 391] width 506 height 46
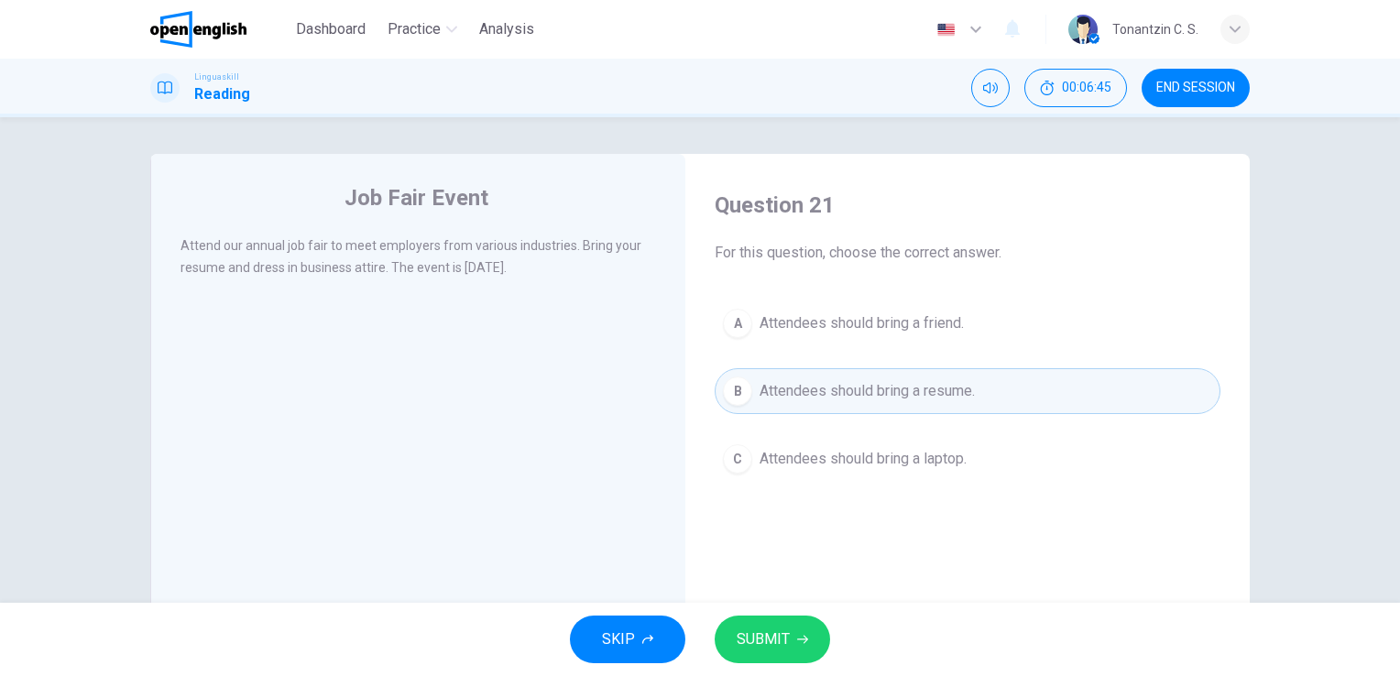
click at [777, 632] on div "Dashboard Practice Analysis English ** ​ Tonantzin C. S. Linguaskill Reading 00…" at bounding box center [700, 338] width 1400 height 676
click at [779, 638] on span "SUBMIT" at bounding box center [762, 640] width 53 height 26
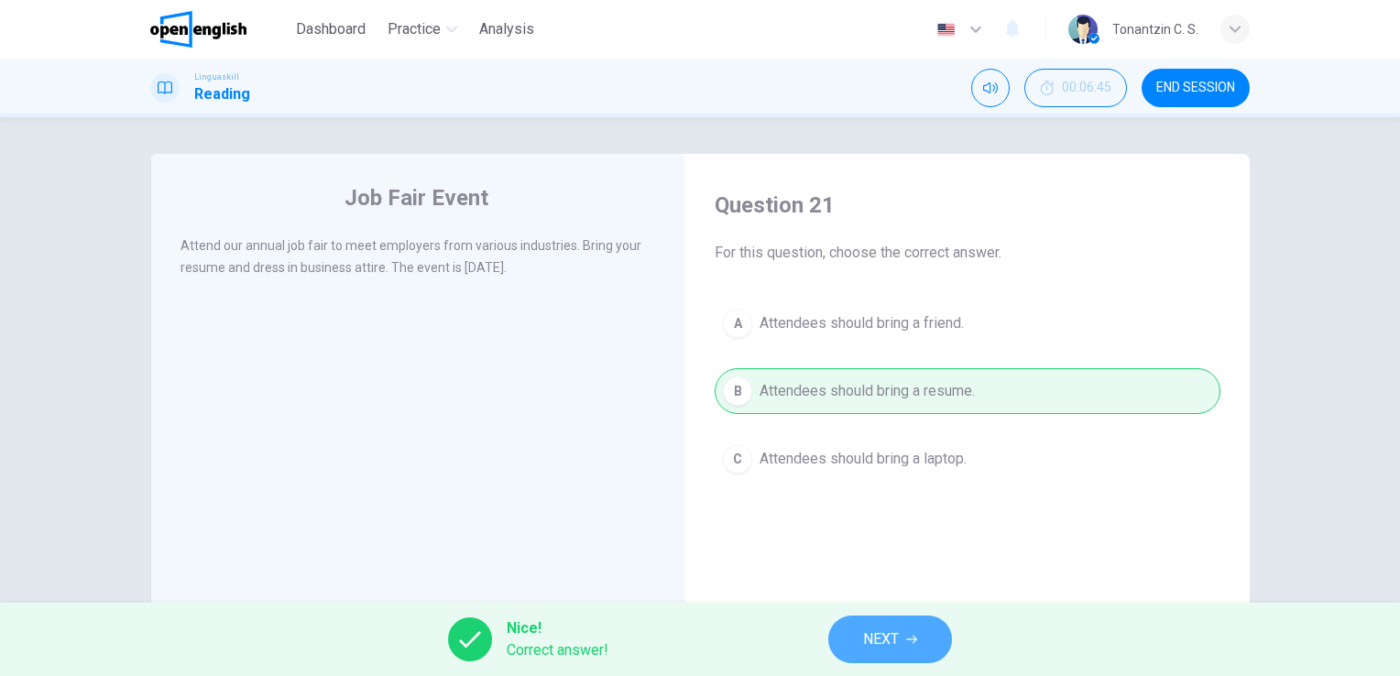
click at [924, 661] on button "NEXT" at bounding box center [890, 640] width 124 height 48
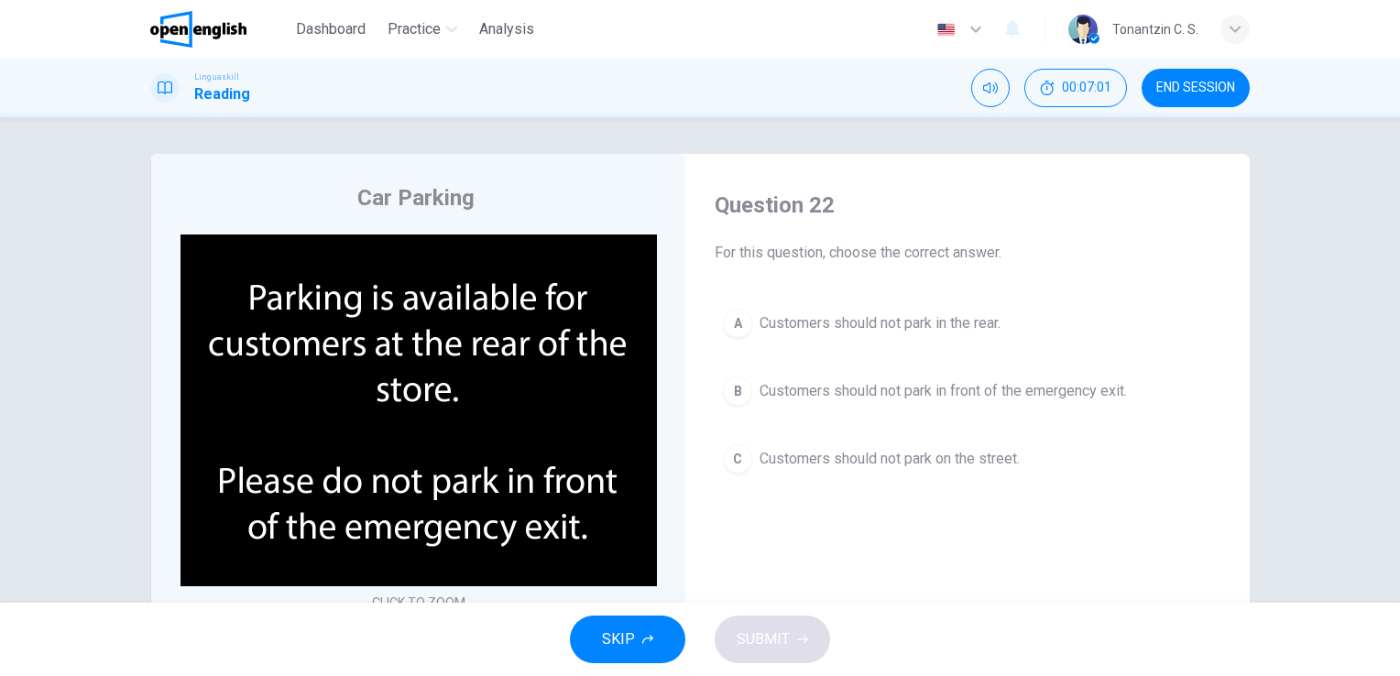
click at [953, 399] on span "Customers should not park in front of the emergency exit." at bounding box center [942, 391] width 367 height 22
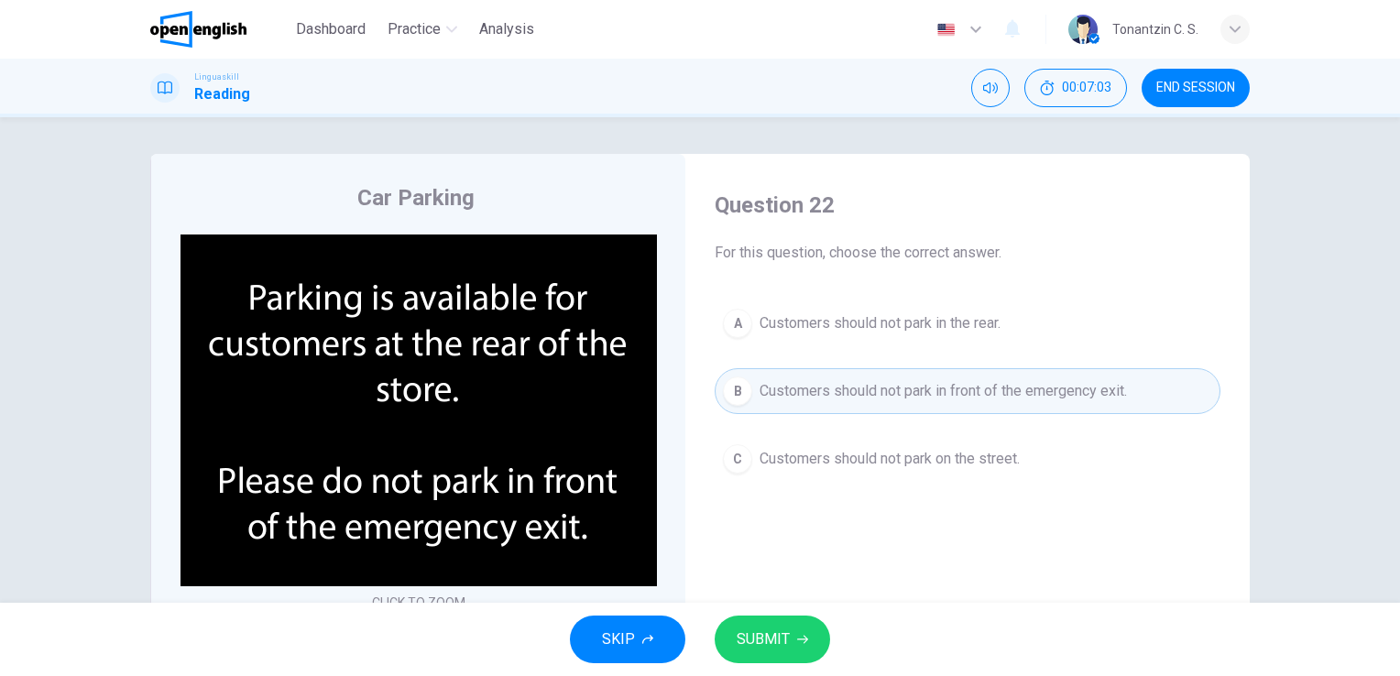
click at [783, 625] on button "SUBMIT" at bounding box center [771, 640] width 115 height 48
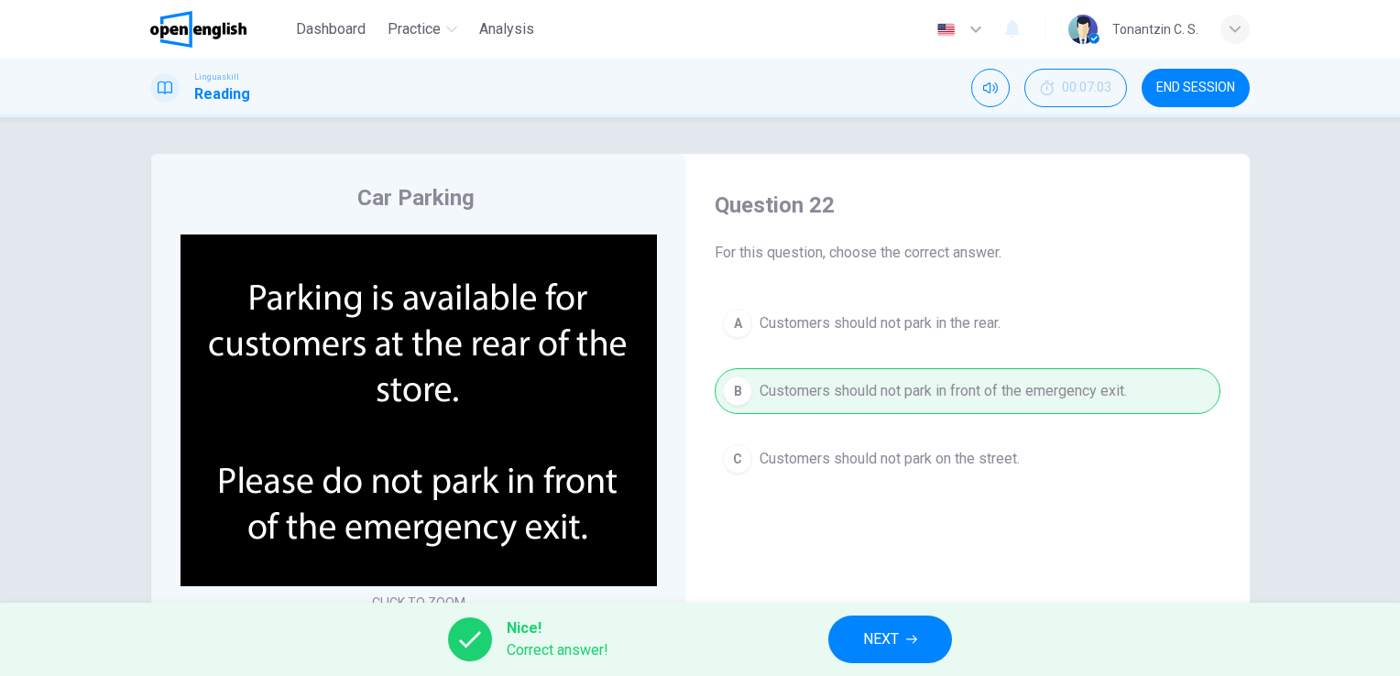
click at [894, 649] on span "NEXT" at bounding box center [881, 640] width 36 height 26
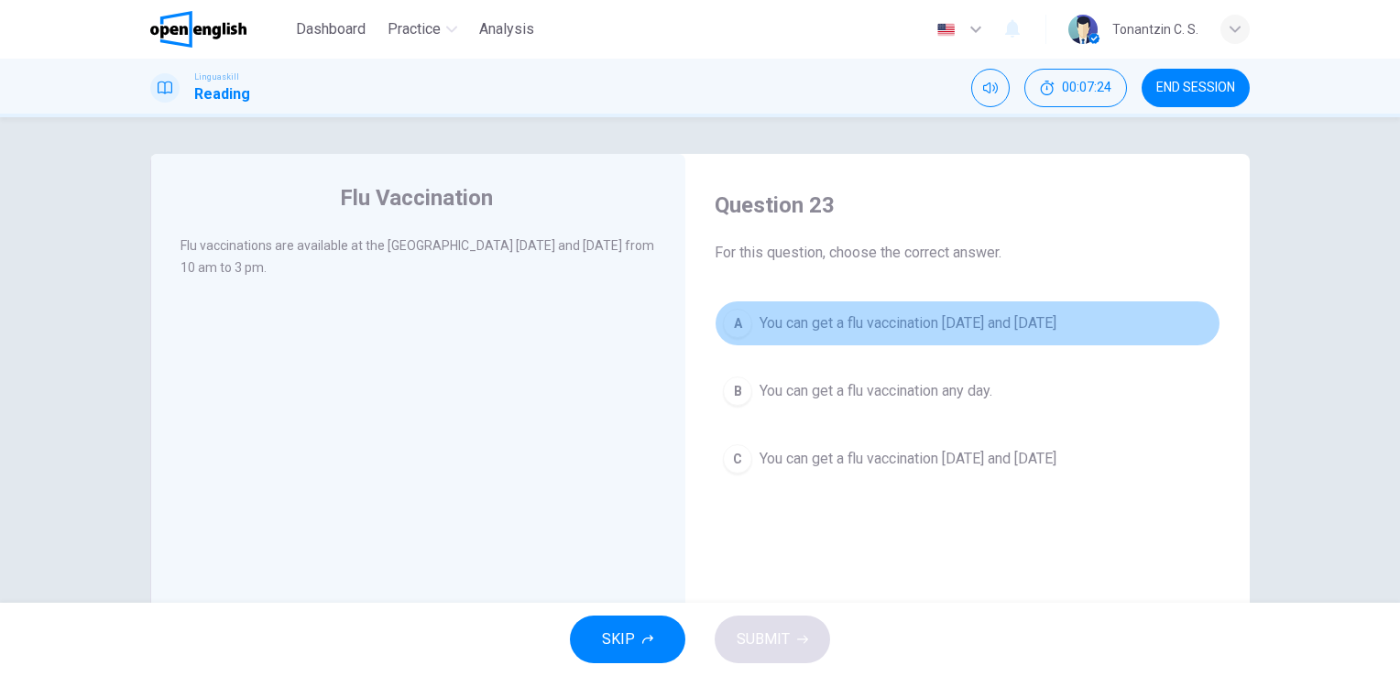
click at [919, 327] on span "You can get a flu vaccination [DATE] and [DATE]" at bounding box center [907, 323] width 297 height 22
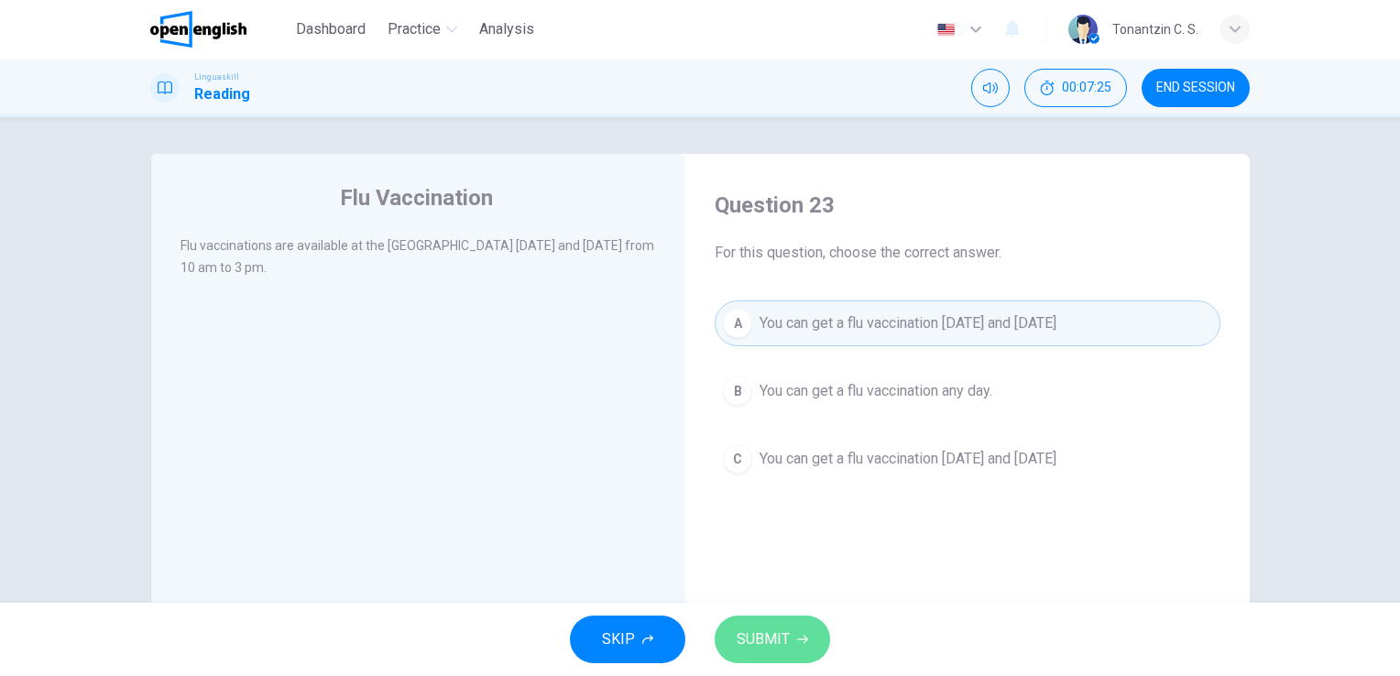
click at [813, 643] on button "SUBMIT" at bounding box center [771, 640] width 115 height 48
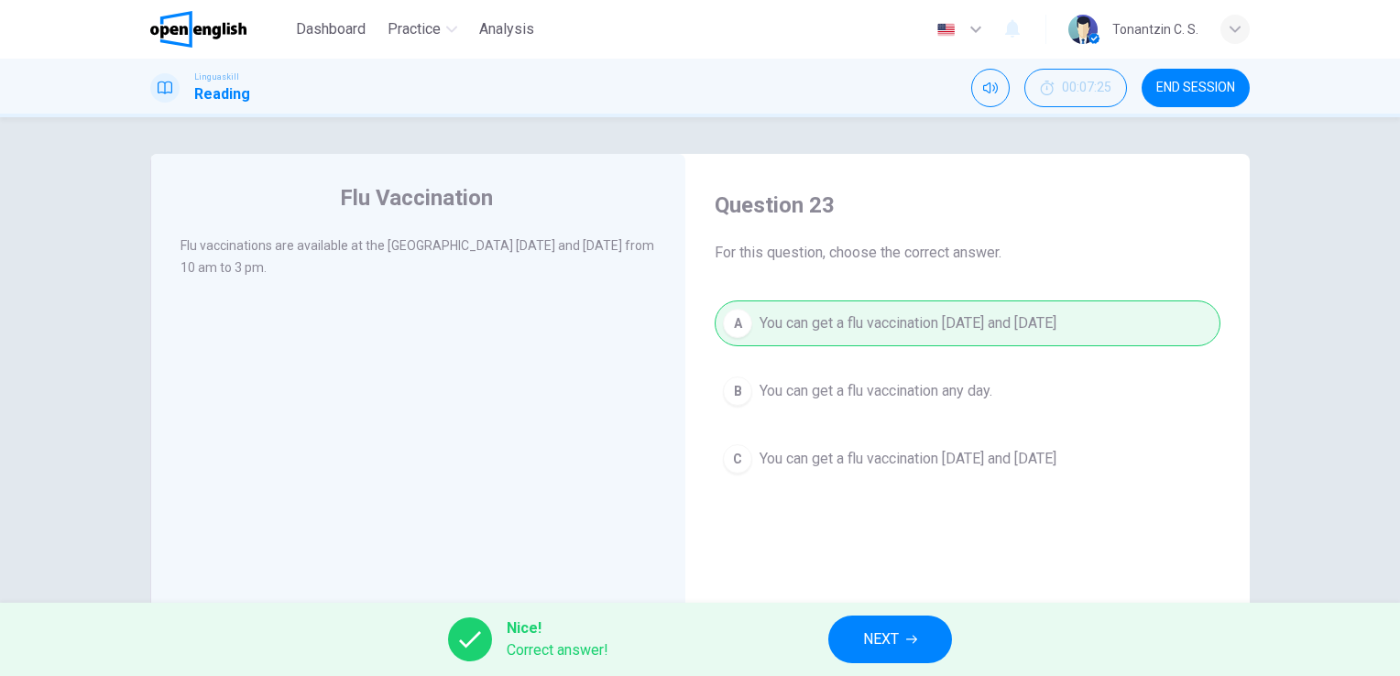
click at [951, 648] on button "NEXT" at bounding box center [890, 640] width 124 height 48
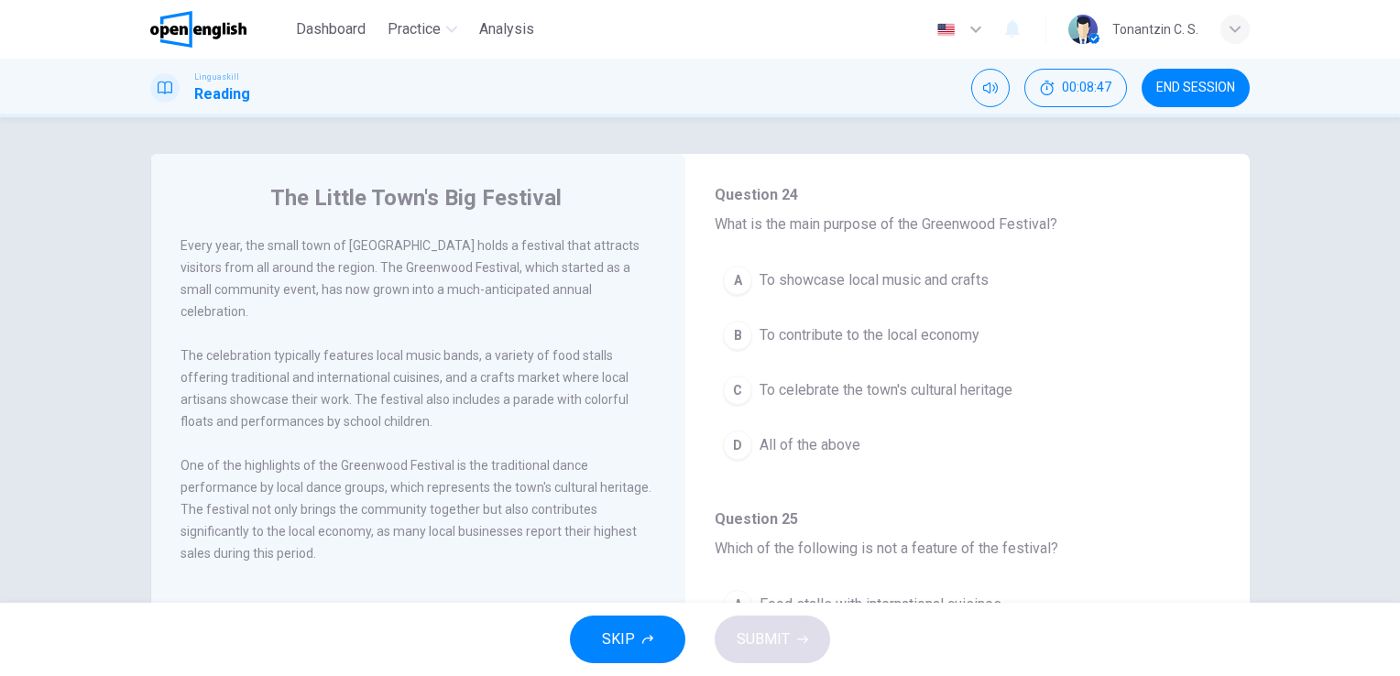
scroll to position [92, 0]
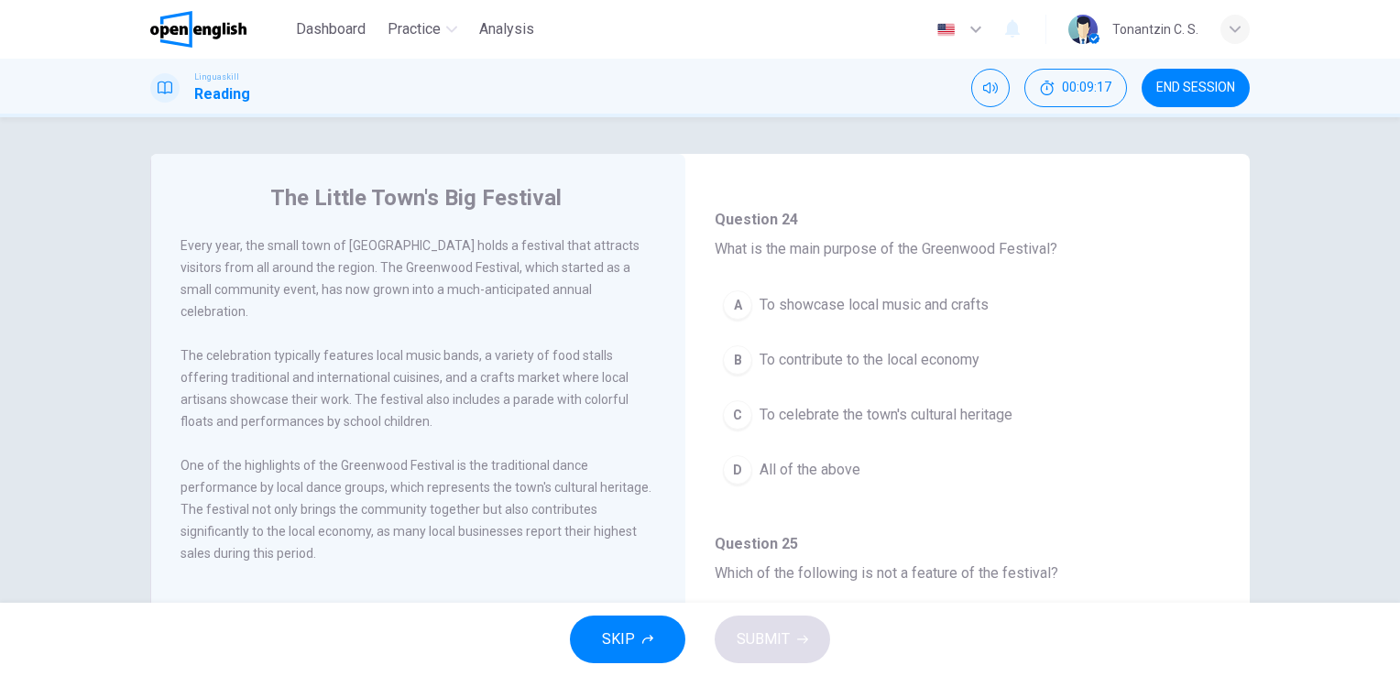
click at [856, 361] on span "To contribute to the local economy" at bounding box center [869, 360] width 220 height 22
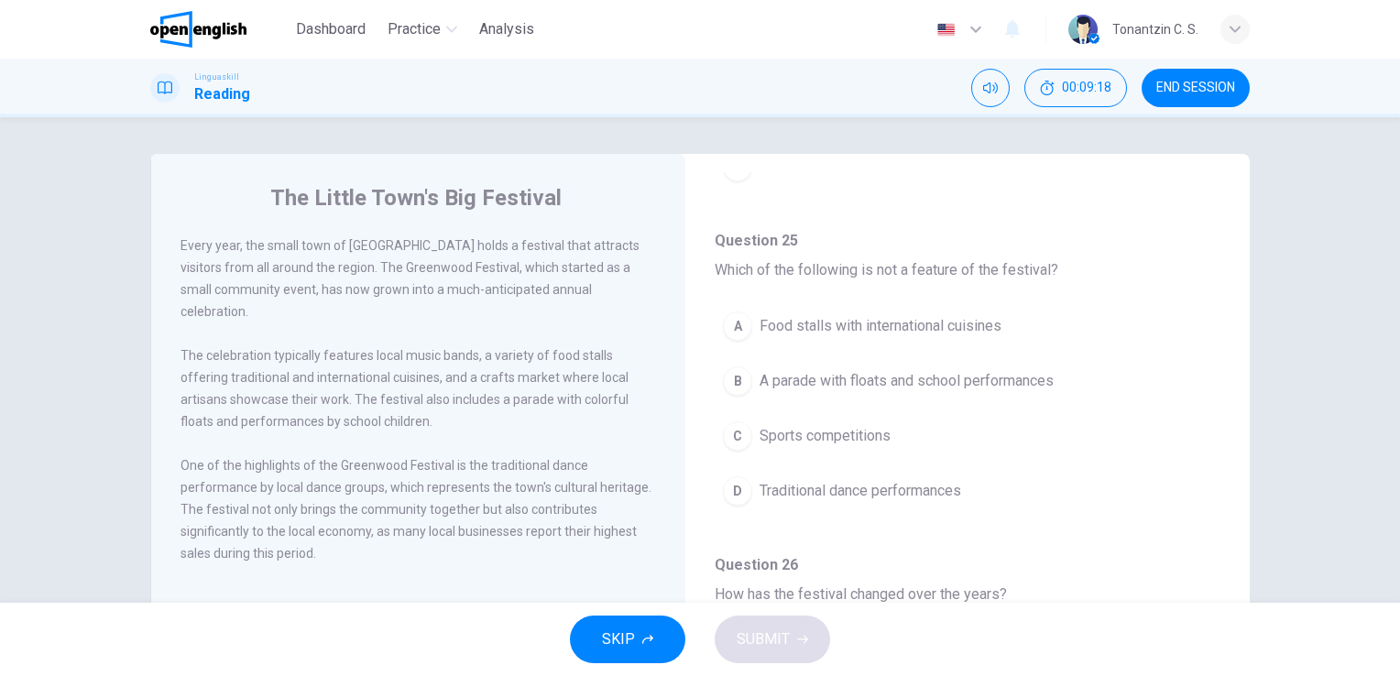
scroll to position [458, 0]
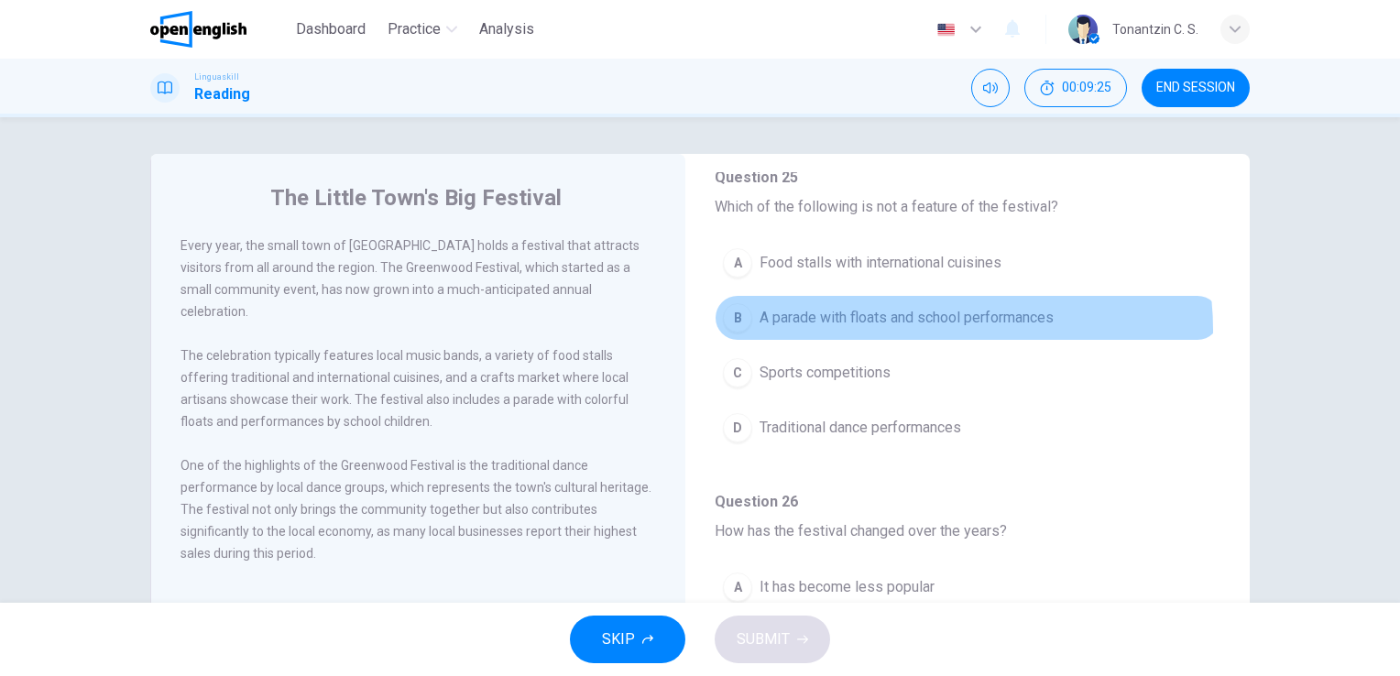
click at [924, 328] on button "B A parade with floats and school performances" at bounding box center [967, 318] width 506 height 46
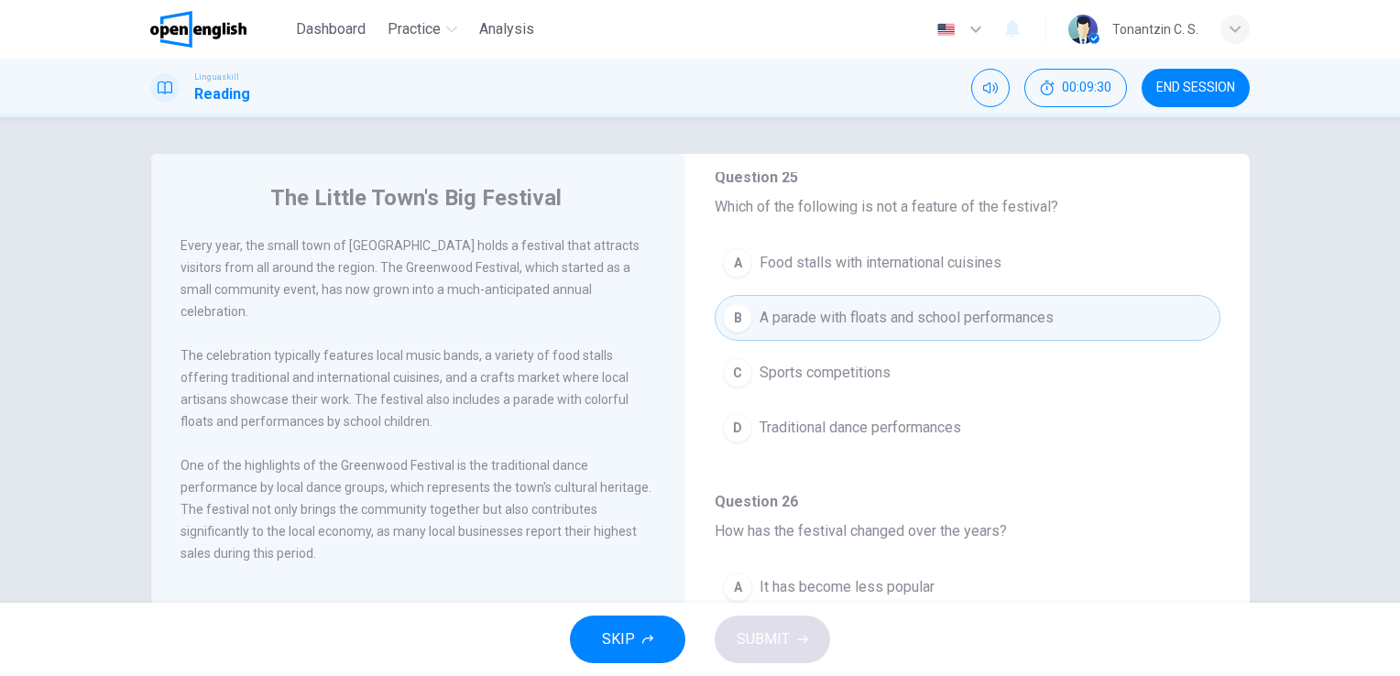
click at [934, 430] on span "Traditional dance performances" at bounding box center [860, 428] width 202 height 22
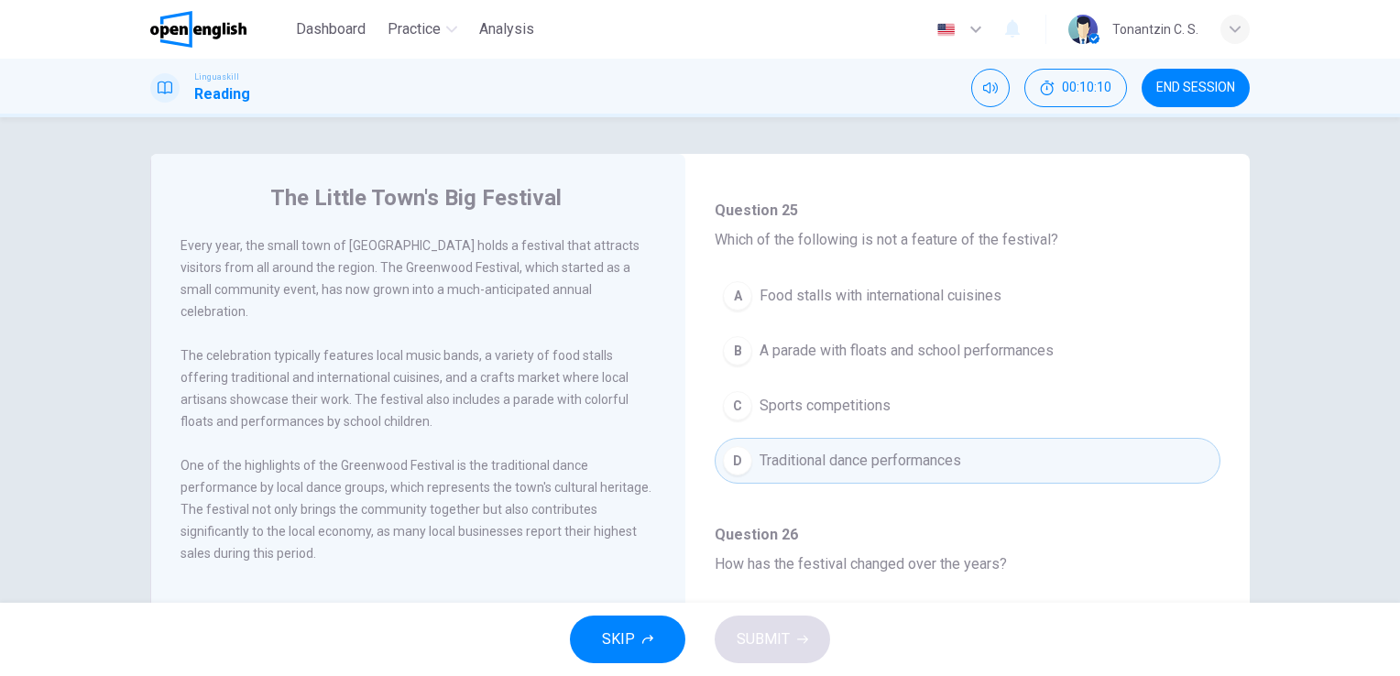
scroll to position [366, 0]
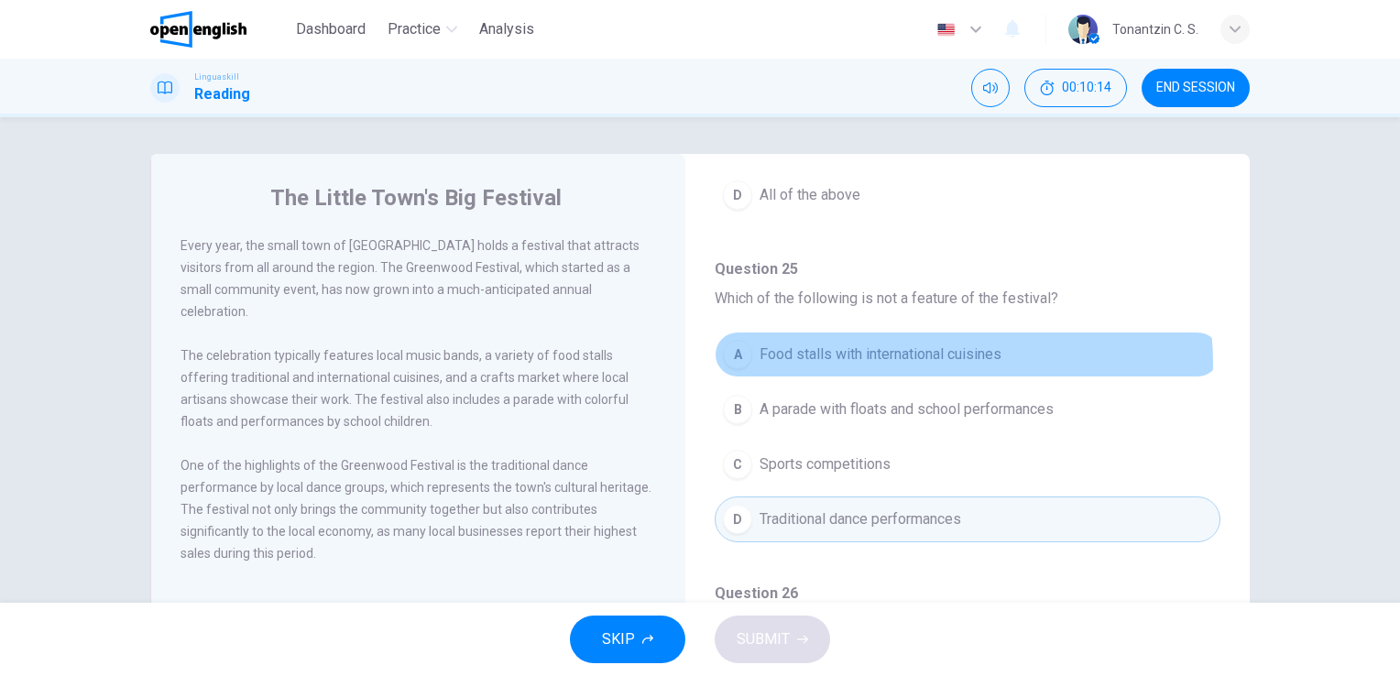
click at [954, 361] on span "Food stalls with international cuisines" at bounding box center [880, 354] width 242 height 22
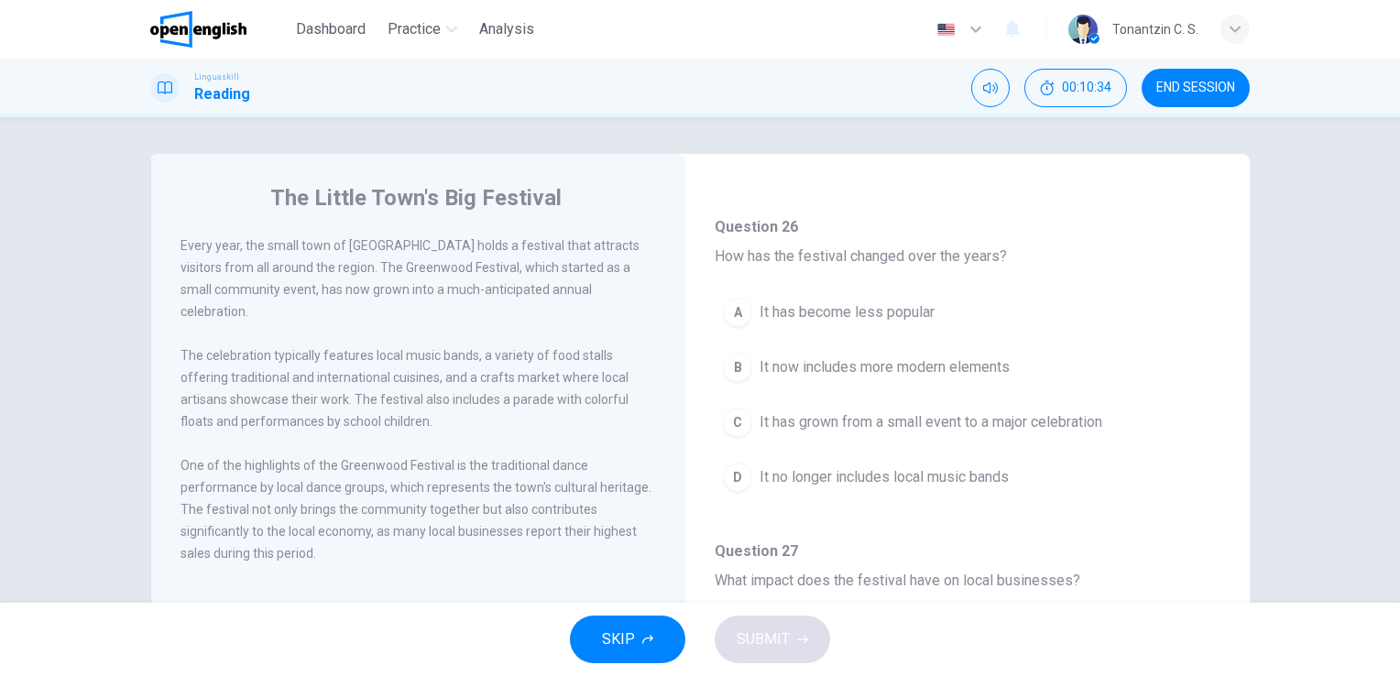
scroll to position [733, 0]
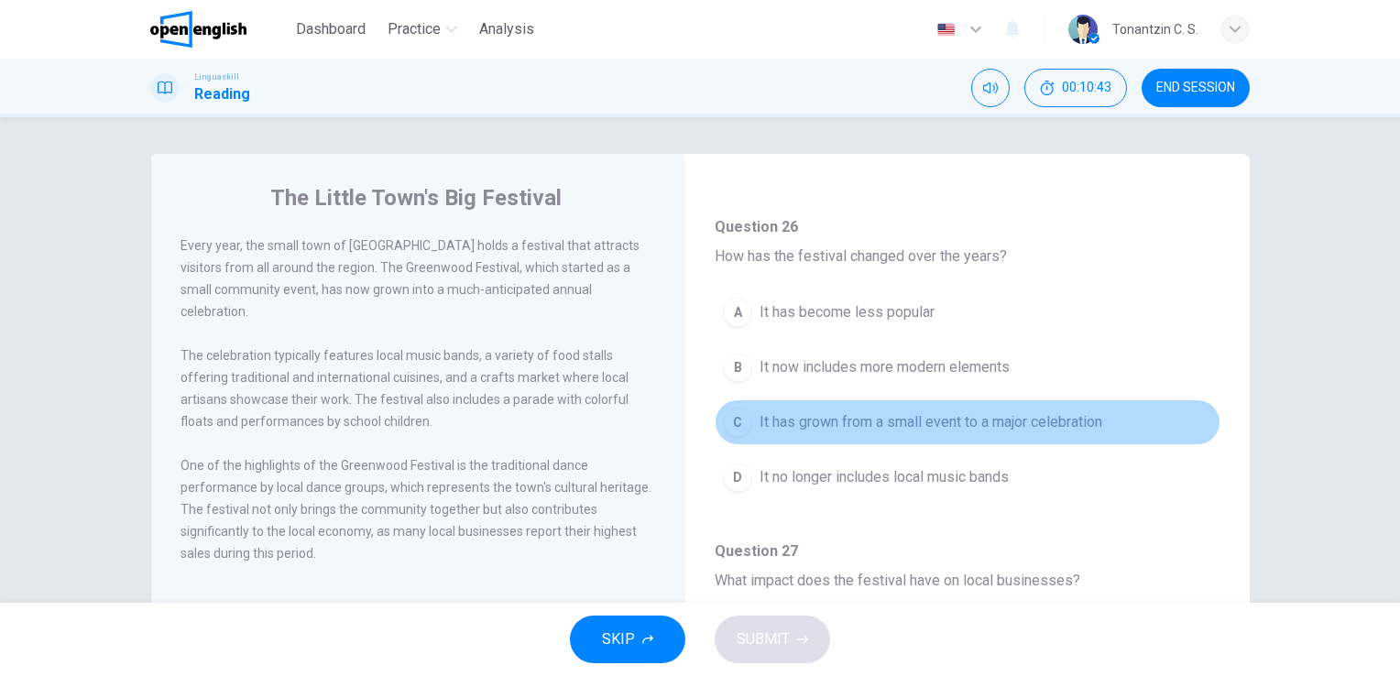
click at [975, 416] on span "It has grown from a small event to a major celebration" at bounding box center [930, 422] width 343 height 22
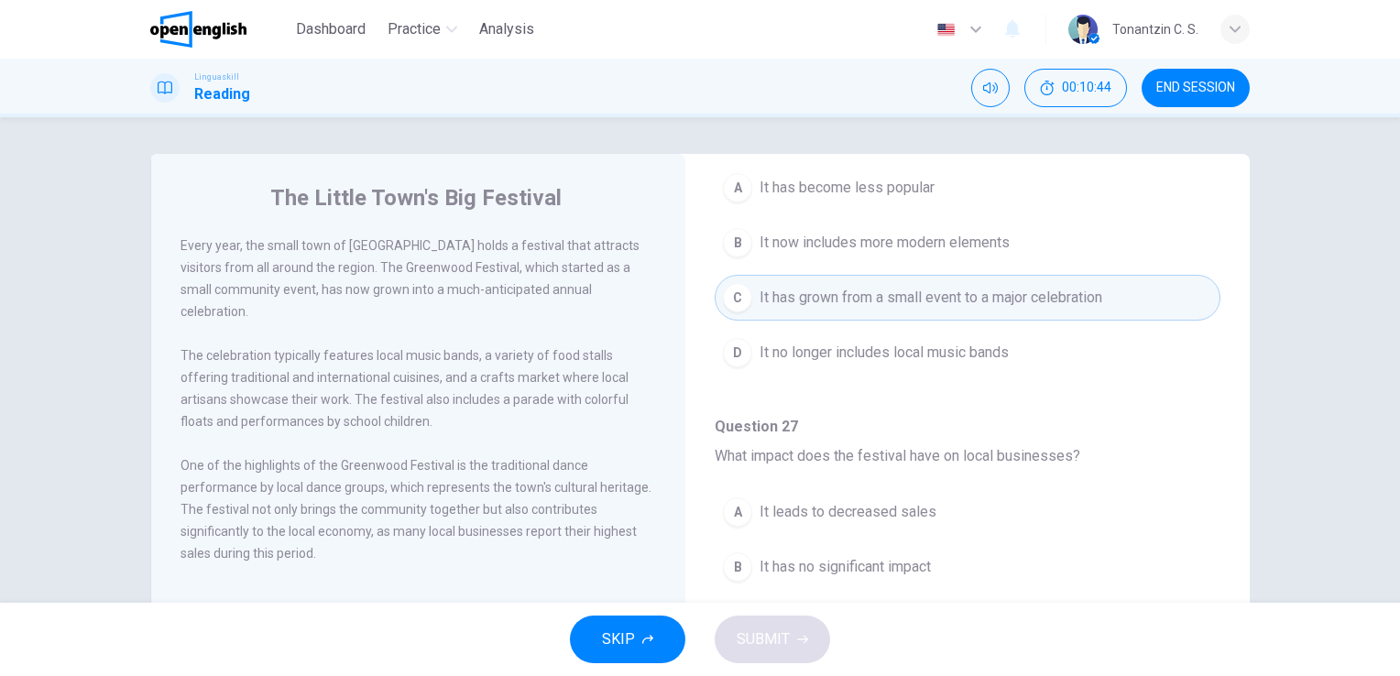
scroll to position [1008, 0]
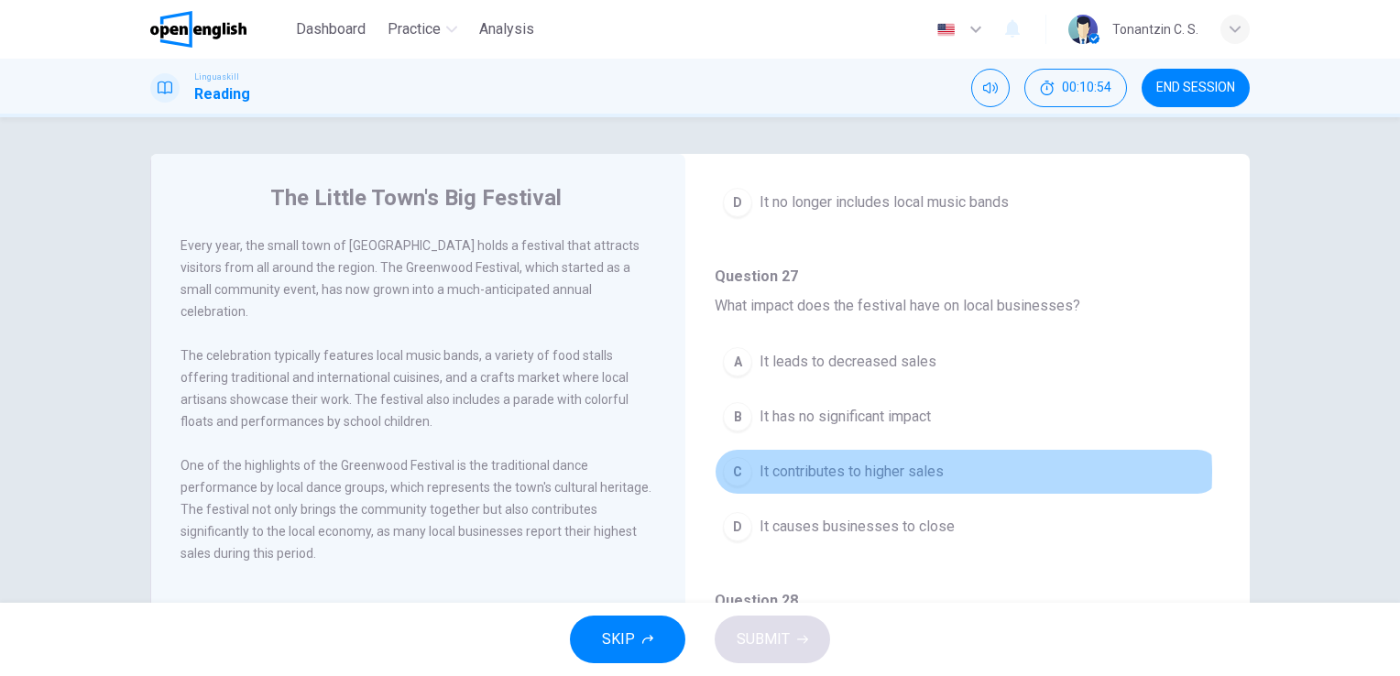
click at [921, 467] on span "It contributes to higher sales" at bounding box center [851, 472] width 184 height 22
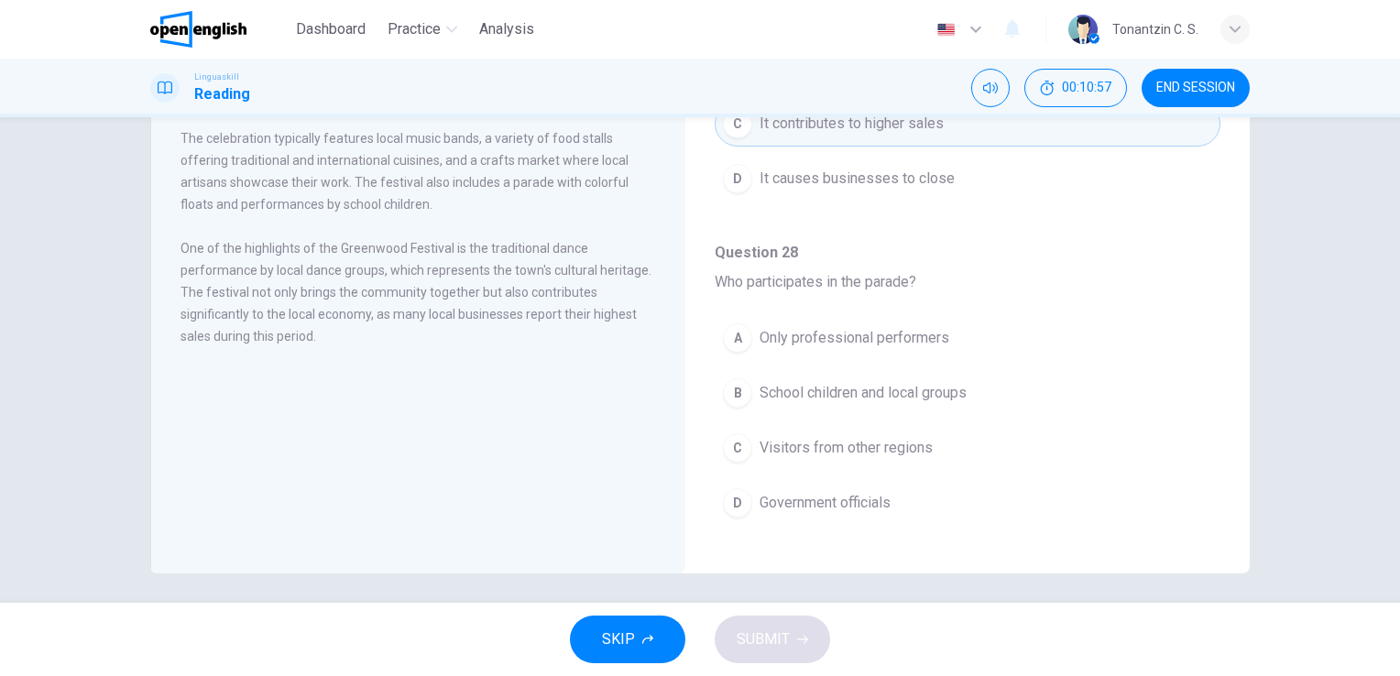
scroll to position [223, 0]
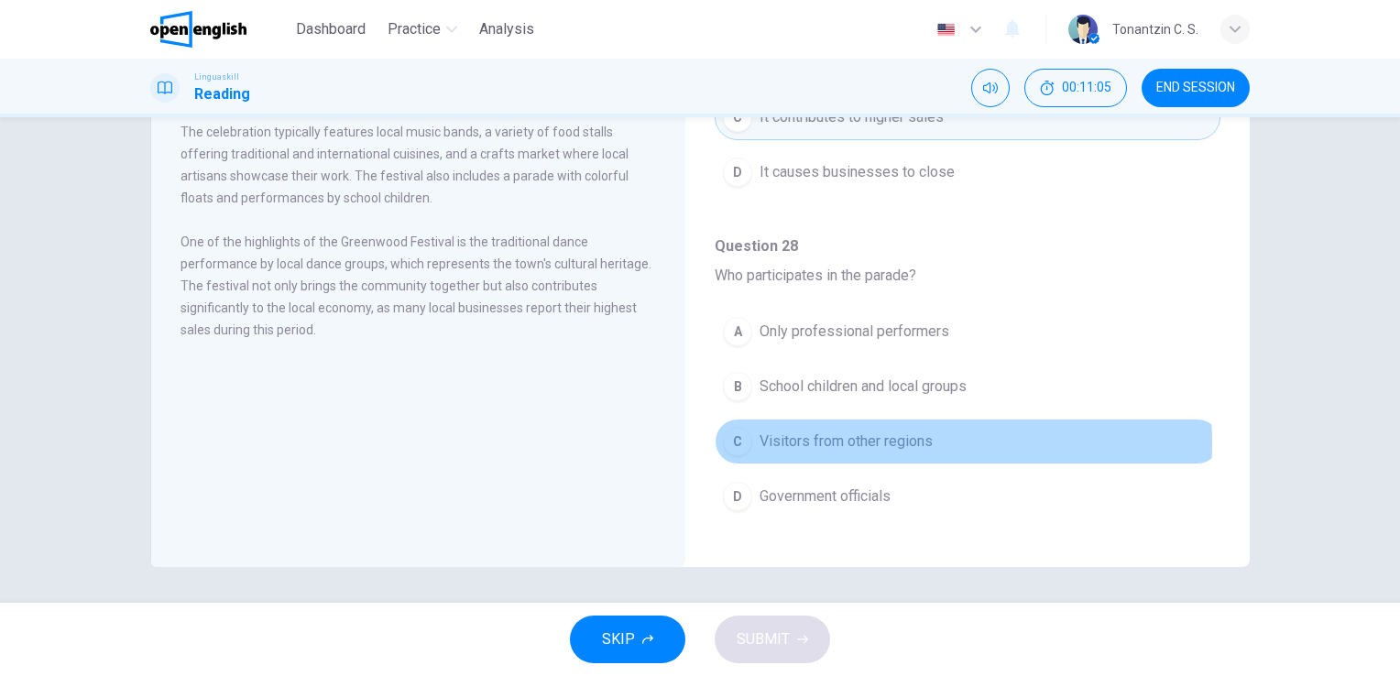
click at [860, 436] on span "Visitors from other regions" at bounding box center [845, 441] width 173 height 22
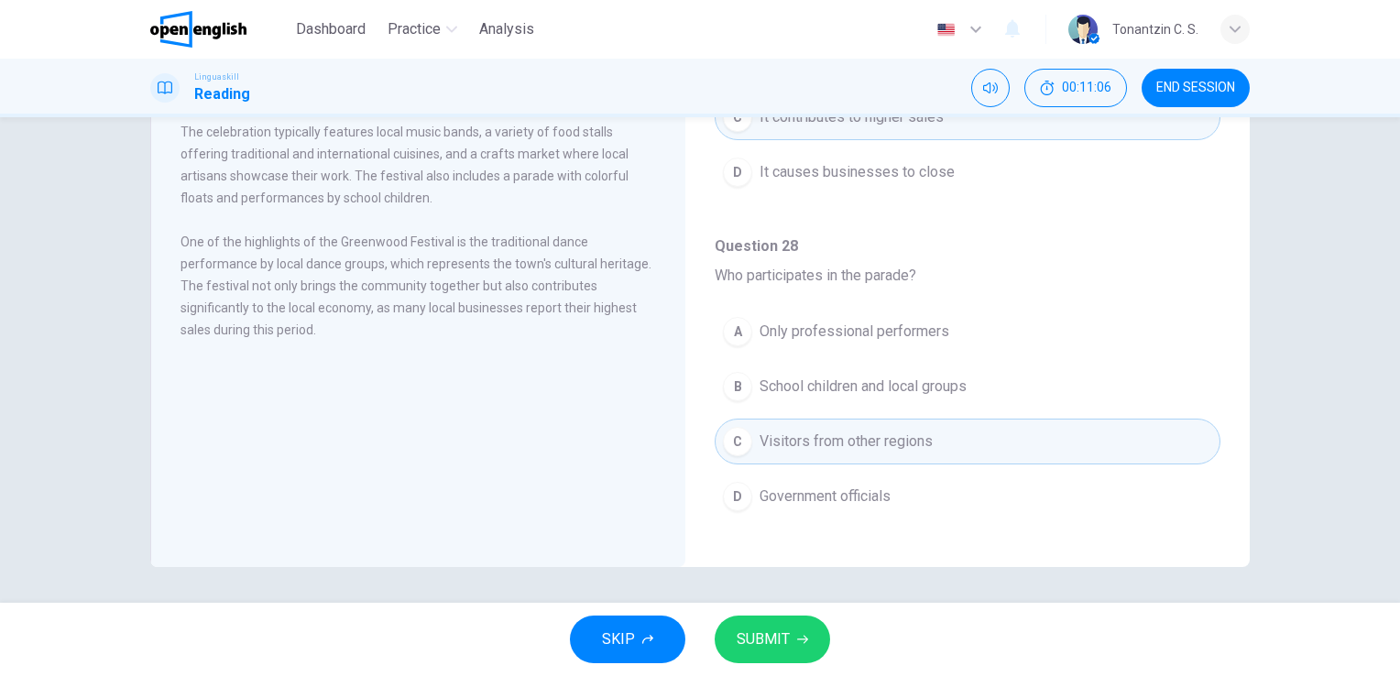
click at [791, 643] on button "SUBMIT" at bounding box center [771, 640] width 115 height 48
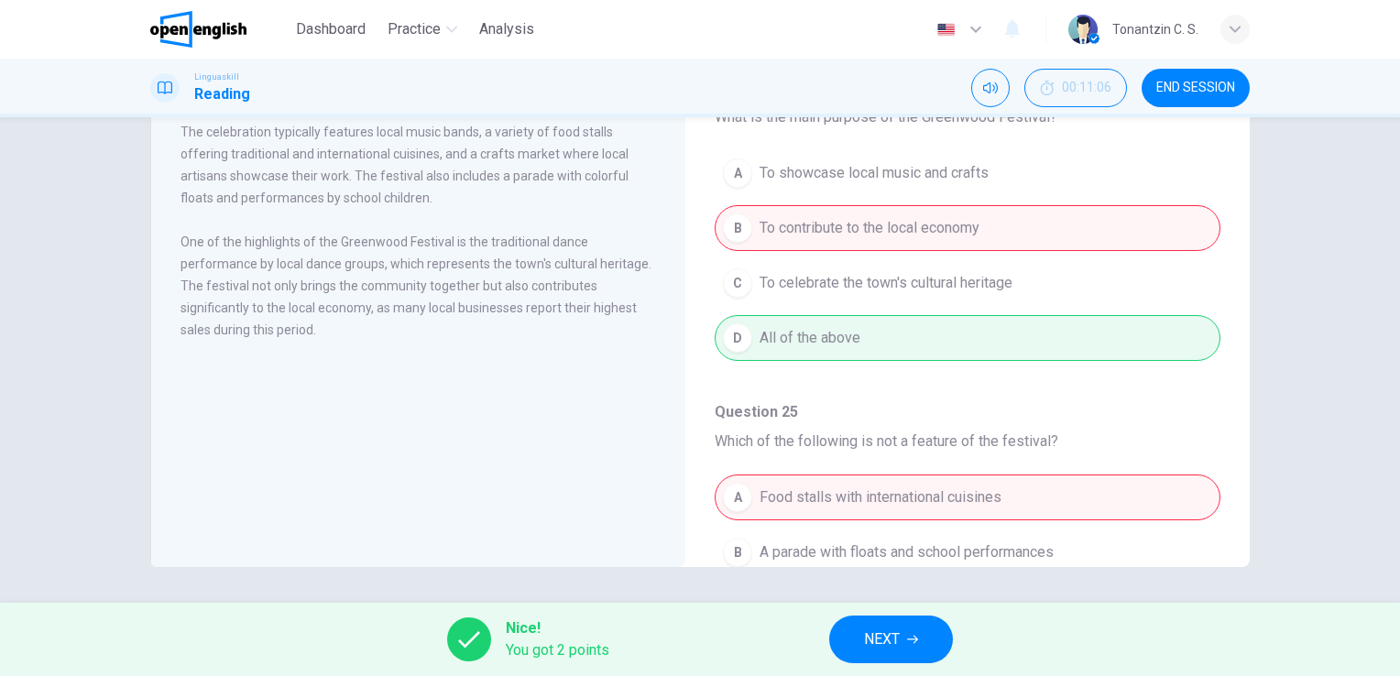
click at [923, 648] on button "NEXT" at bounding box center [891, 640] width 124 height 48
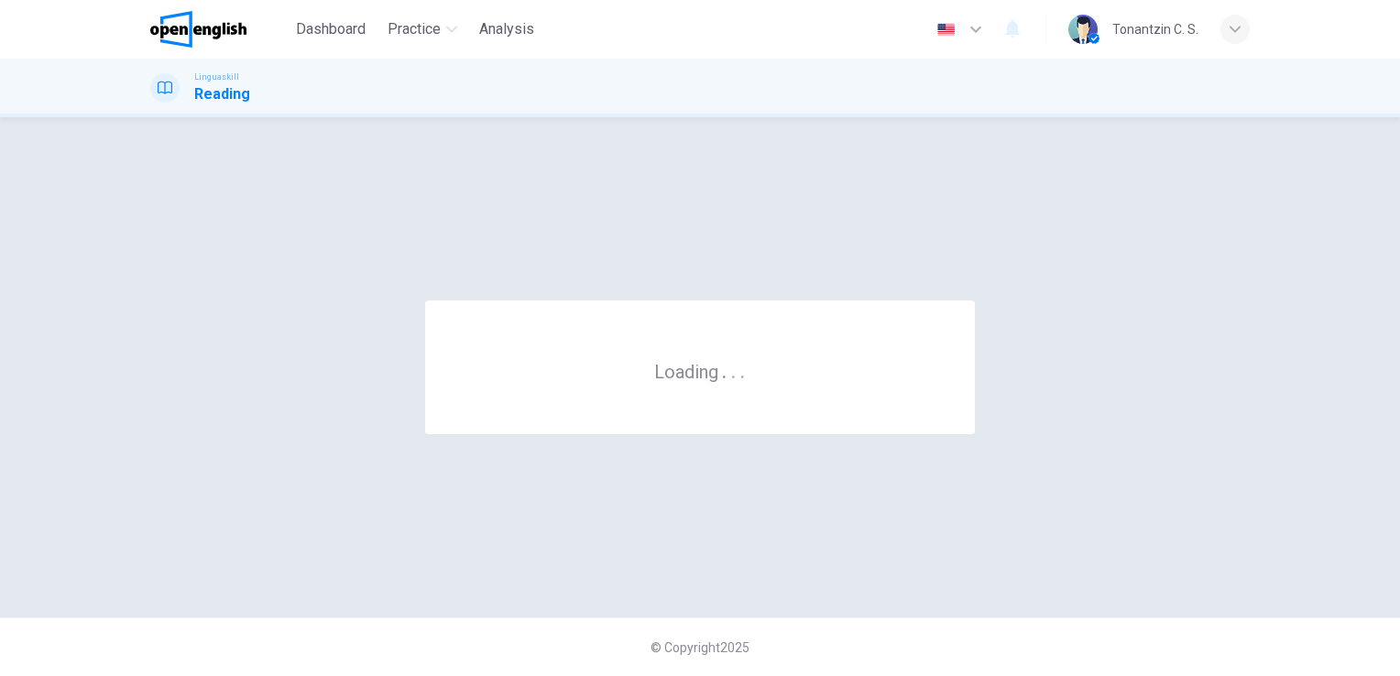
scroll to position [0, 0]
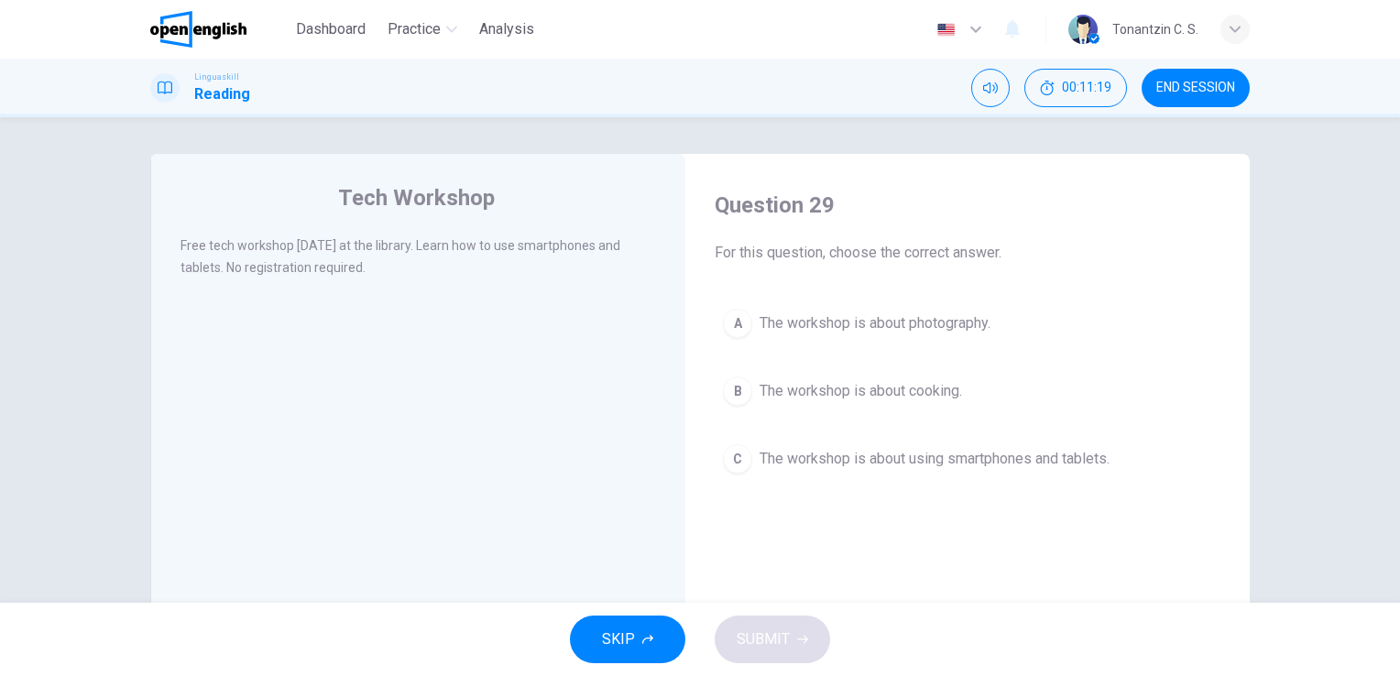
click at [997, 468] on span "The workshop is about using smartphones and tablets." at bounding box center [934, 459] width 350 height 22
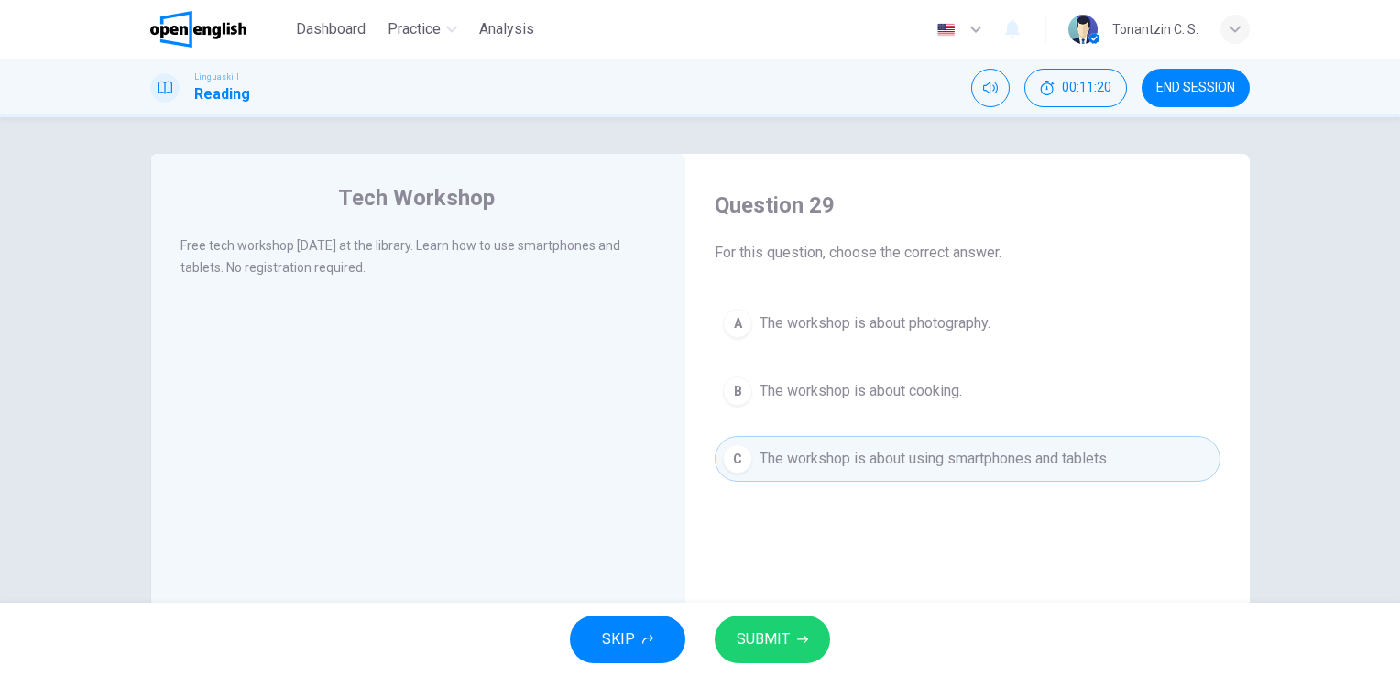
click at [777, 665] on div "SKIP SUBMIT" at bounding box center [700, 639] width 1400 height 73
click at [792, 647] on button "SUBMIT" at bounding box center [771, 640] width 115 height 48
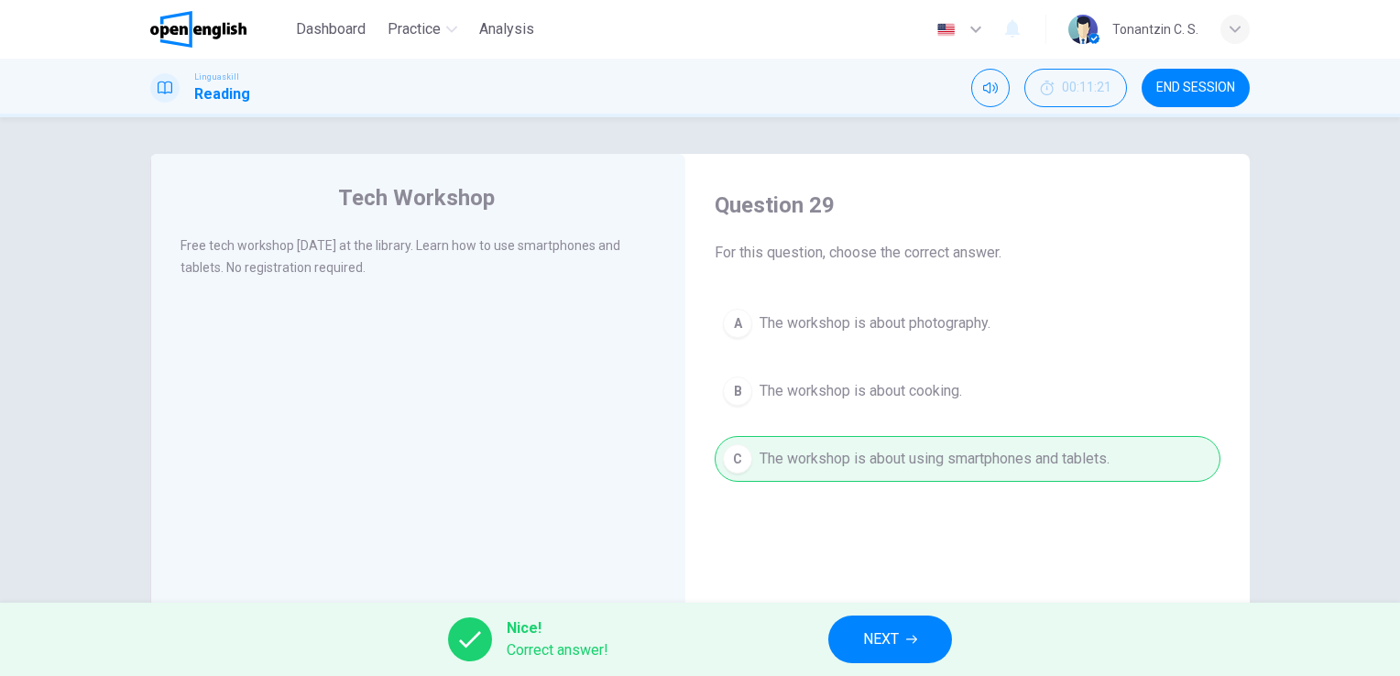
click at [860, 642] on button "NEXT" at bounding box center [890, 640] width 124 height 48
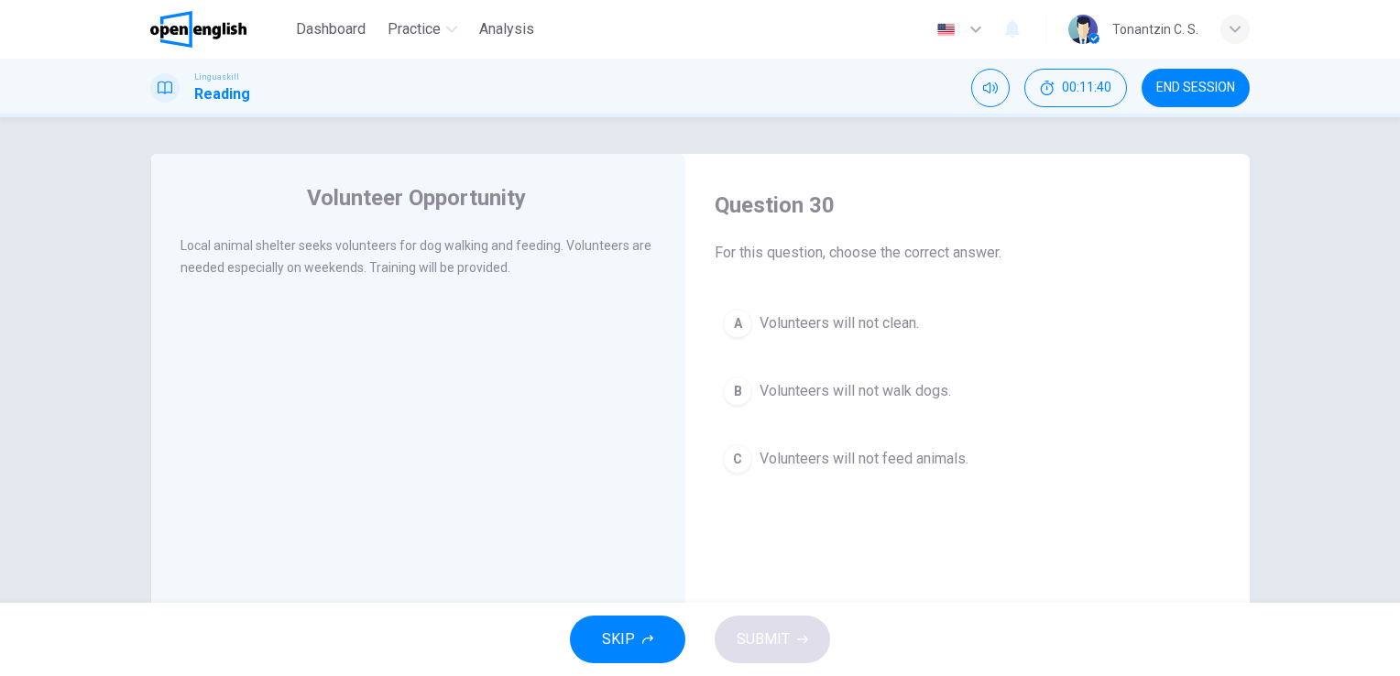
click at [922, 405] on button "B Volunteers will not walk dogs." at bounding box center [967, 391] width 506 height 46
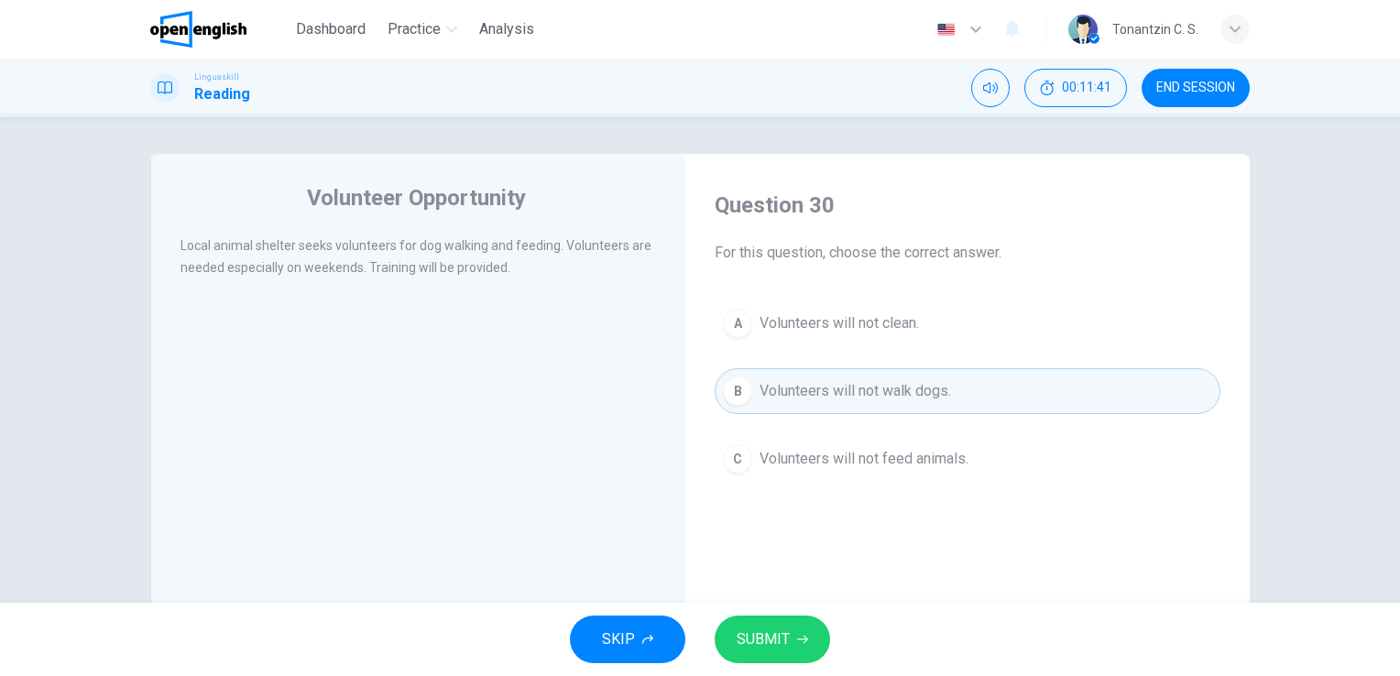
click at [772, 645] on span "SUBMIT" at bounding box center [762, 640] width 53 height 26
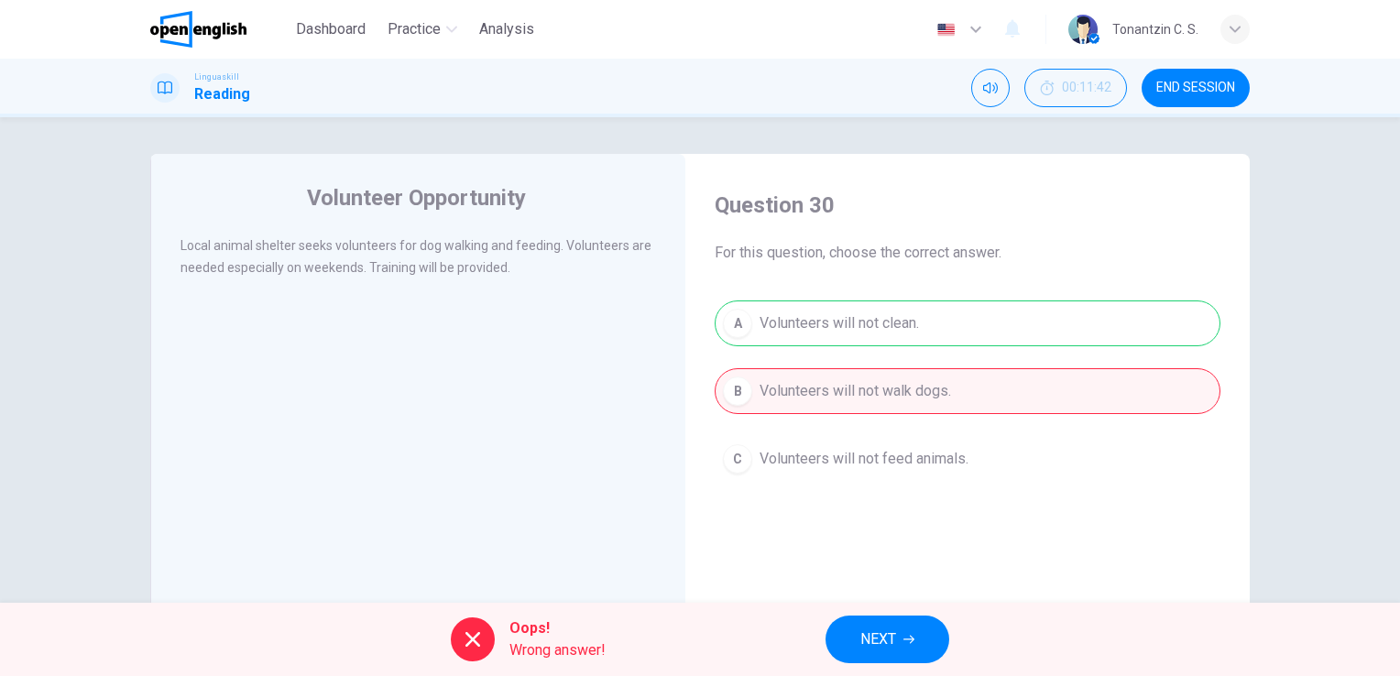
click at [1203, 90] on span "END SESSION" at bounding box center [1195, 88] width 79 height 15
